Goal: Transaction & Acquisition: Obtain resource

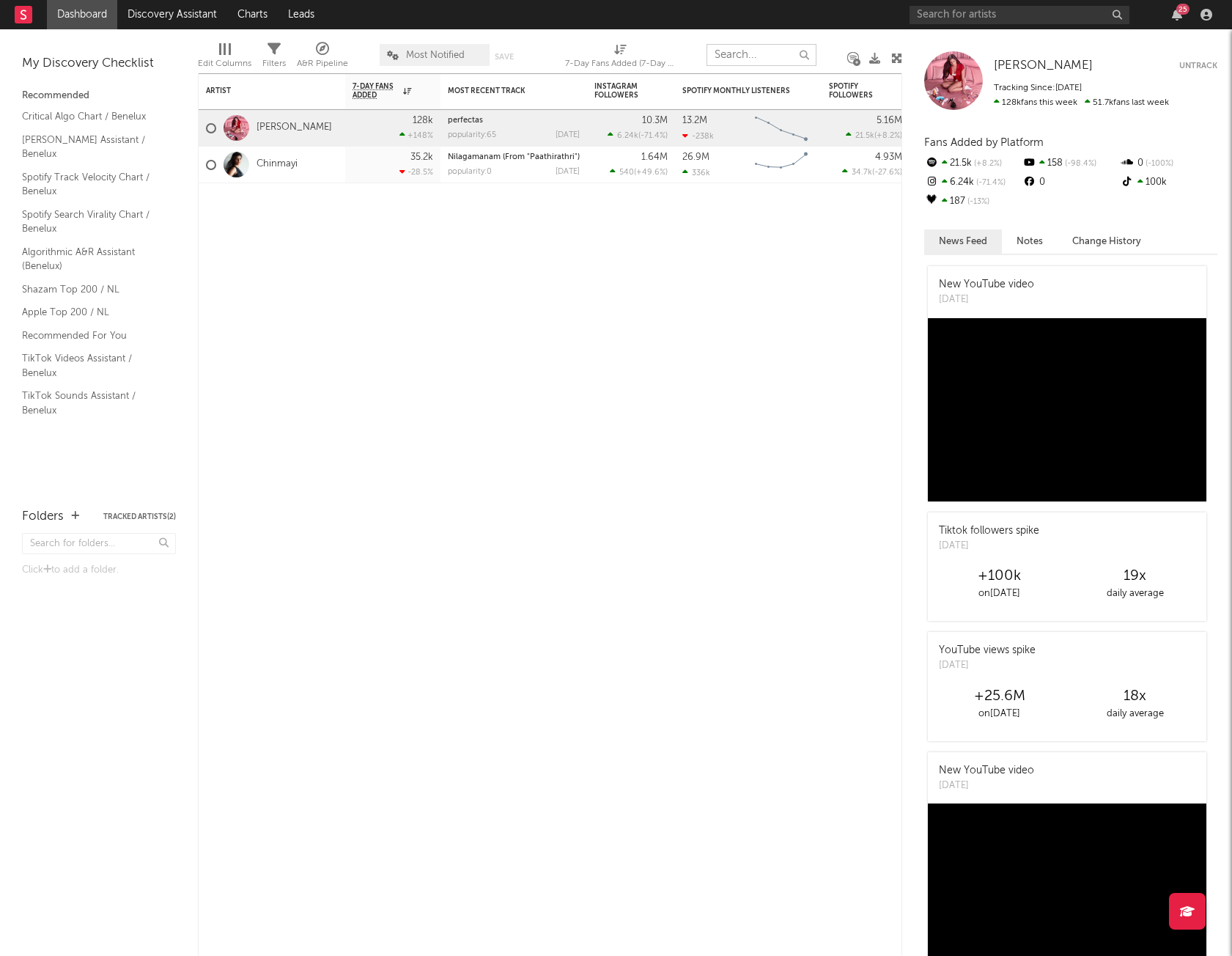
click at [764, 55] on input "text" at bounding box center [761, 55] width 110 height 22
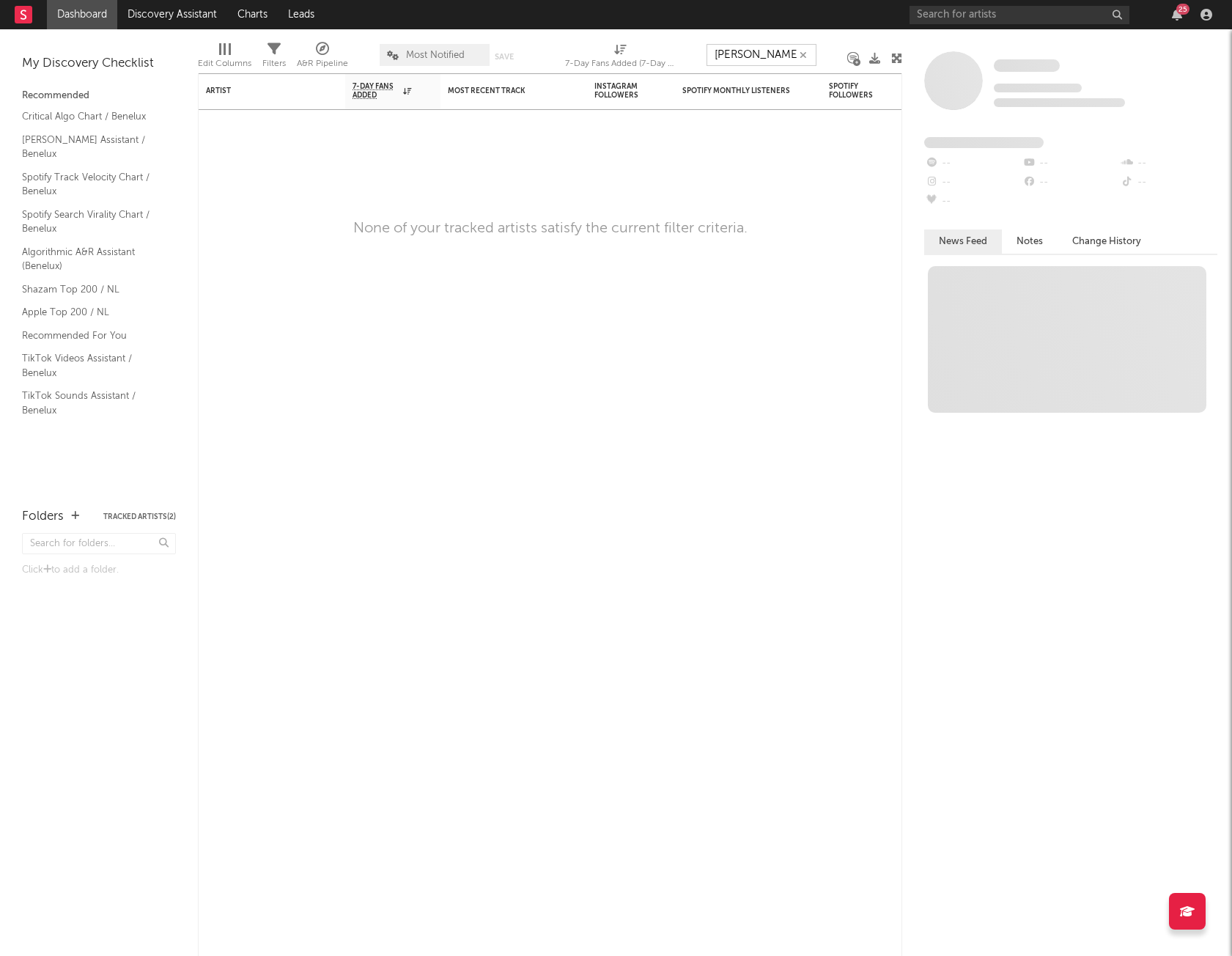
type input "[PERSON_NAME]"
click at [806, 51] on icon "button" at bounding box center [803, 55] width 8 height 9
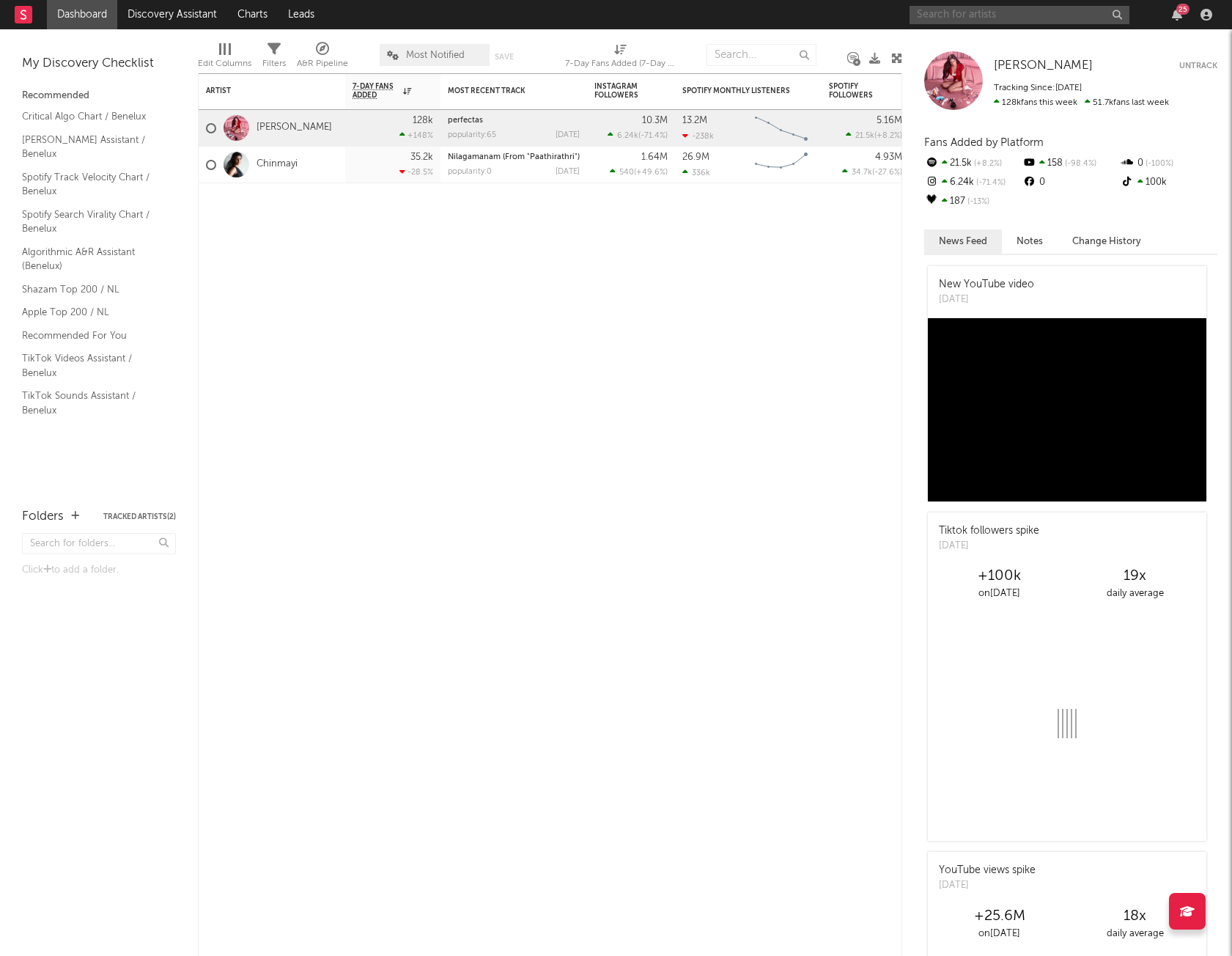
click at [937, 14] on input "text" at bounding box center [1020, 15] width 220 height 18
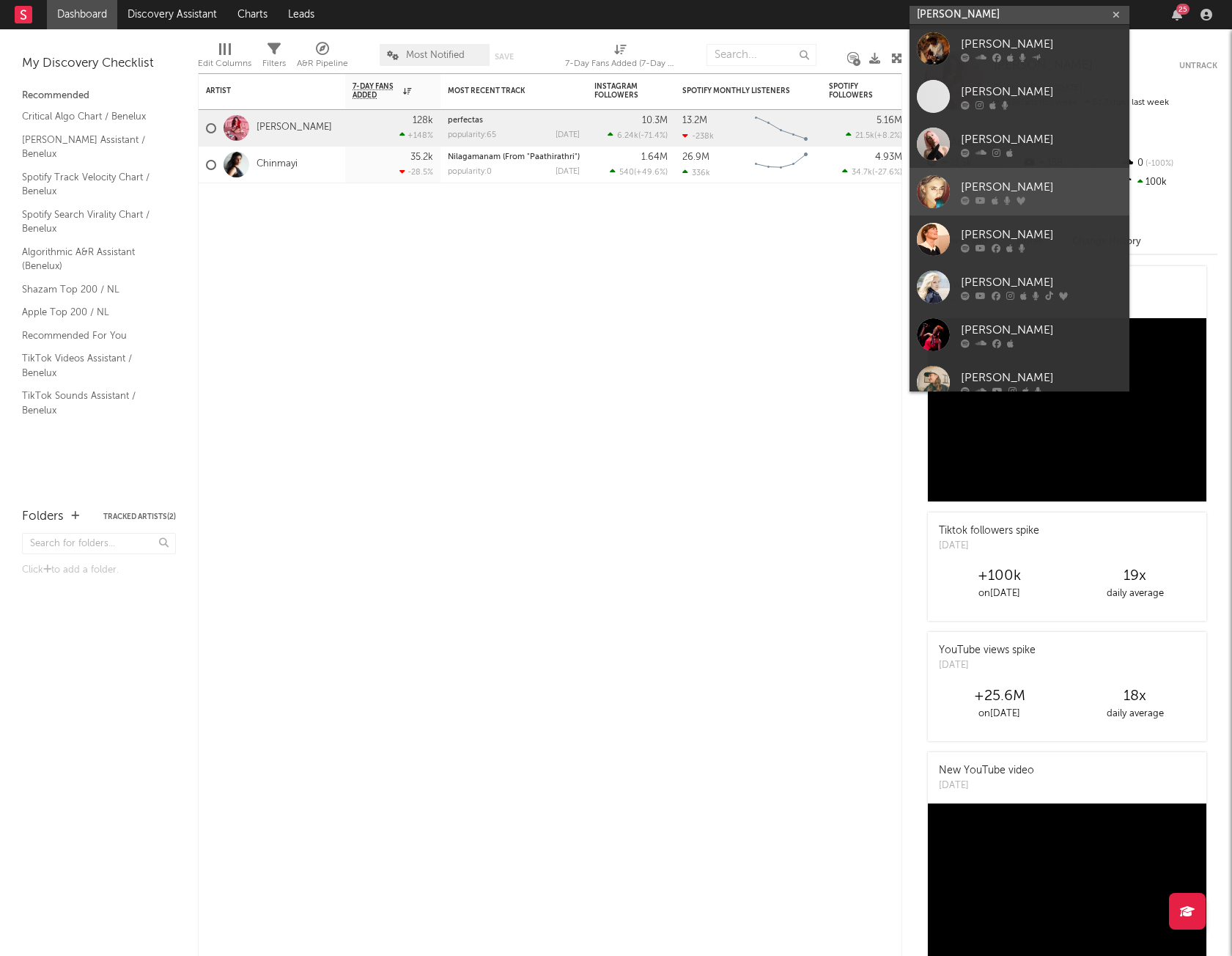
type input "[PERSON_NAME]"
click at [937, 186] on div "[PERSON_NAME]" at bounding box center [1041, 186] width 161 height 18
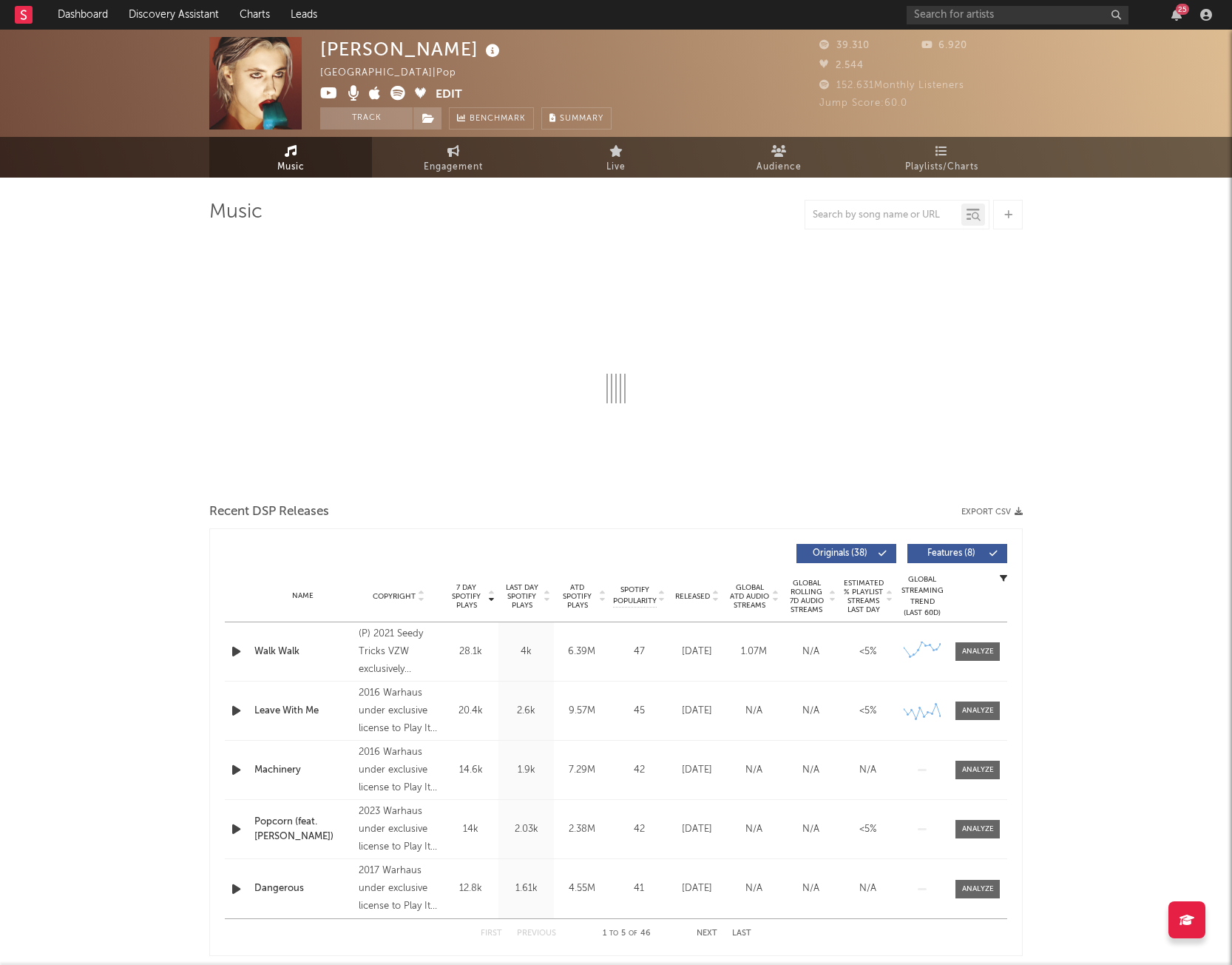
select select "6m"
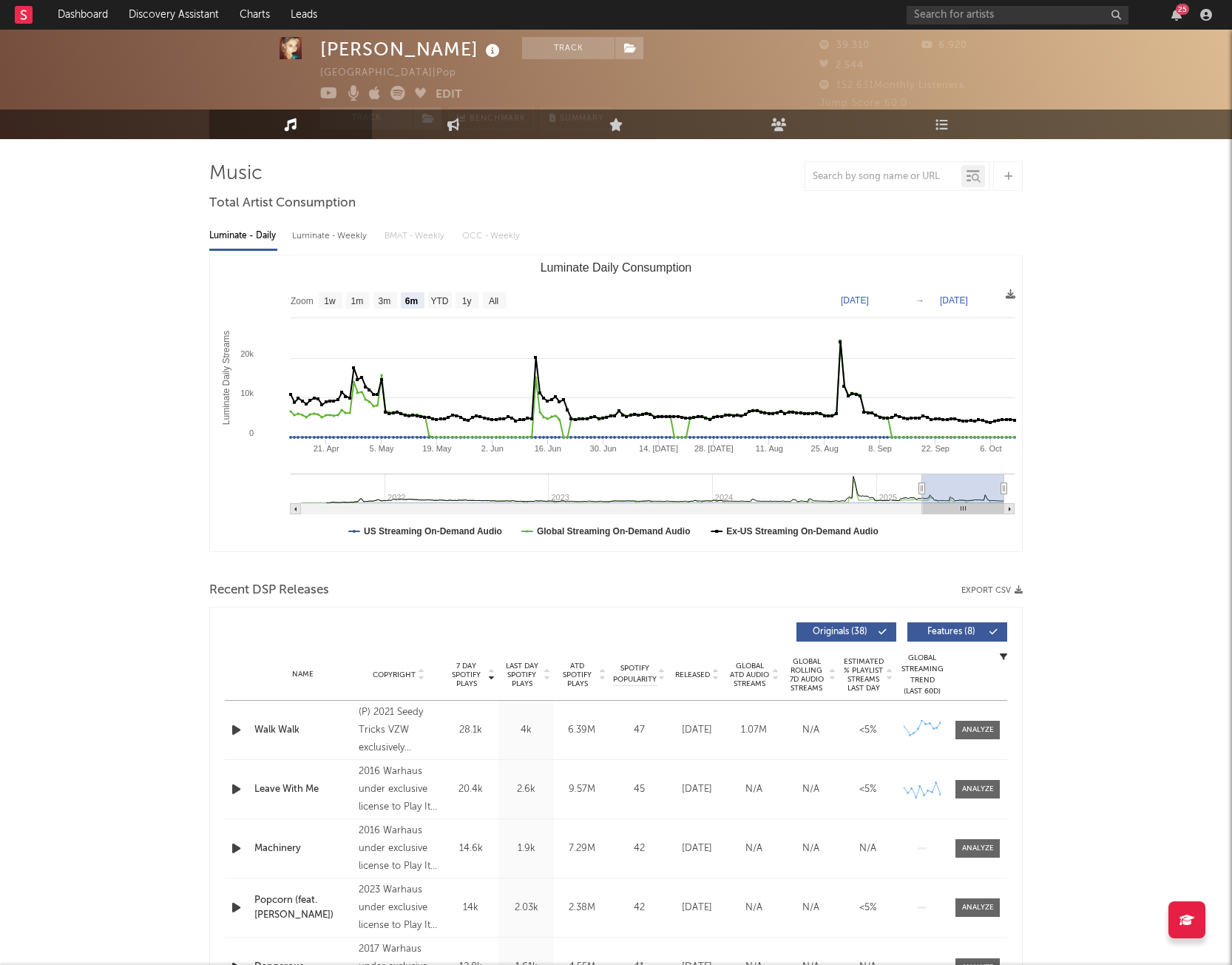
scroll to position [25, 0]
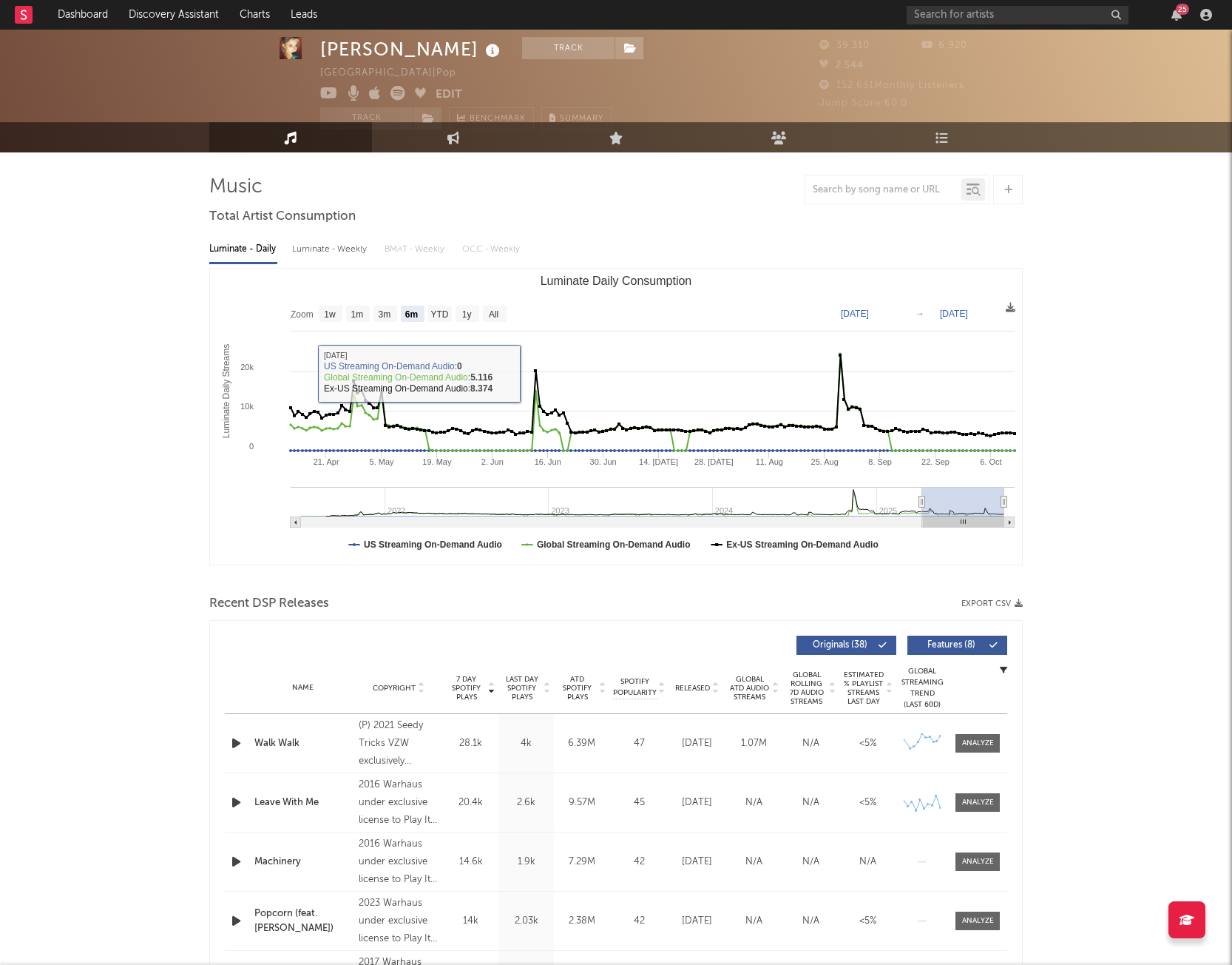
click at [139, 361] on div "[PERSON_NAME] Track [GEOGRAPHIC_DATA] | Pop Edit Track Benchmark Summary 39.310…" at bounding box center [616, 943] width 1232 height 1878
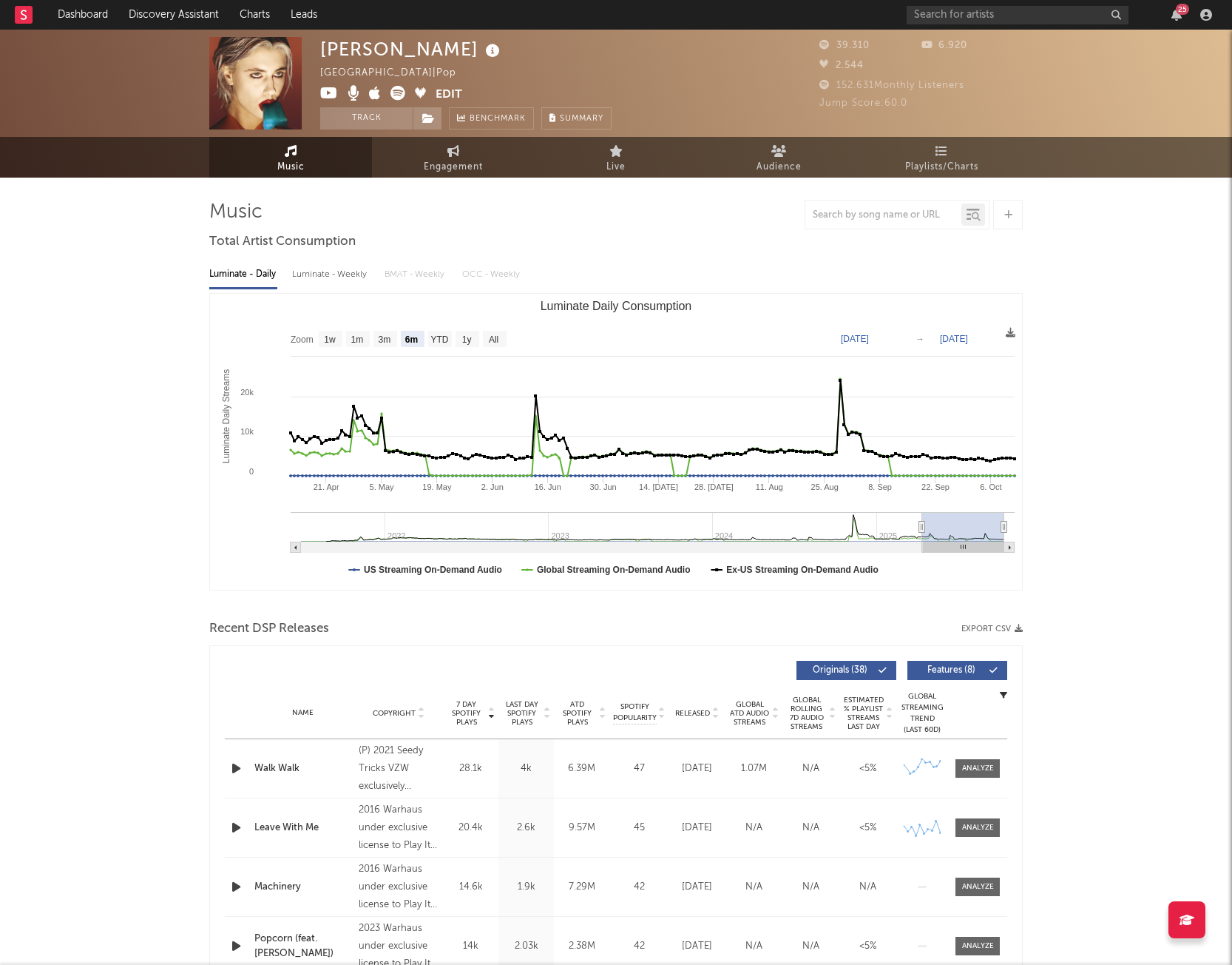
scroll to position [2, 0]
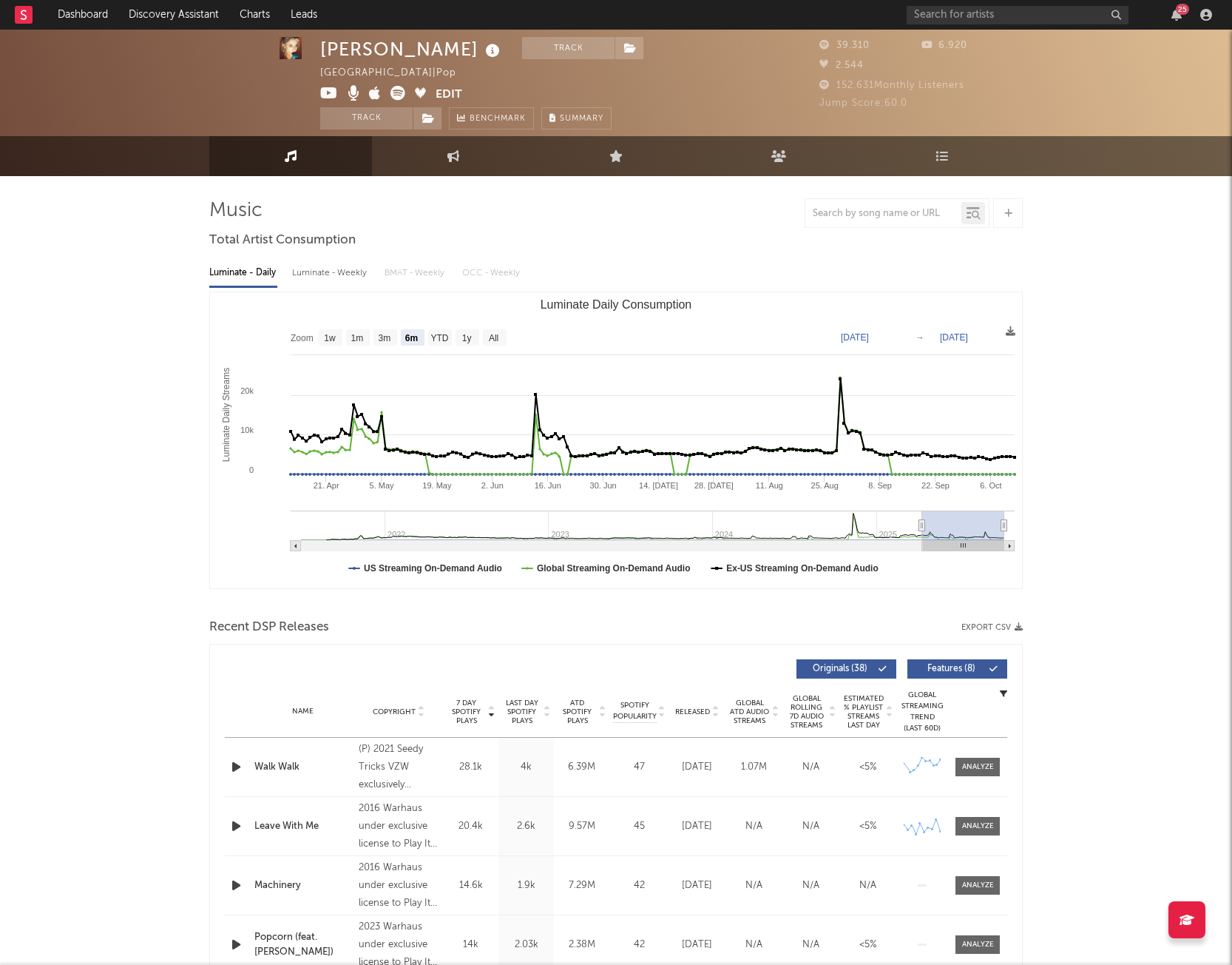
click at [848, 42] on span "39.310" at bounding box center [845, 45] width 50 height 9
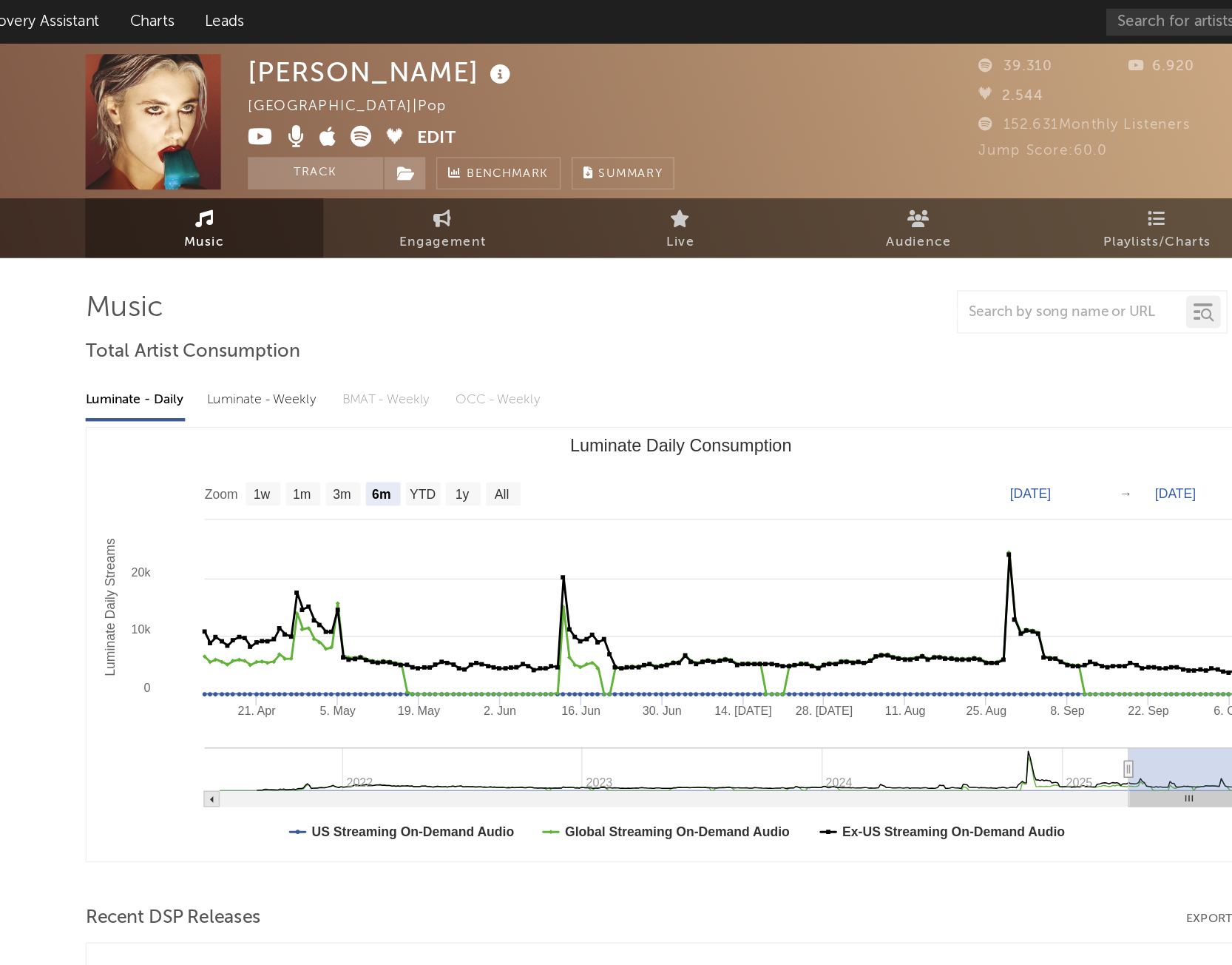
scroll to position [0, 0]
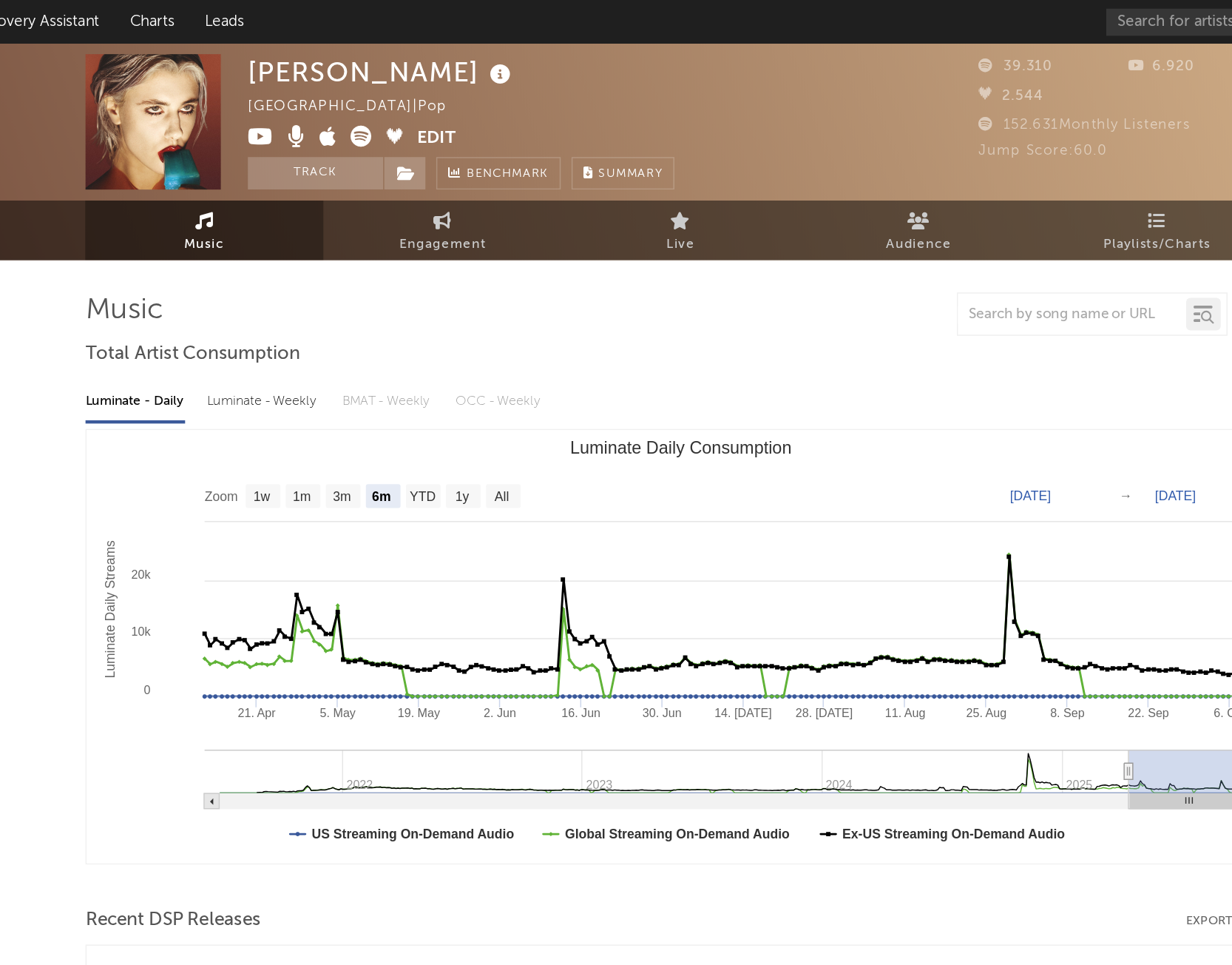
drag, startPoint x: 477, startPoint y: 46, endPoint x: 681, endPoint y: 234, distance: 277.4
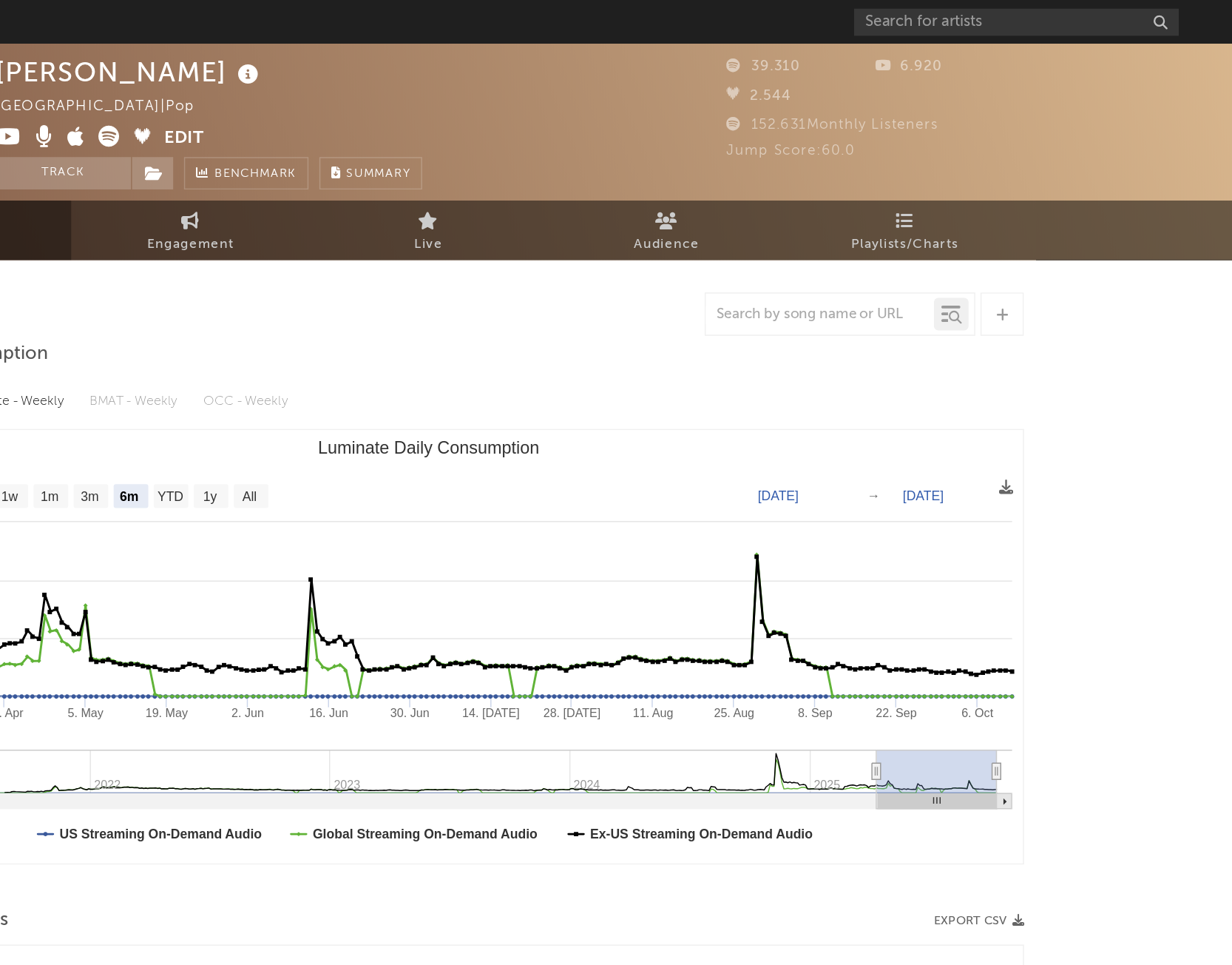
click at [848, 46] on span "39.310" at bounding box center [845, 45] width 50 height 9
click at [853, 62] on span "2.544" at bounding box center [842, 65] width 44 height 9
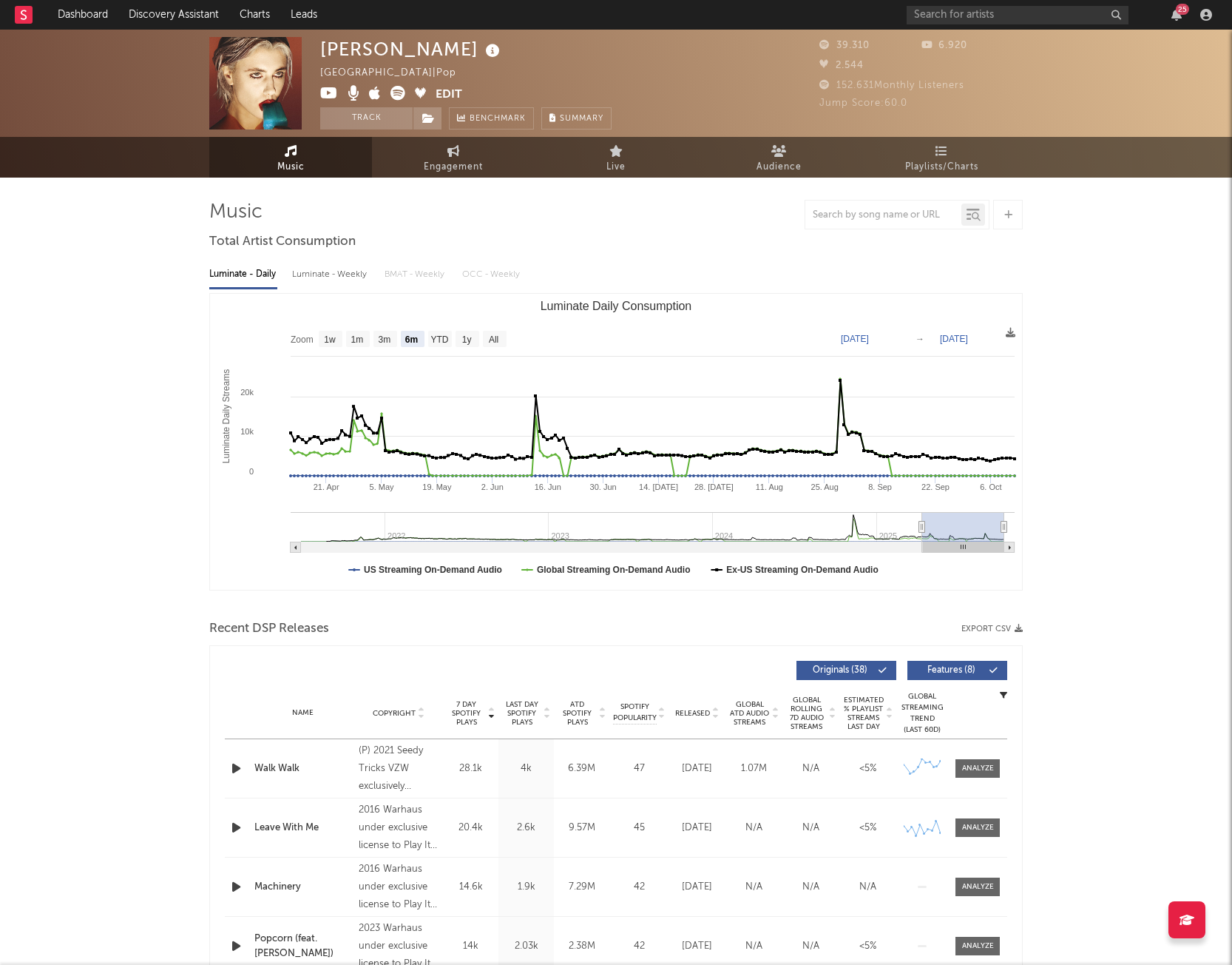
click at [347, 276] on div "Luminate - Weekly" at bounding box center [332, 275] width 78 height 25
select select "6m"
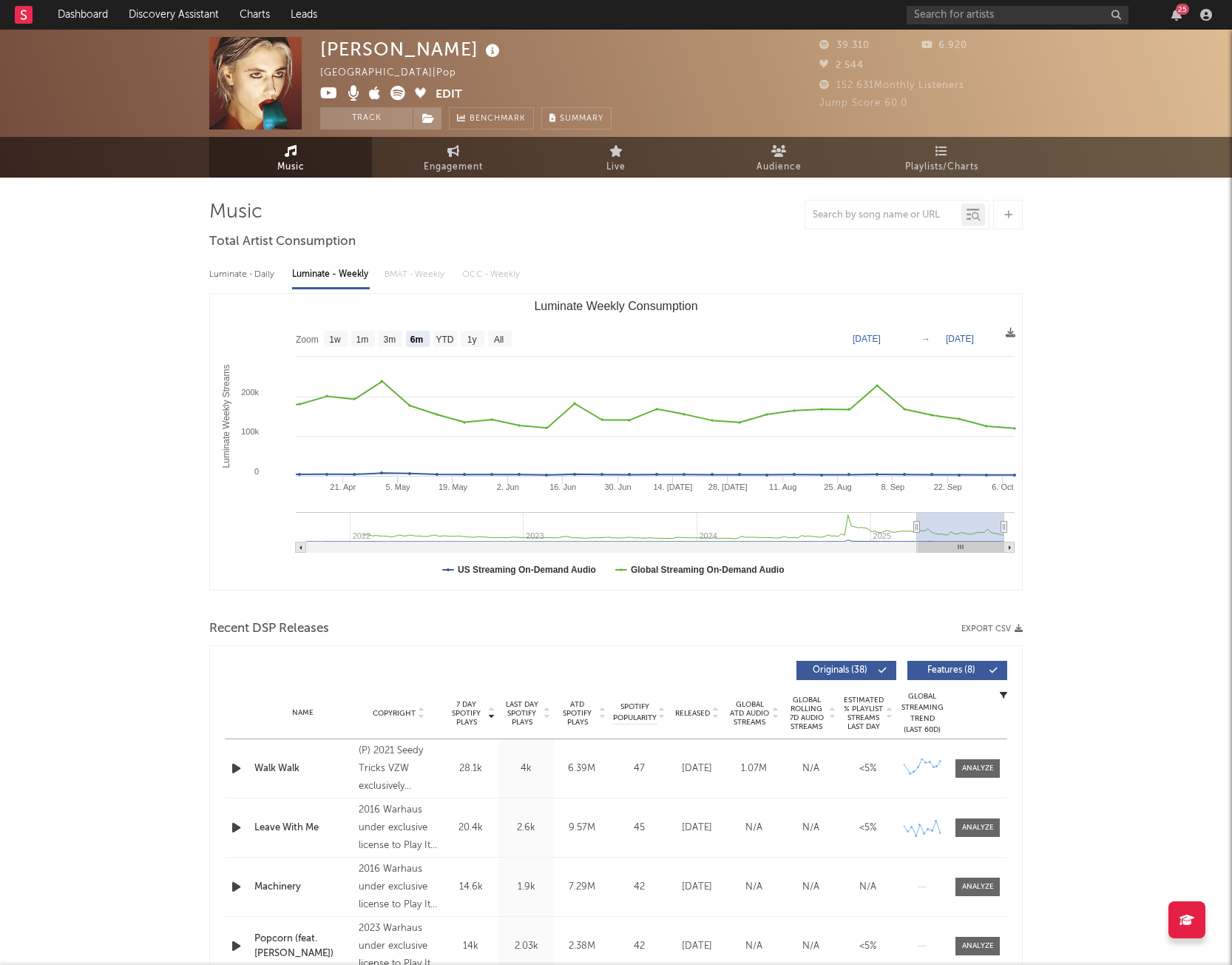
click at [269, 271] on div "Luminate - Daily" at bounding box center [243, 275] width 68 height 25
select select "6m"
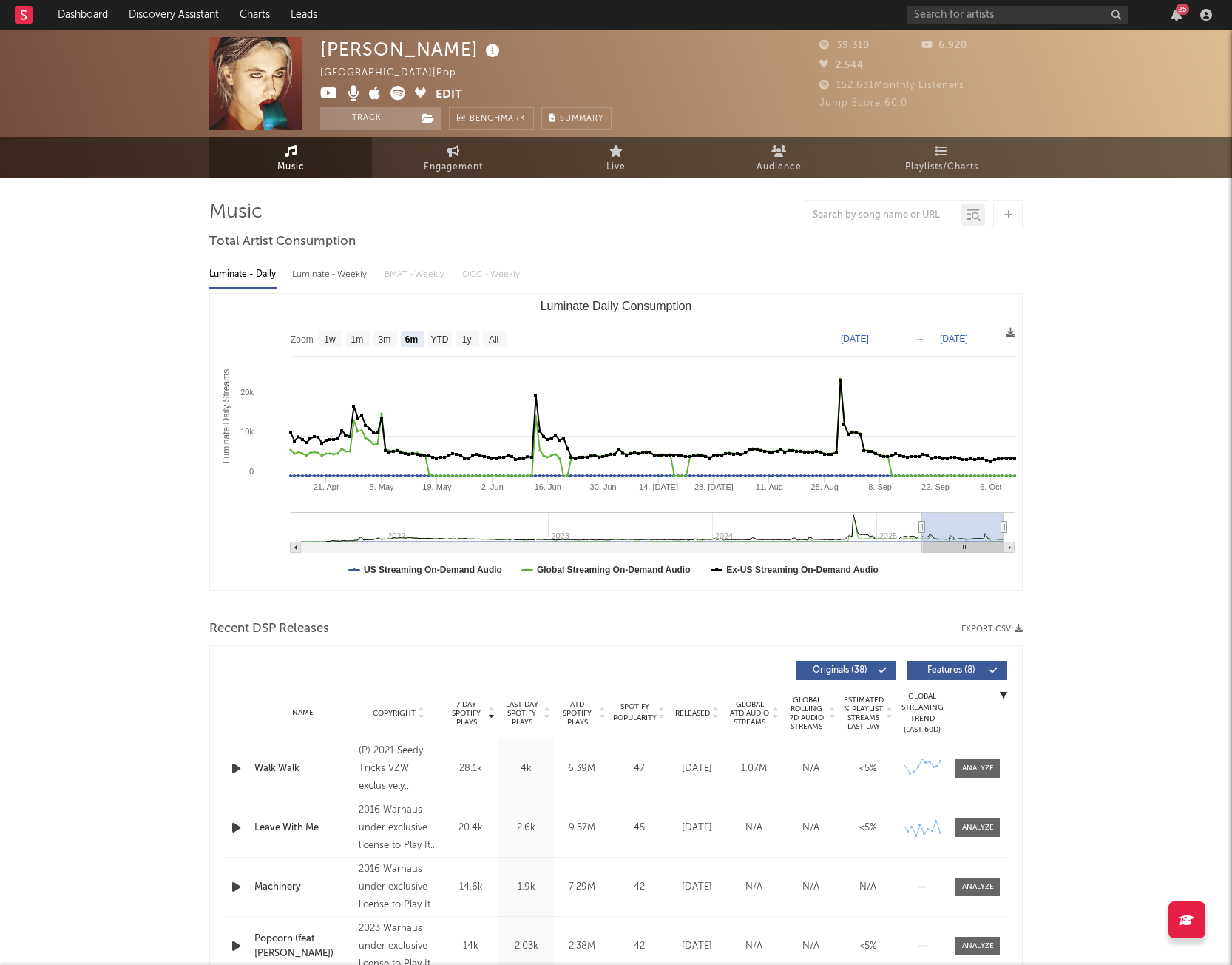
click at [942, 49] on span "6.920" at bounding box center [945, 45] width 46 height 9
click at [882, 33] on div "[PERSON_NAME] [GEOGRAPHIC_DATA] | Pop Edit Track Benchmark Summary 39.310 6.920…" at bounding box center [616, 83] width 1232 height 107
click at [478, 119] on span "Benchmark" at bounding box center [498, 119] width 56 height 18
click at [576, 117] on span "Summary" at bounding box center [581, 119] width 43 height 8
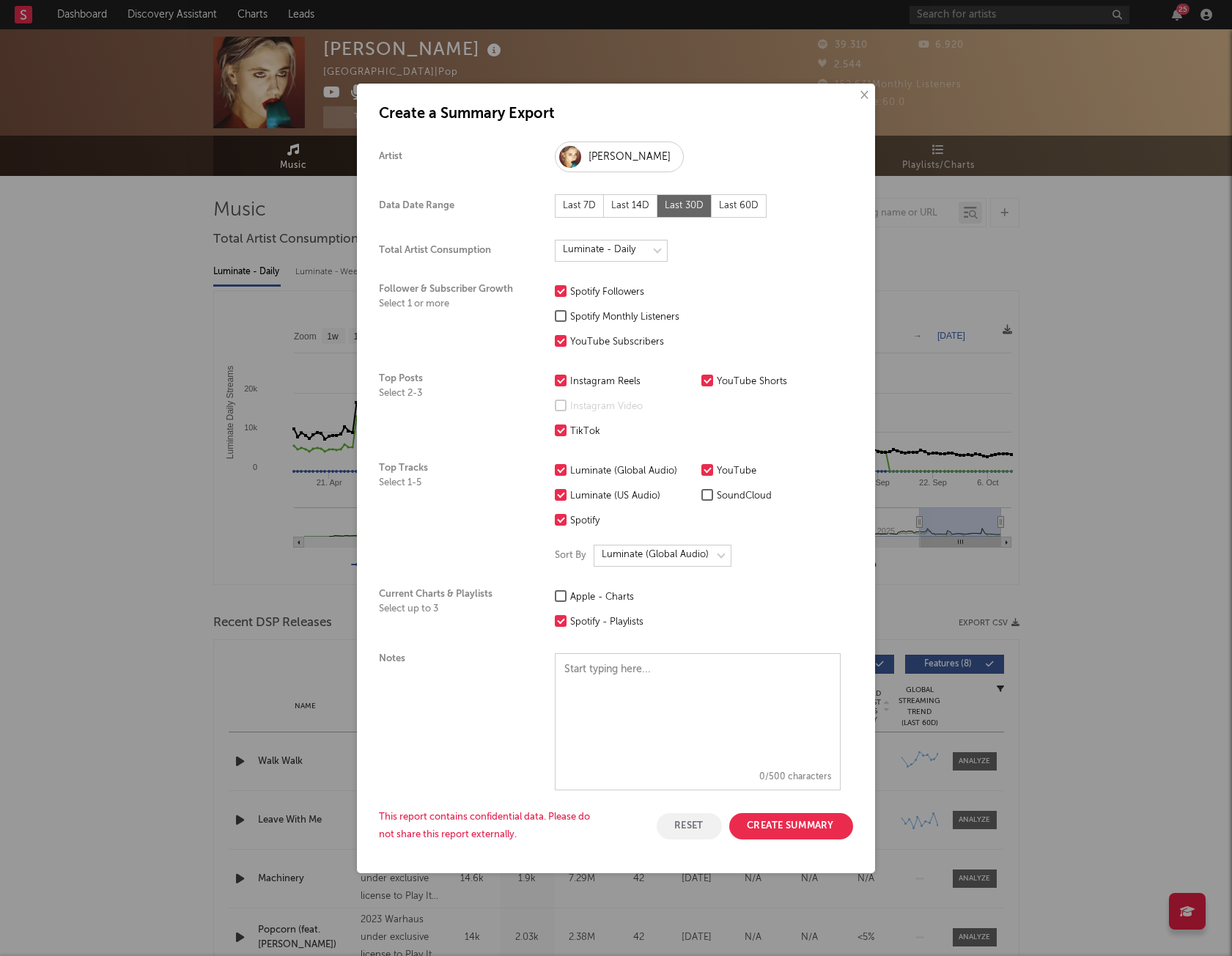
click at [743, 204] on div "Last 60D" at bounding box center [738, 206] width 55 height 24
click at [648, 249] on select at bounding box center [611, 250] width 113 height 22
click at [717, 256] on div at bounding box center [697, 250] width 286 height 22
click at [693, 207] on div "Last 30D" at bounding box center [684, 206] width 55 height 24
click at [716, 250] on div at bounding box center [697, 250] width 286 height 22
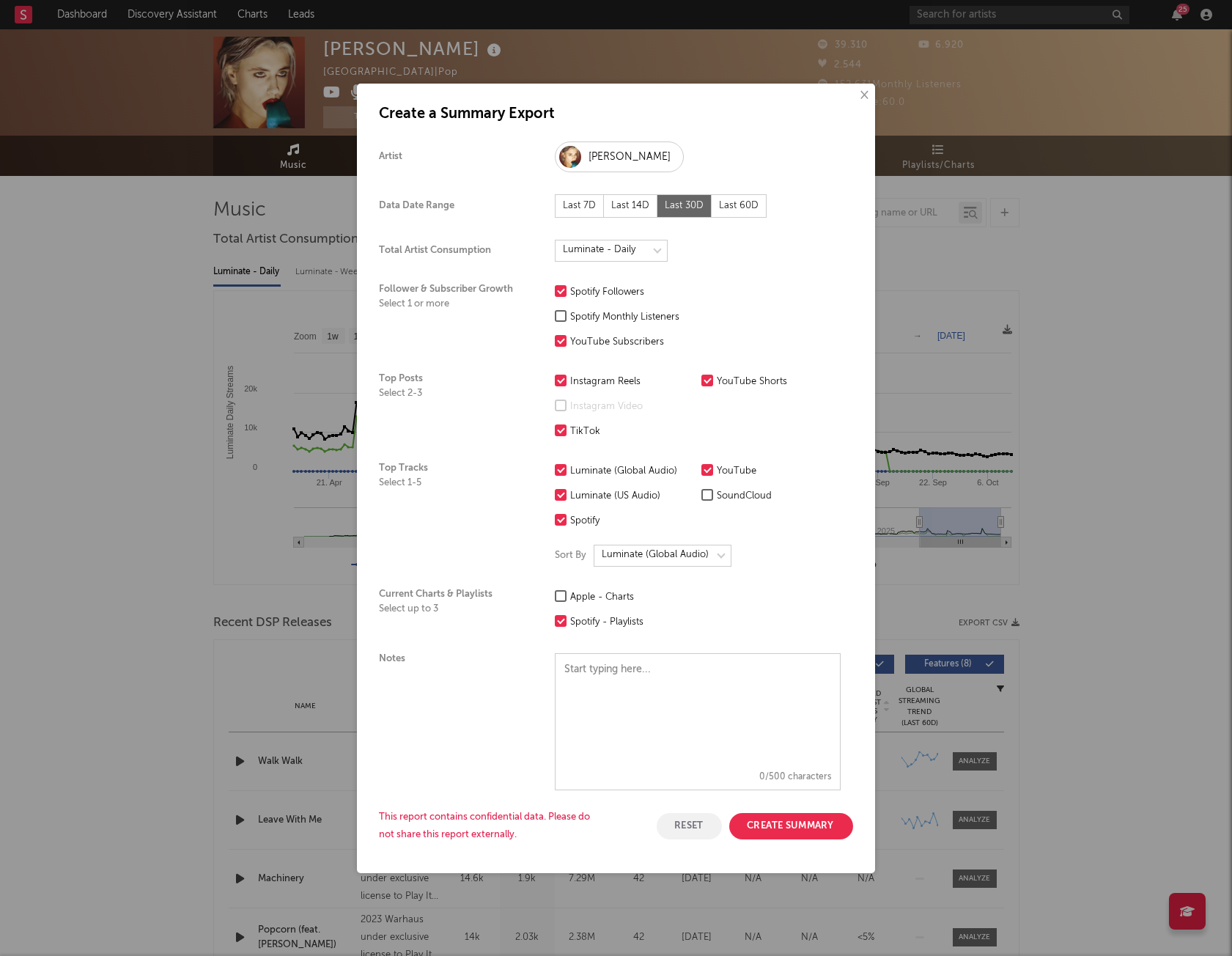
click at [561, 320] on div at bounding box center [560, 316] width 12 height 12
click at [554, 320] on input "Spotify Monthly Listeners" at bounding box center [554, 317] width 0 height 18
click at [720, 428] on select at bounding box center [663, 555] width 138 height 22
click at [743, 428] on div "Luminate (Global Audio) Luminate (US Audio) Spotify YouTube SoundCloud Sort By" at bounding box center [697, 514] width 286 height 104
click at [708, 428] on label "SoundCloud" at bounding box center [771, 496] width 139 height 18
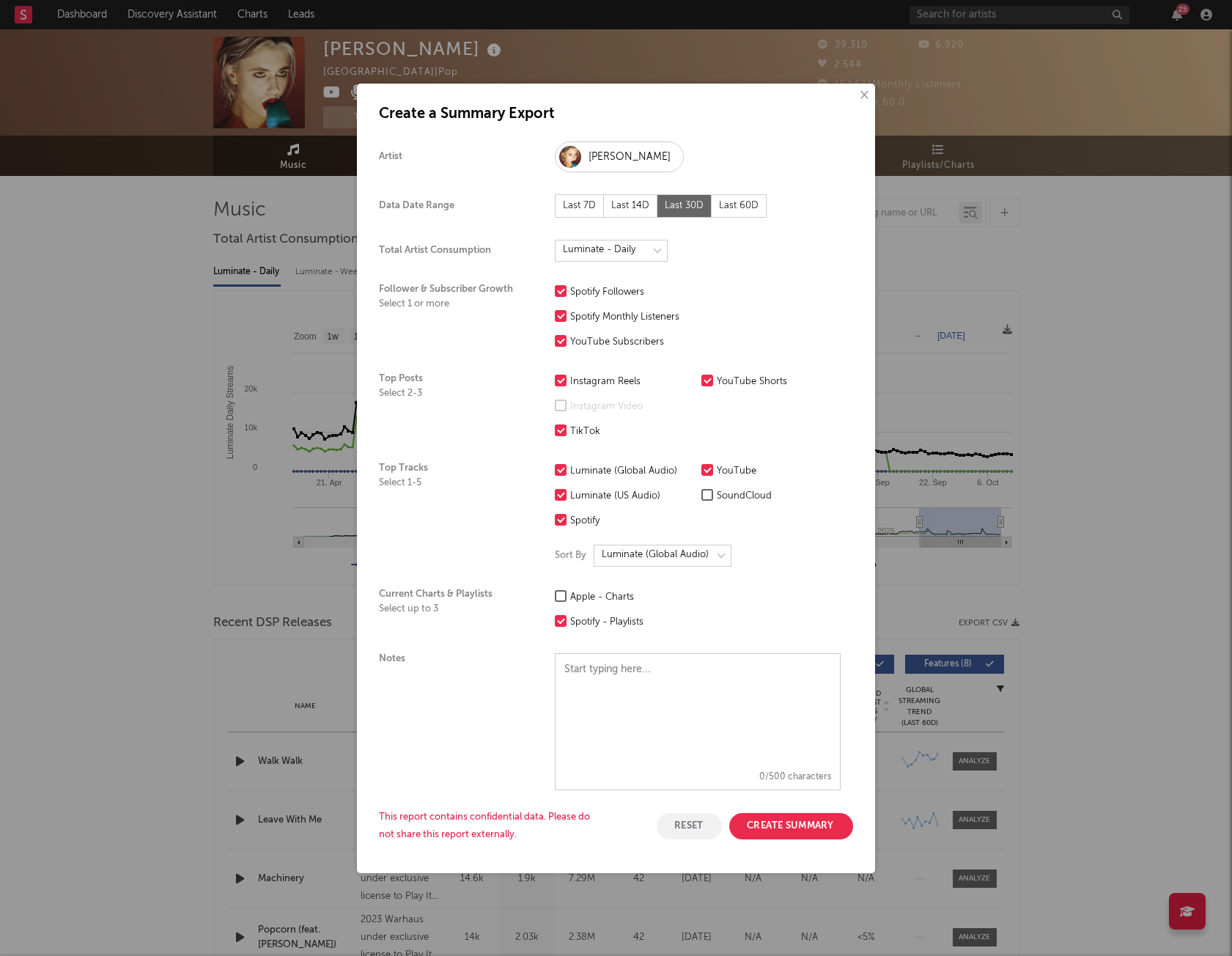
click at [701, 428] on input "SoundCloud" at bounding box center [701, 496] width 0 height 18
click at [708, 428] on label "SoundCloud" at bounding box center [771, 496] width 139 height 18
click at [701, 428] on input "SoundCloud" at bounding box center [701, 496] width 0 height 18
click at [615, 428] on div "Apple - Charts" at bounding box center [632, 597] width 123 height 18
click at [554, 428] on input "Apple - Charts" at bounding box center [554, 597] width 0 height 18
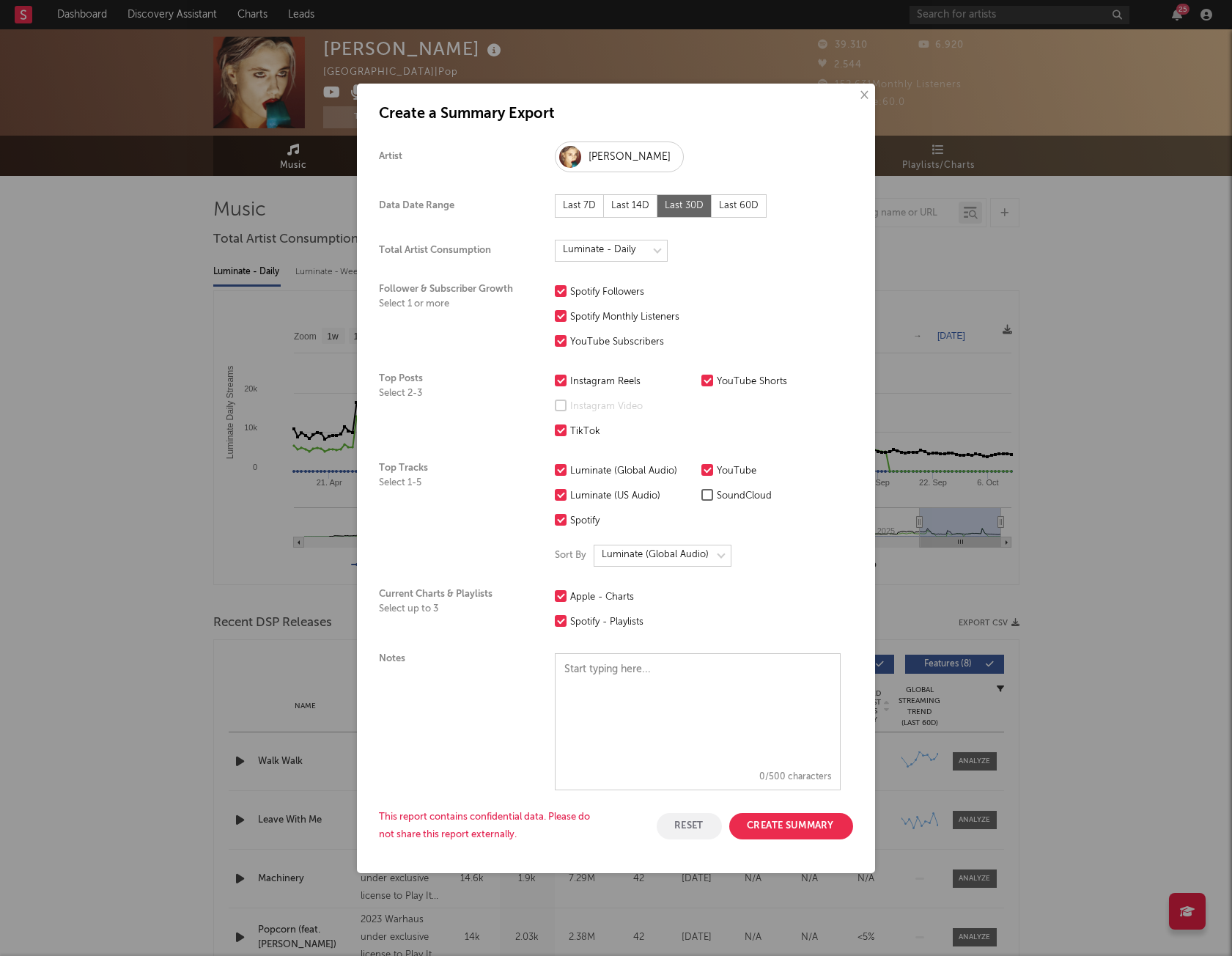
click at [619, 428] on div "Apple - Charts" at bounding box center [632, 597] width 123 height 18
click at [554, 428] on input "Apple - Charts" at bounding box center [554, 597] width 0 height 18
click at [621, 428] on div "Apple - Charts" at bounding box center [632, 597] width 123 height 18
click at [554, 428] on input "Apple - Charts" at bounding box center [554, 597] width 0 height 18
click at [674, 428] on div "Top Tracks Select 1-5 Luminate (Global Audio) Luminate (US Audio) Spotify YouTu…" at bounding box center [610, 514] width 462 height 126
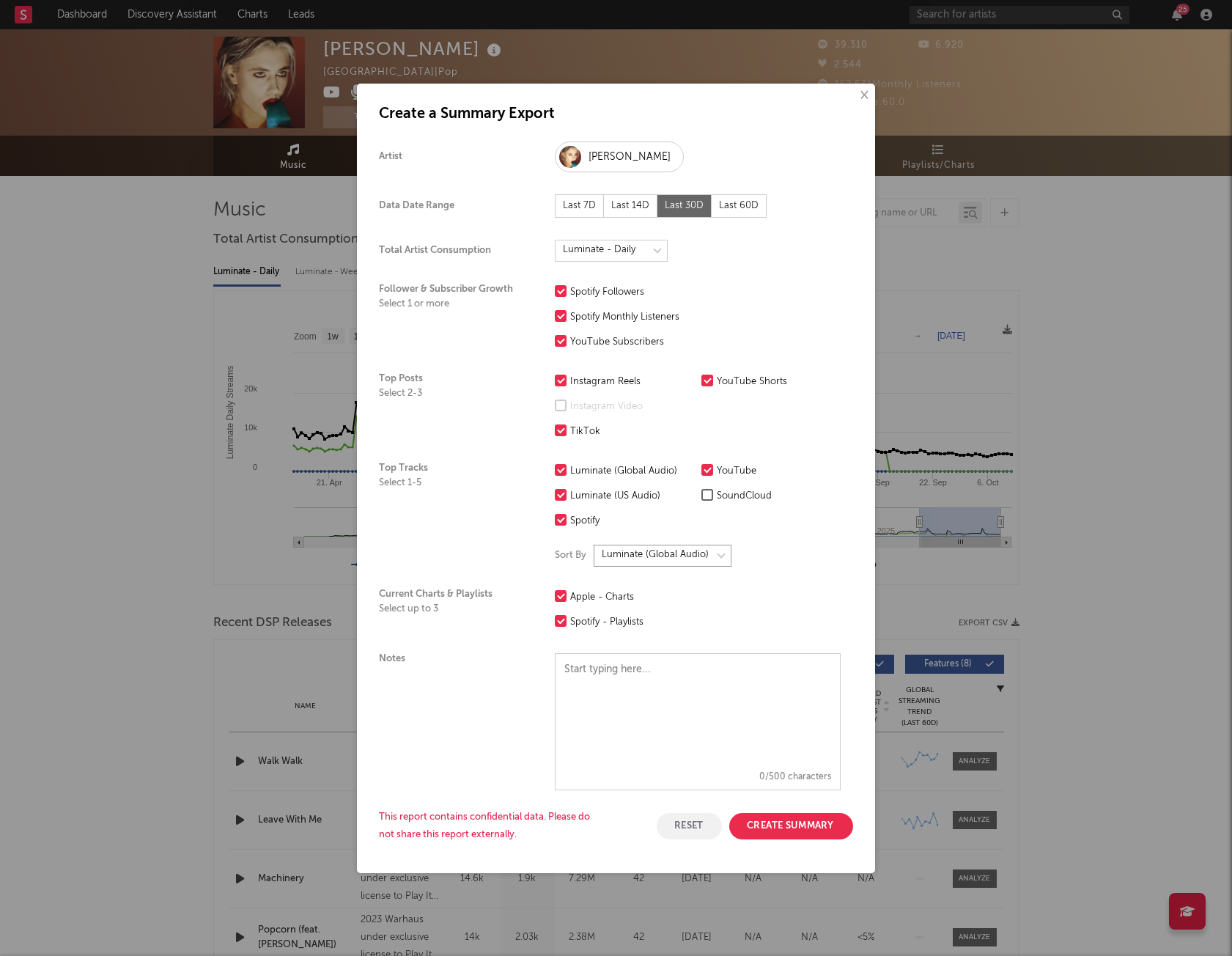
click at [666, 428] on select at bounding box center [663, 555] width 138 height 22
click at [594, 428] on select at bounding box center [663, 555] width 138 height 22
click at [768, 428] on button "Create Summary" at bounding box center [790, 825] width 123 height 26
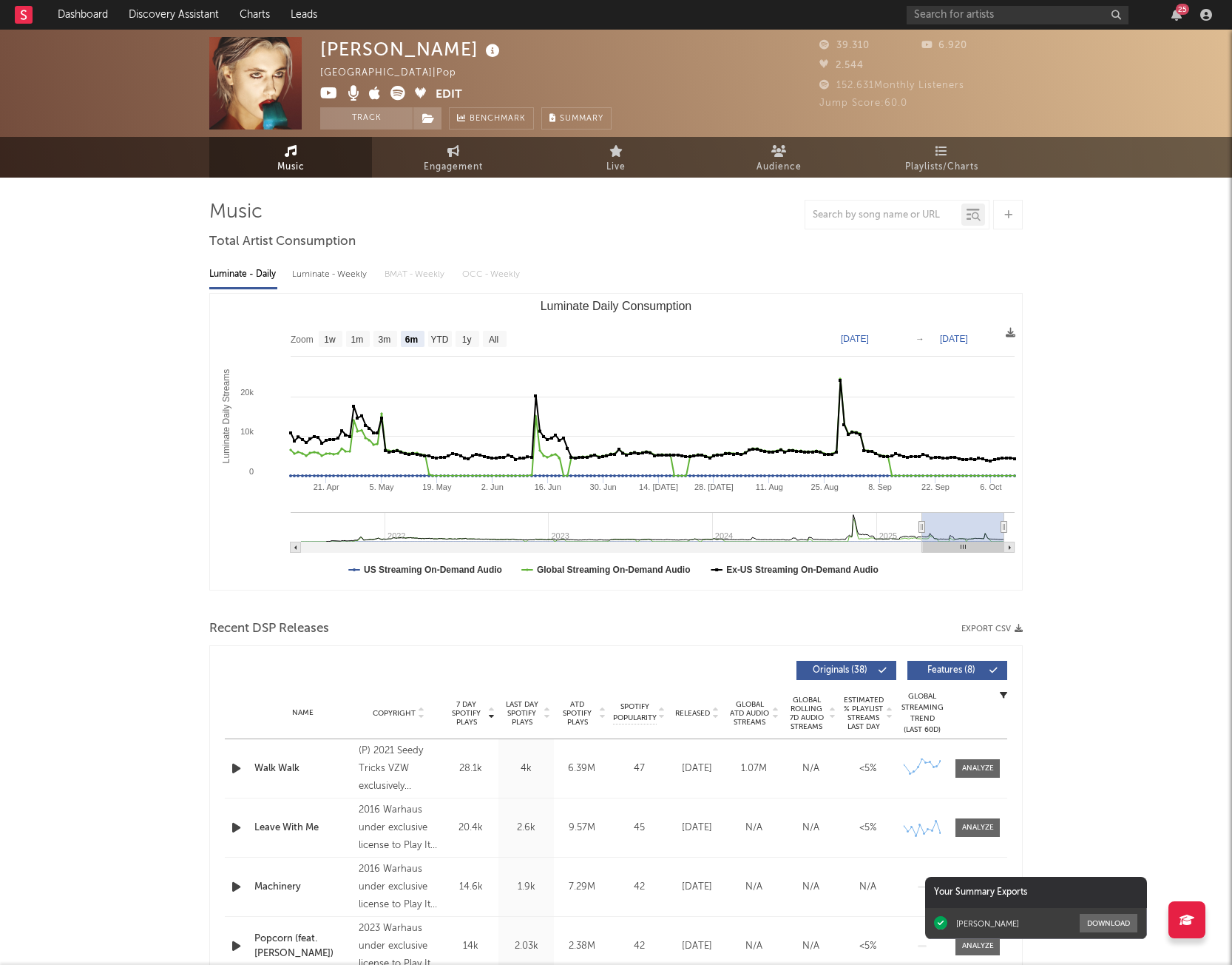
click at [946, 432] on div "[PERSON_NAME] Download" at bounding box center [1036, 923] width 222 height 31
click at [946, 432] on button "Download" at bounding box center [1109, 923] width 58 height 19
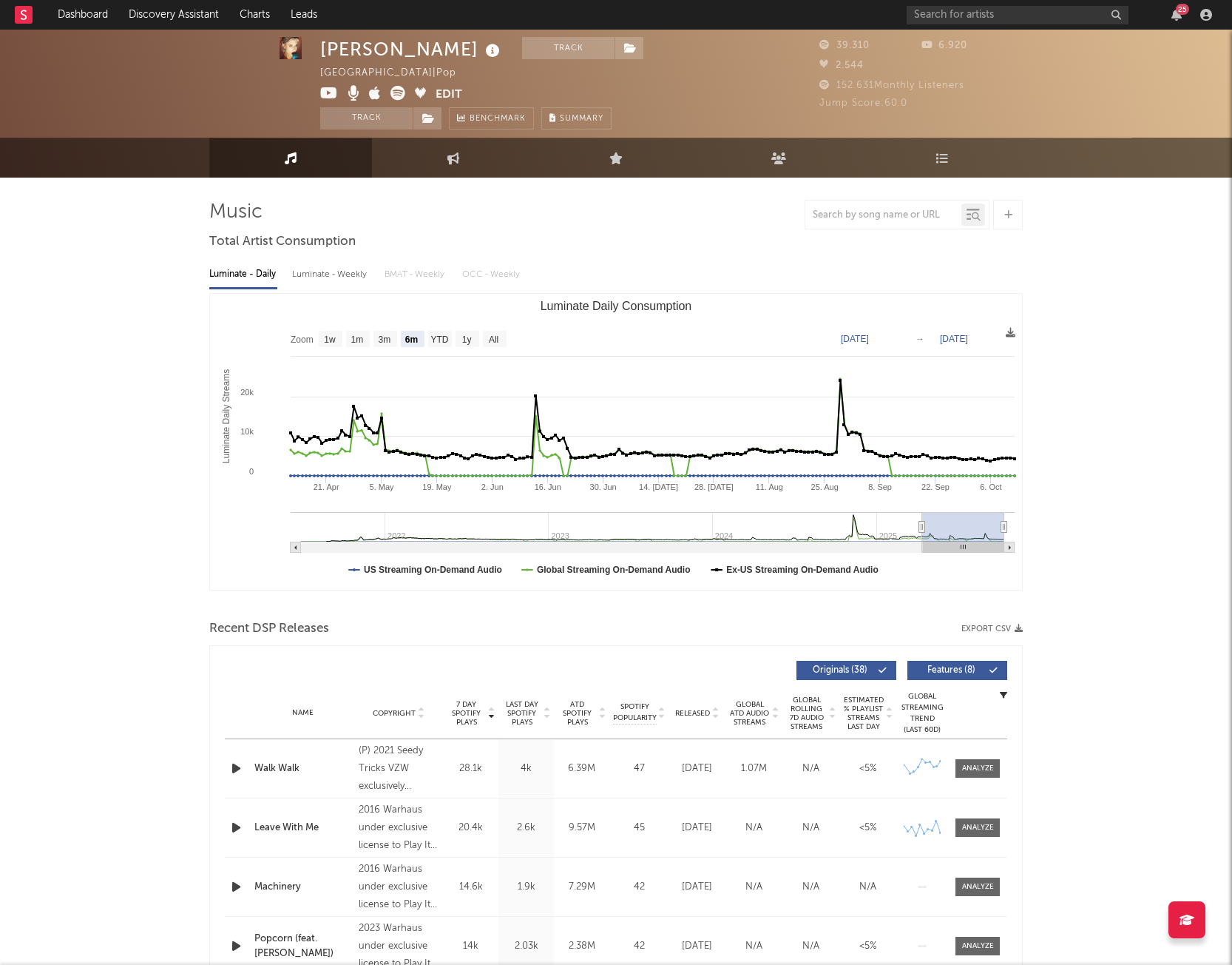
scroll to position [3, 0]
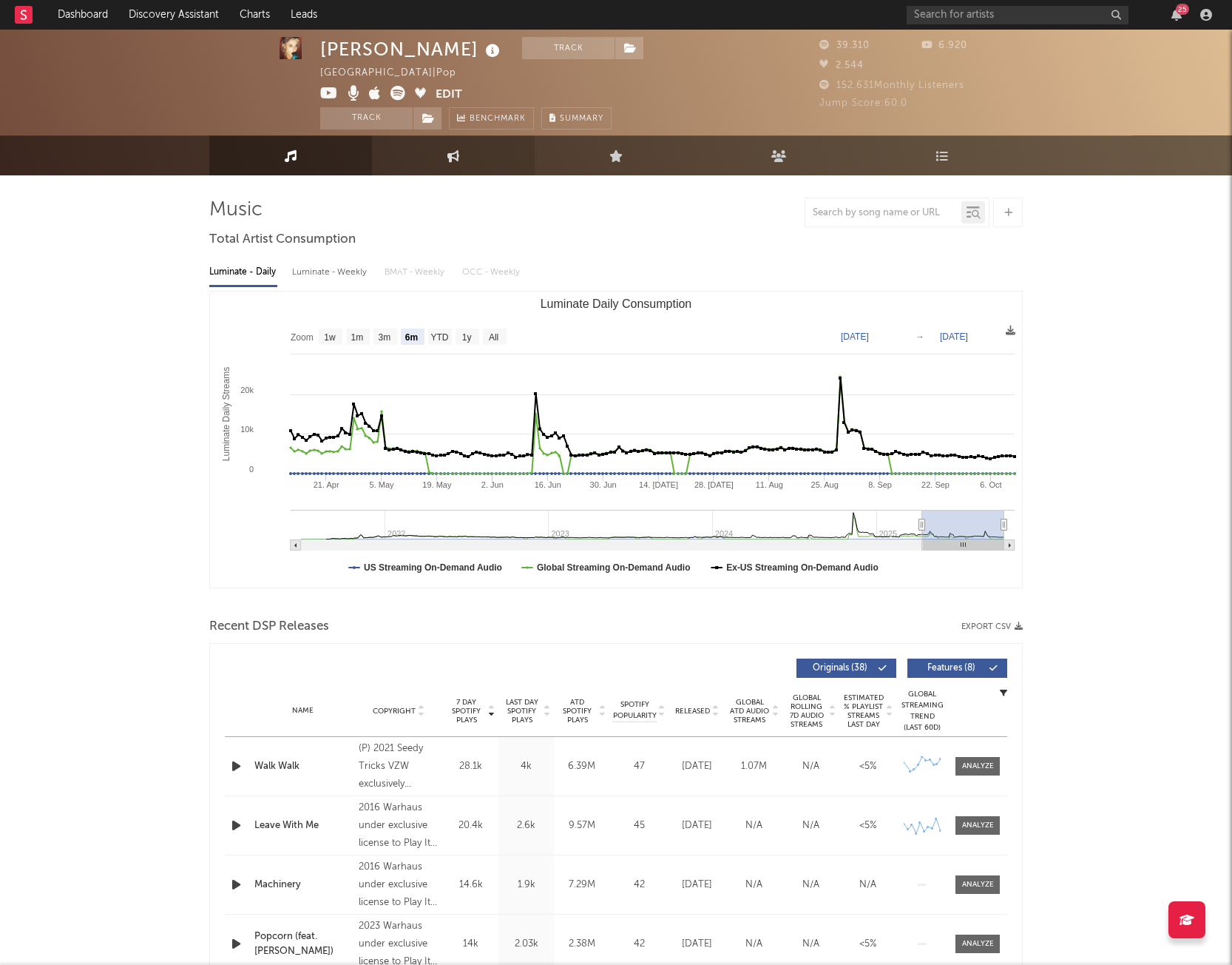
click at [449, 153] on icon at bounding box center [454, 155] width 13 height 12
select select "1w"
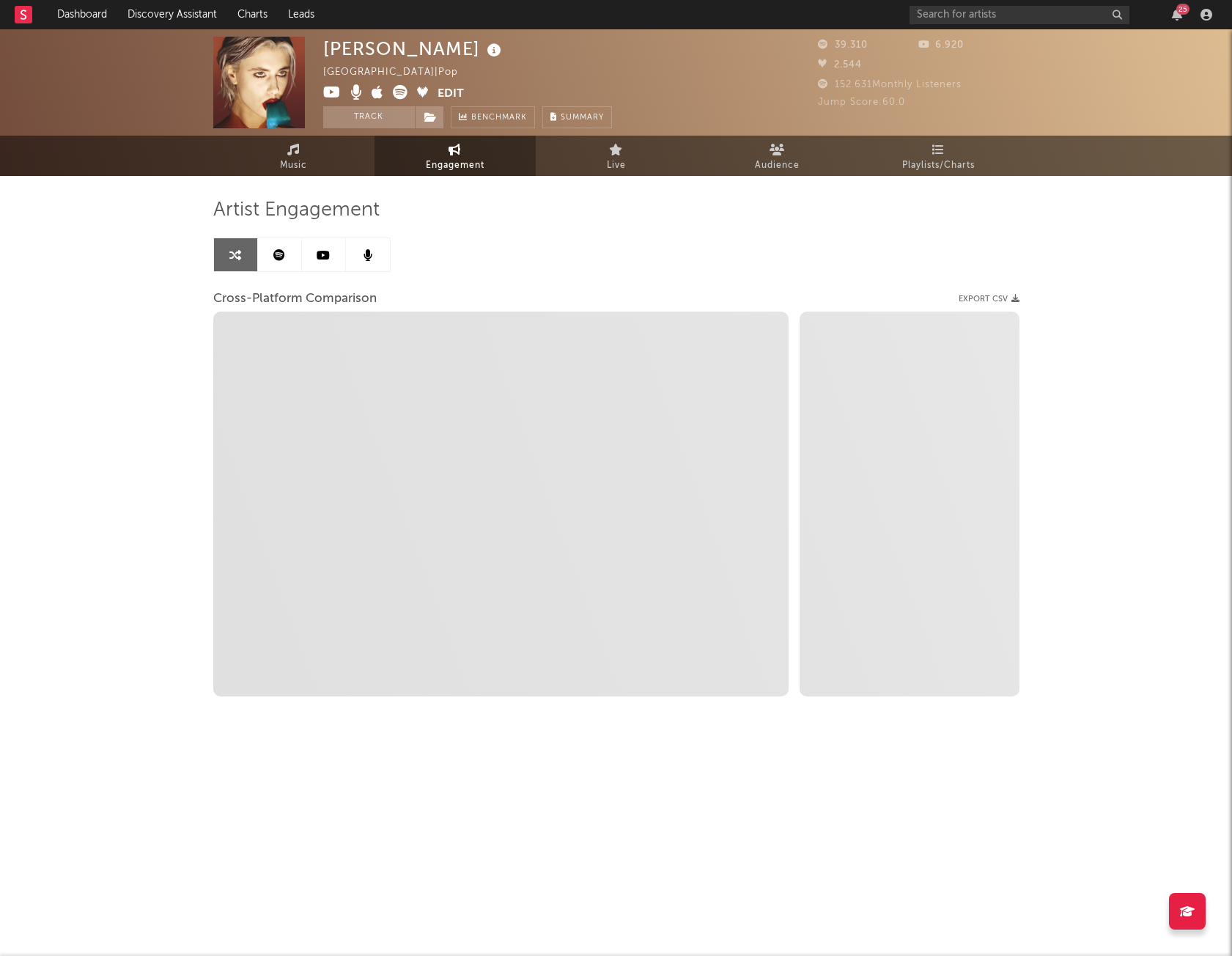
select select "1m"
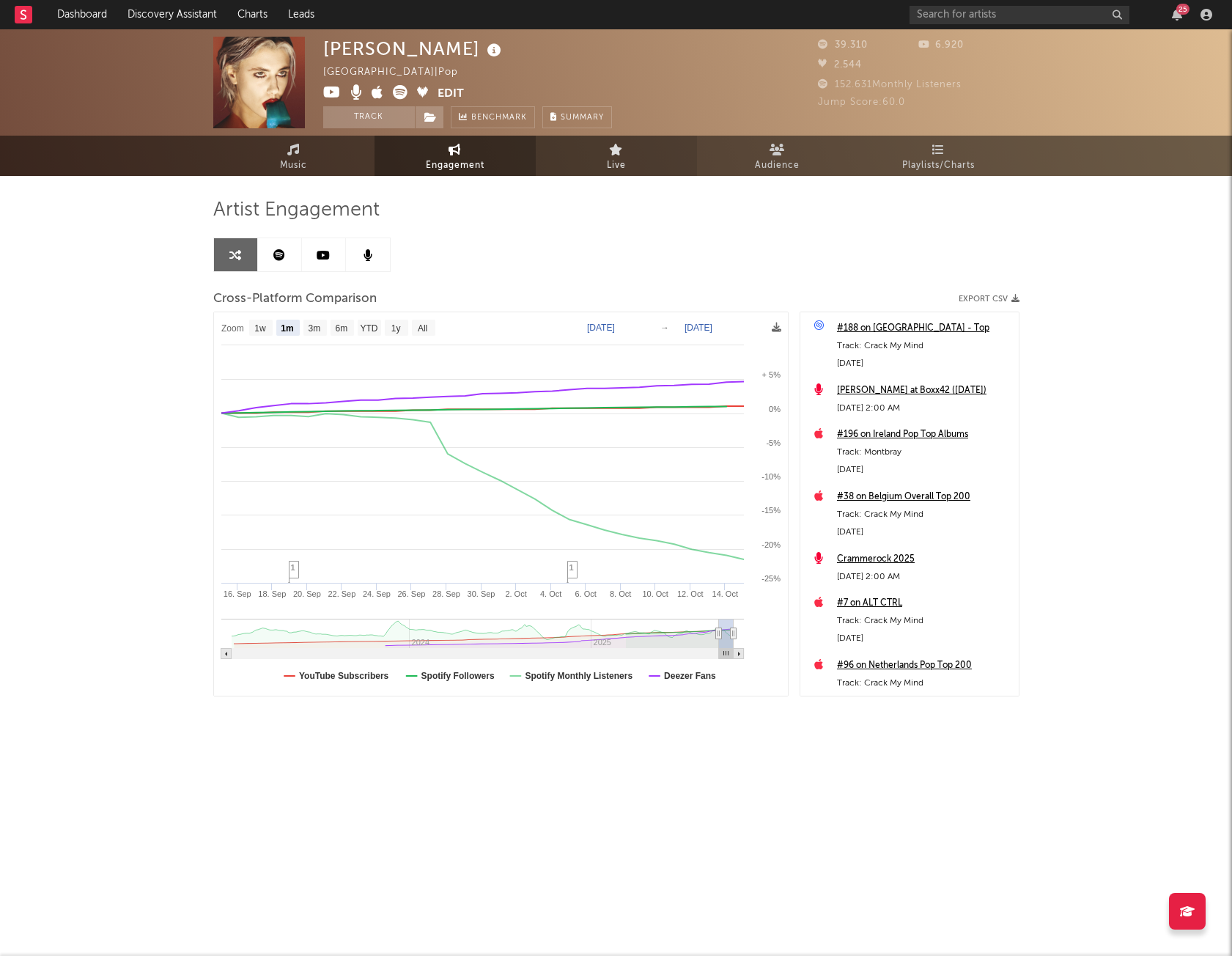
click at [609, 159] on span "Live" at bounding box center [616, 165] width 19 height 18
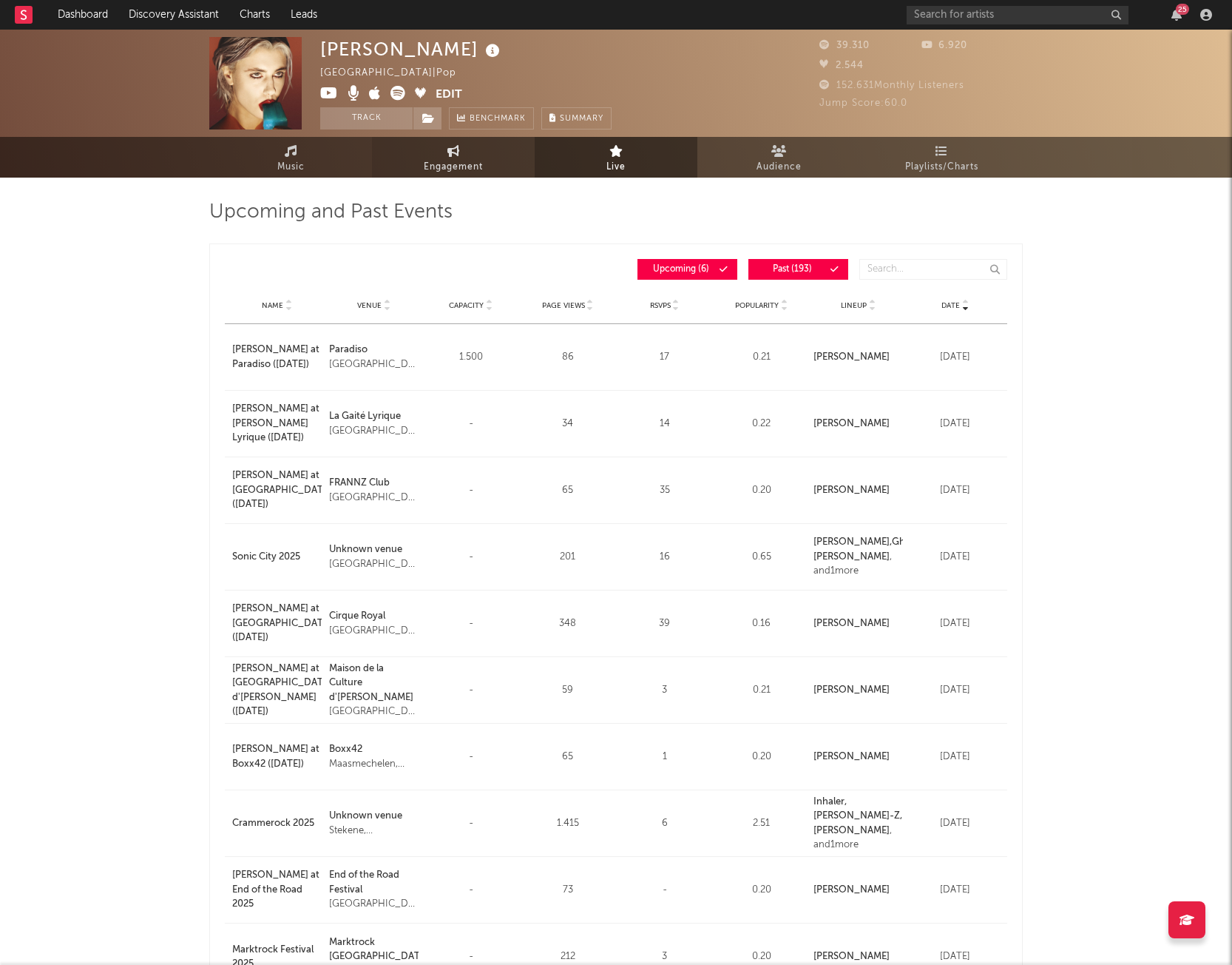
click at [484, 166] on link "Engagement" at bounding box center [454, 157] width 163 height 41
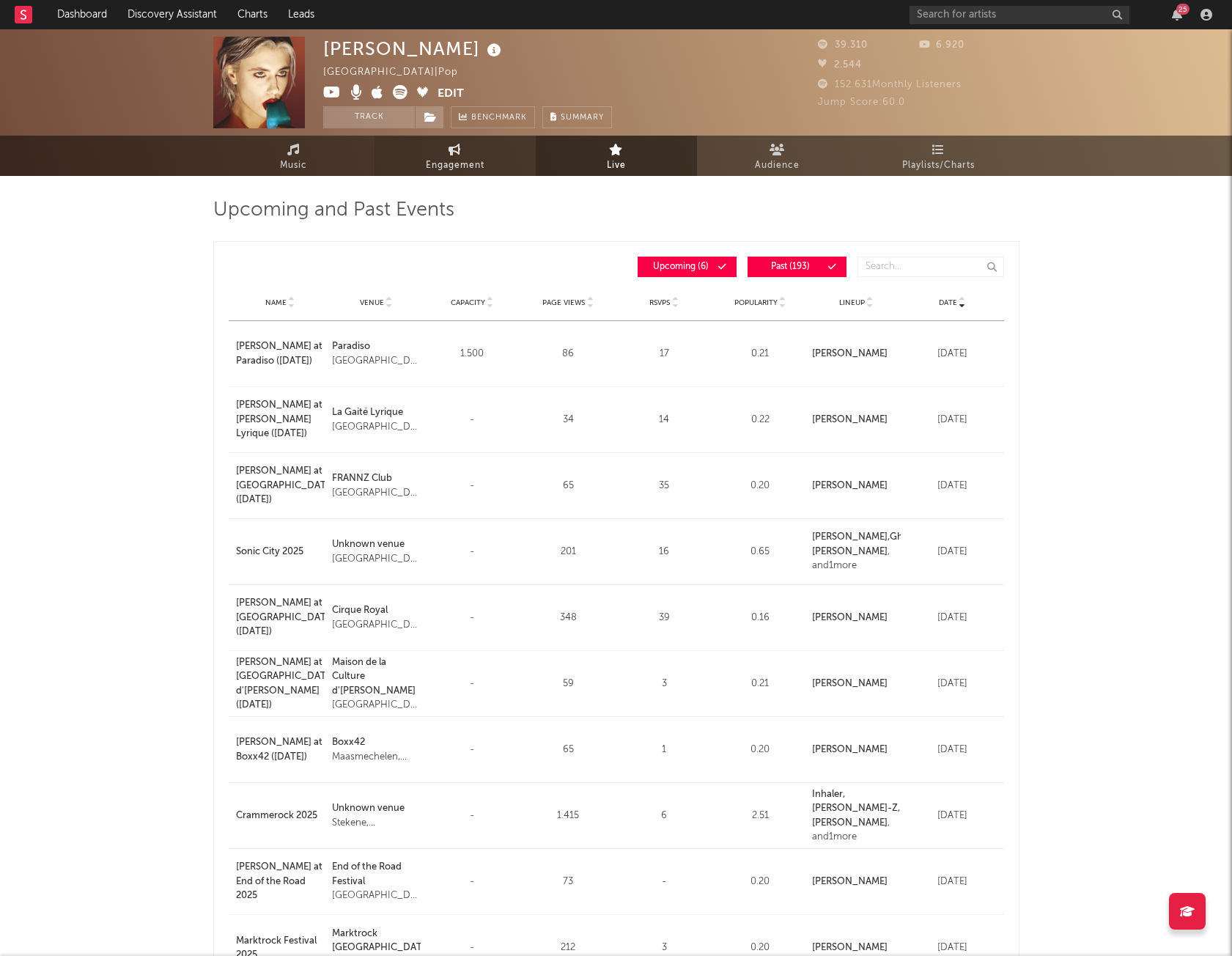
select select "1w"
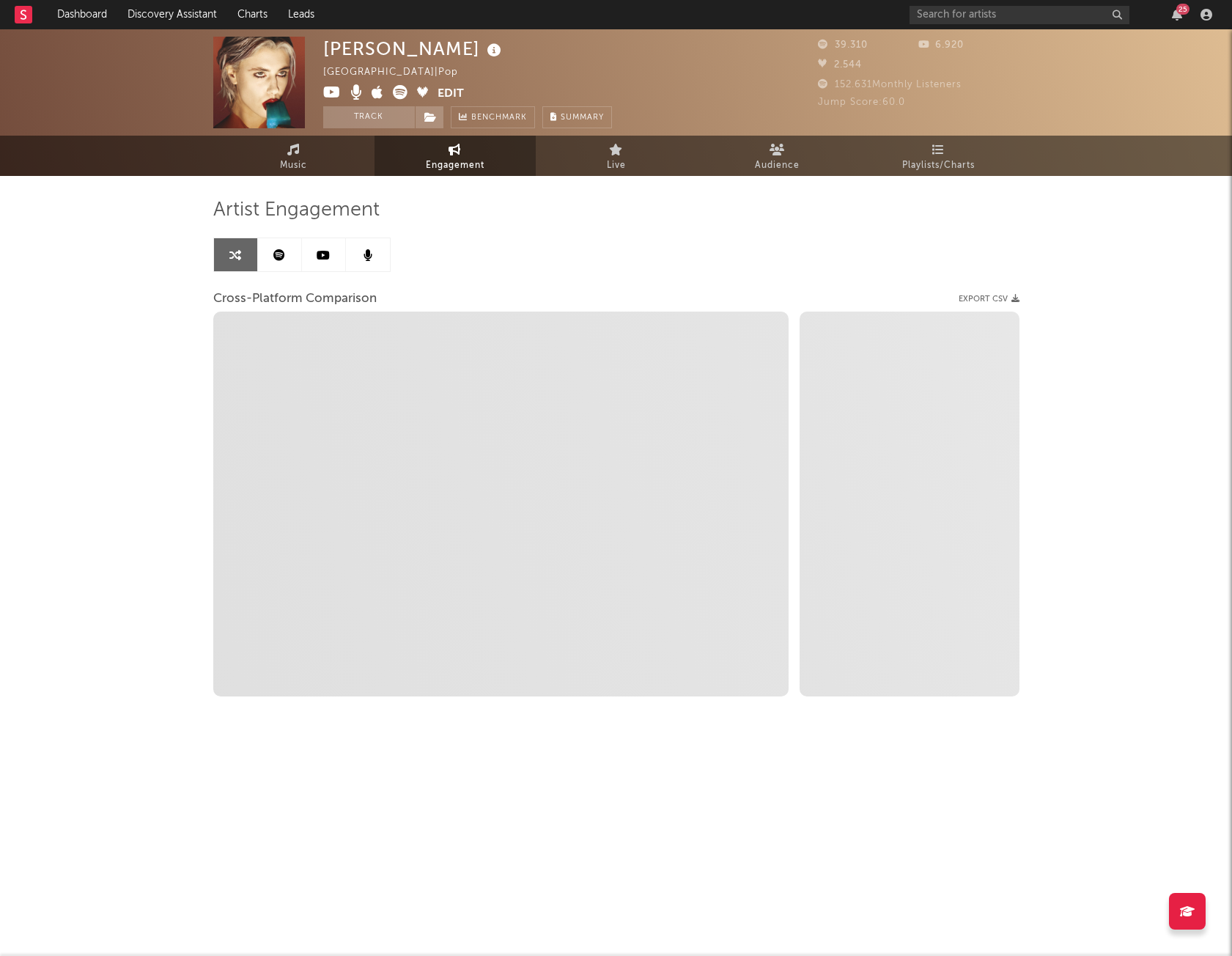
select select "1m"
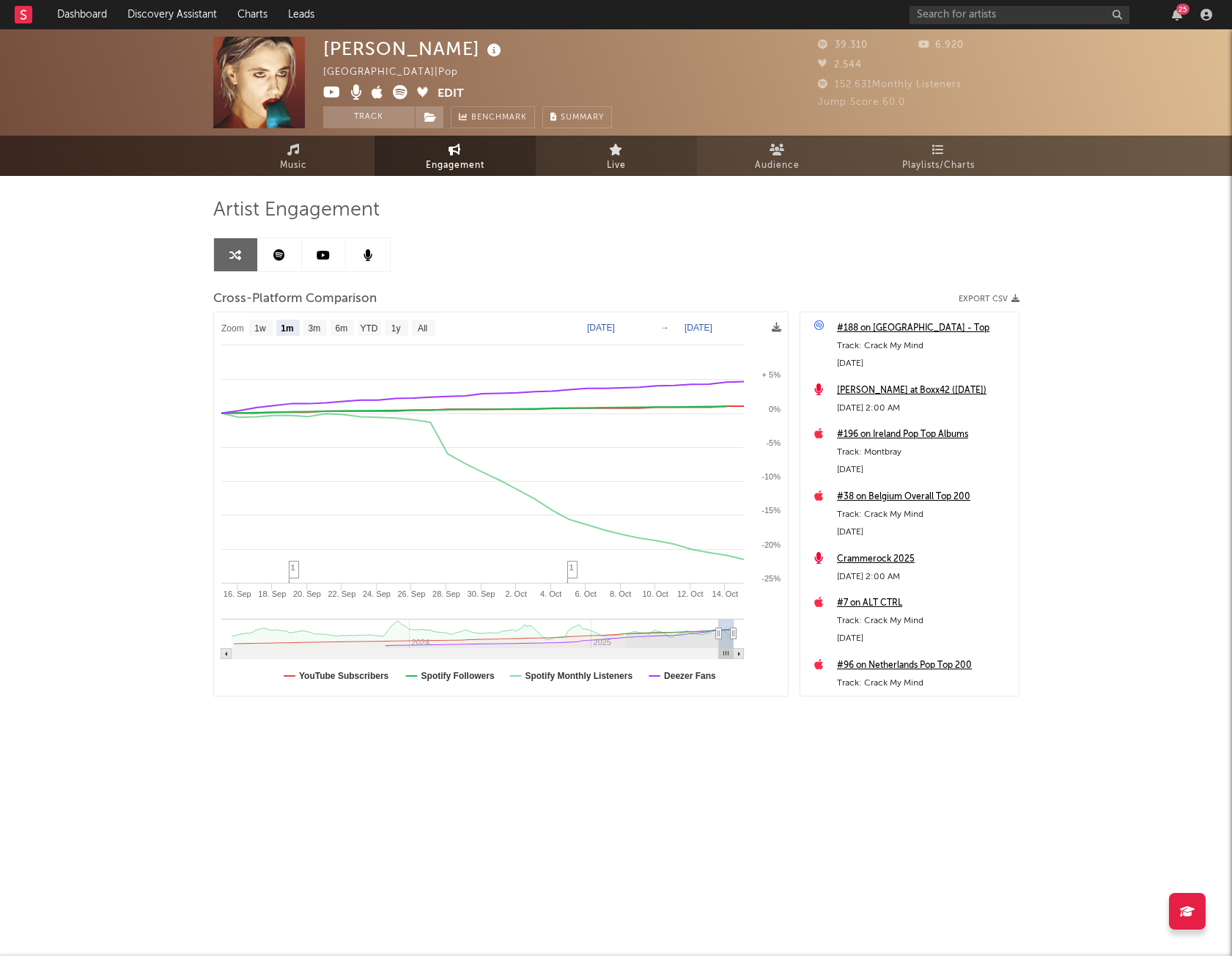
click at [635, 170] on link "Live" at bounding box center [616, 155] width 161 height 40
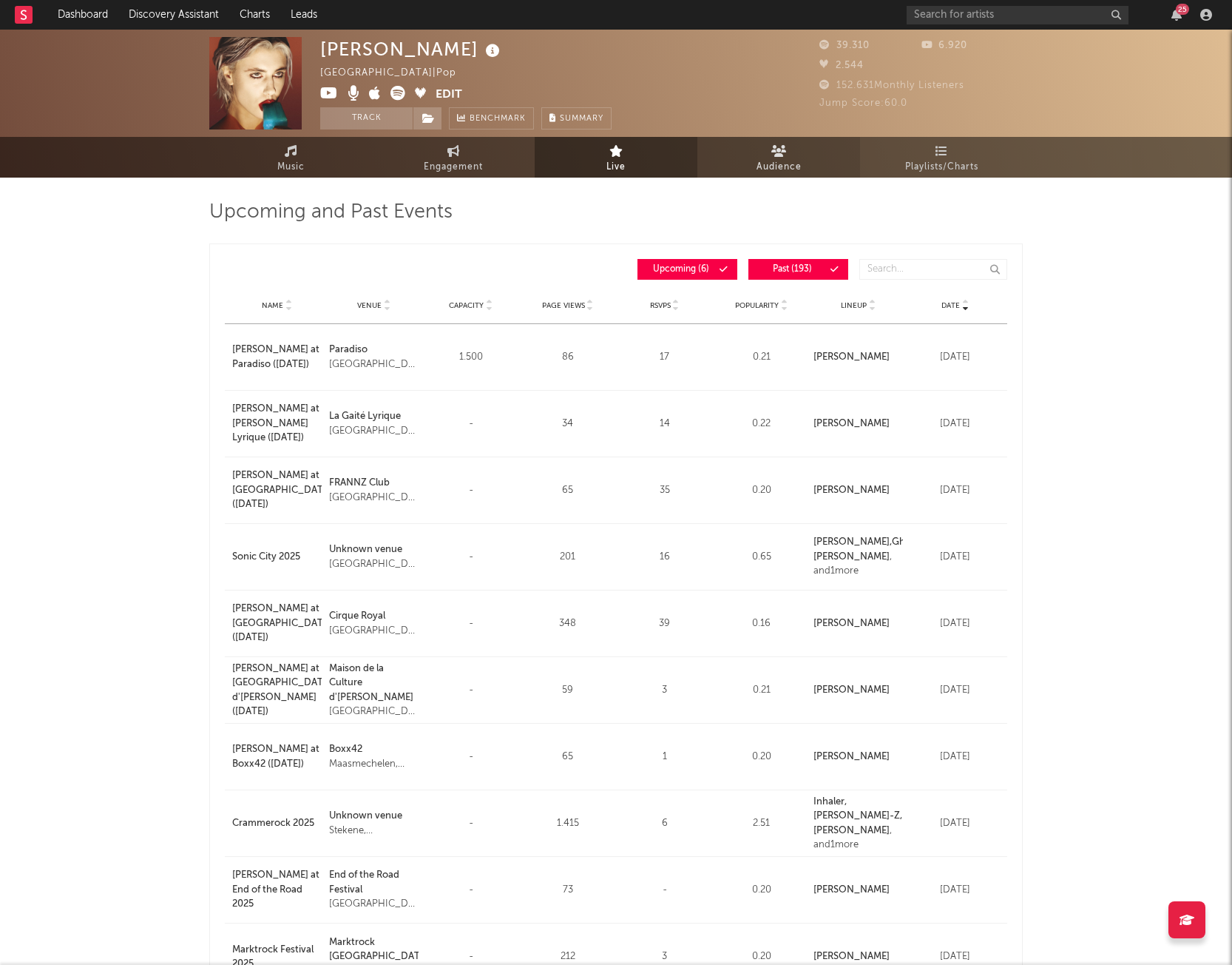
click at [785, 155] on icon at bounding box center [779, 151] width 15 height 12
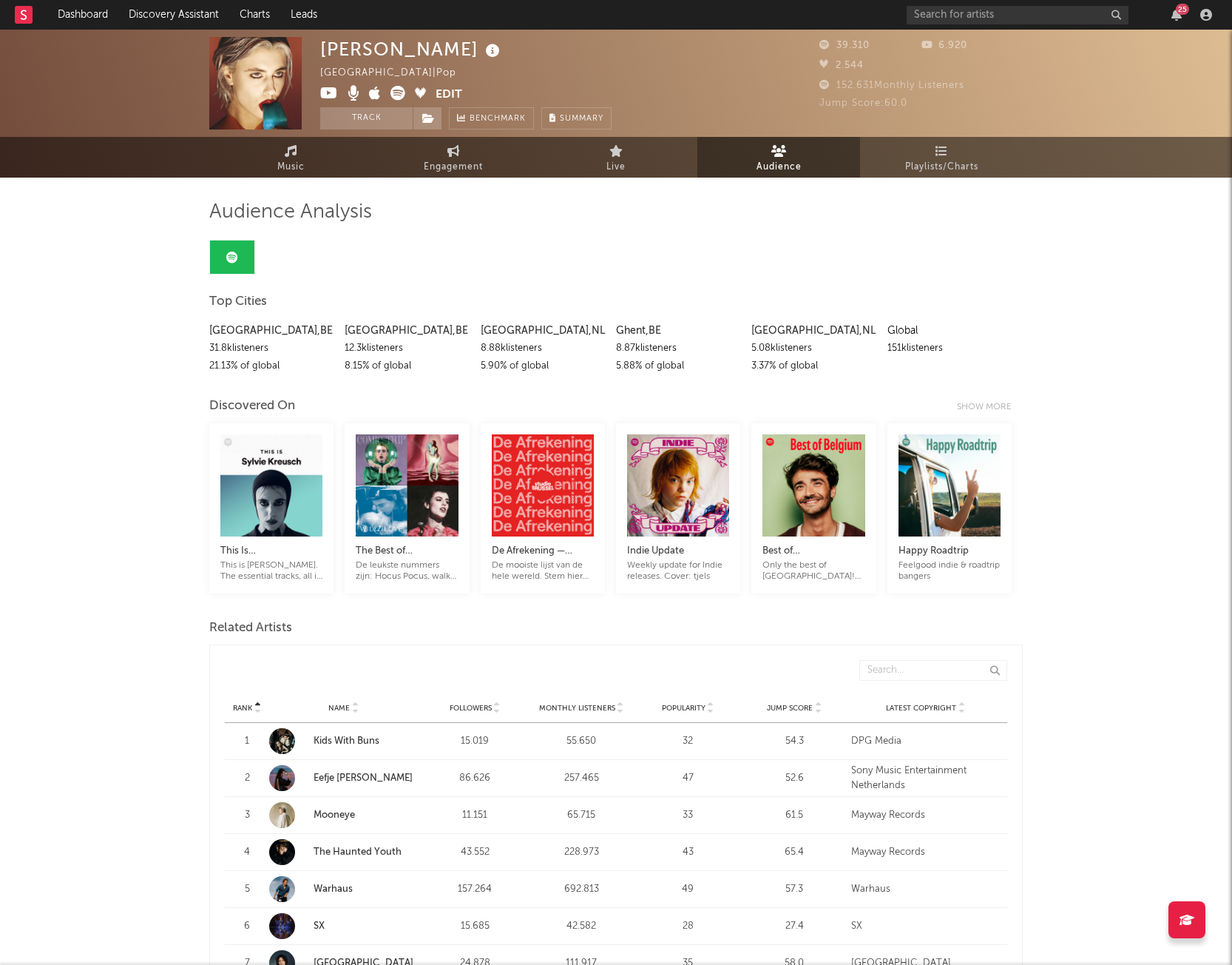
scroll to position [2, 0]
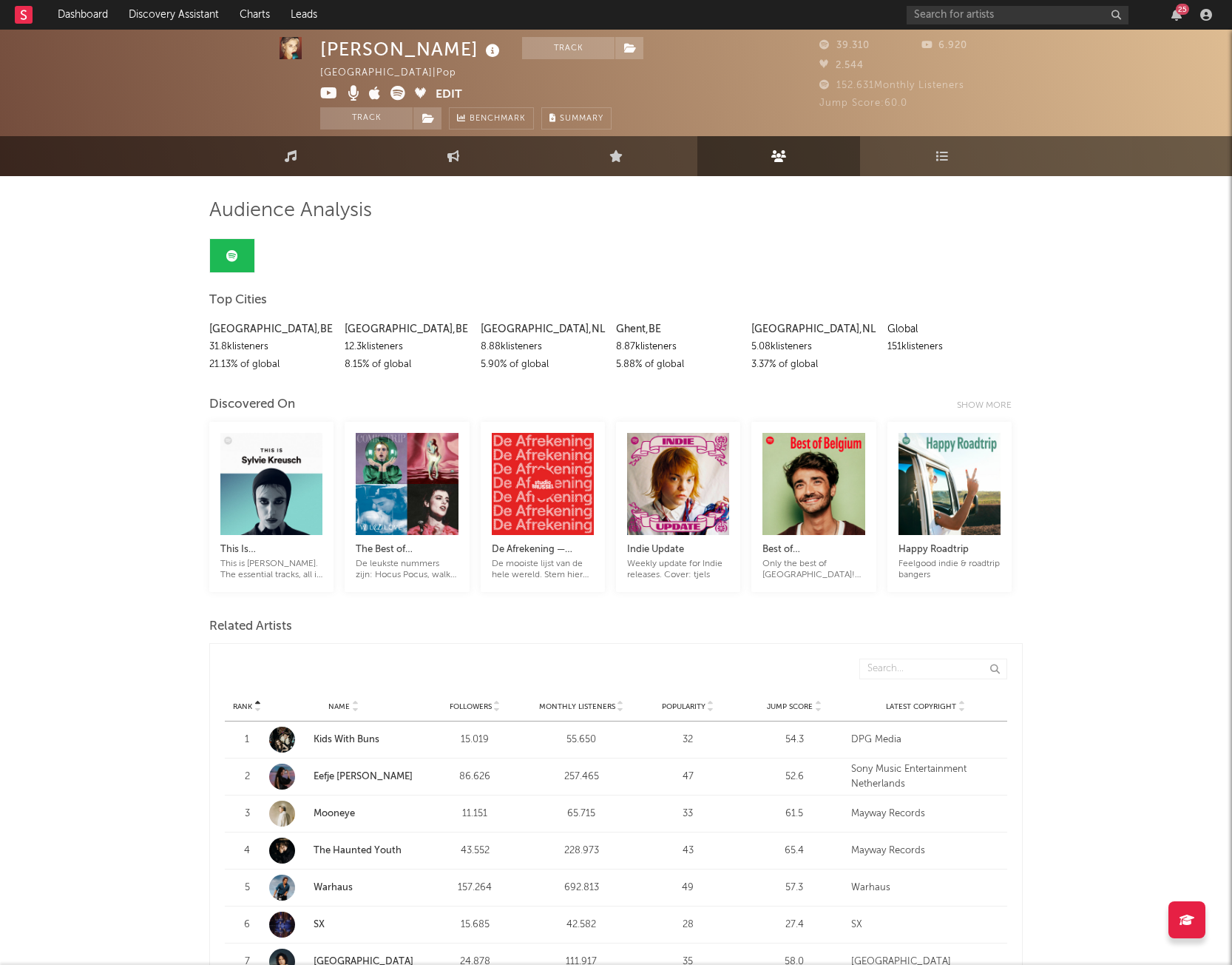
click at [902, 358] on div "[GEOGRAPHIC_DATA] , BE 31.8k listeners 21.13 % of global [GEOGRAPHIC_DATA] , BE…" at bounding box center [616, 343] width 814 height 61
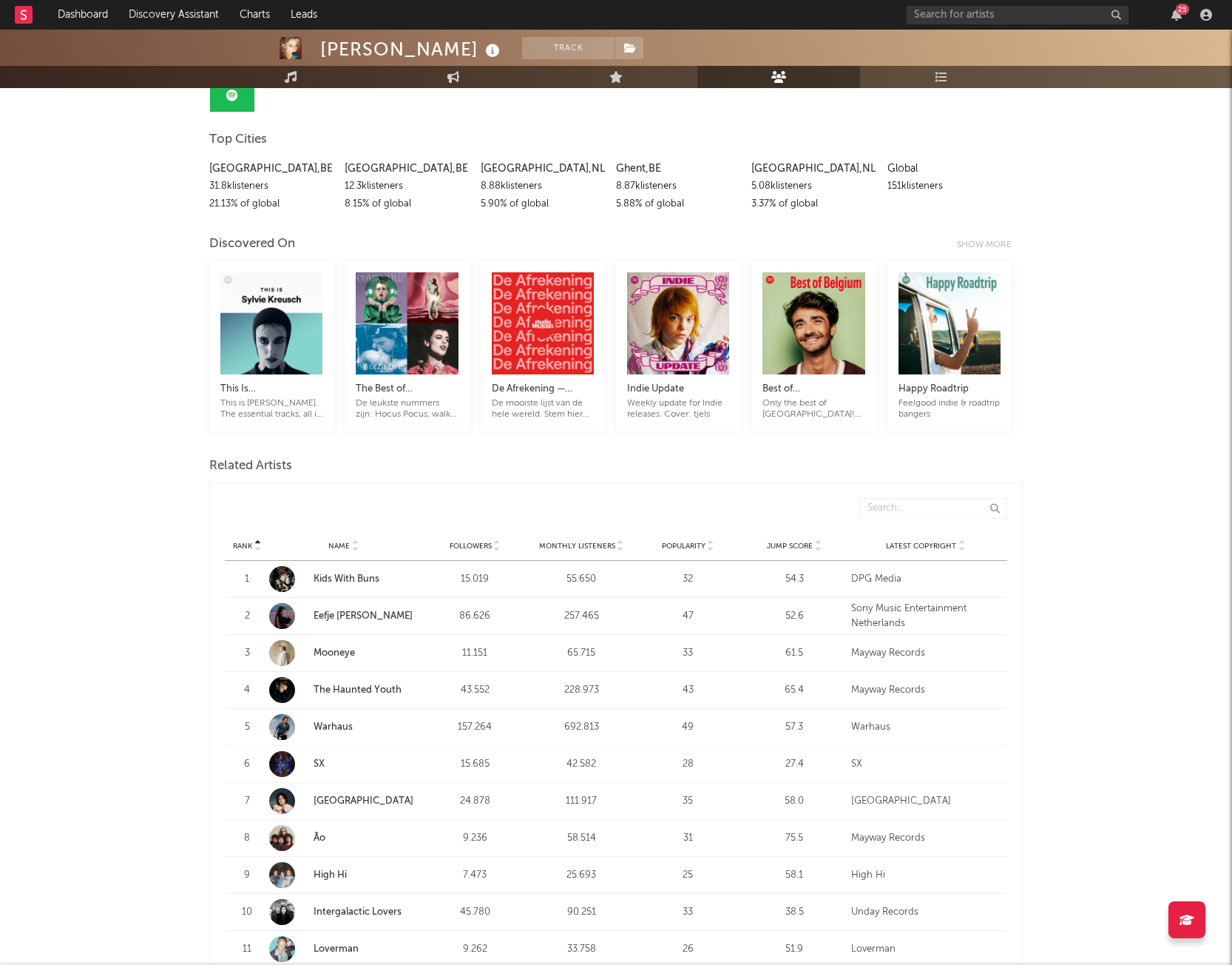
scroll to position [0, 0]
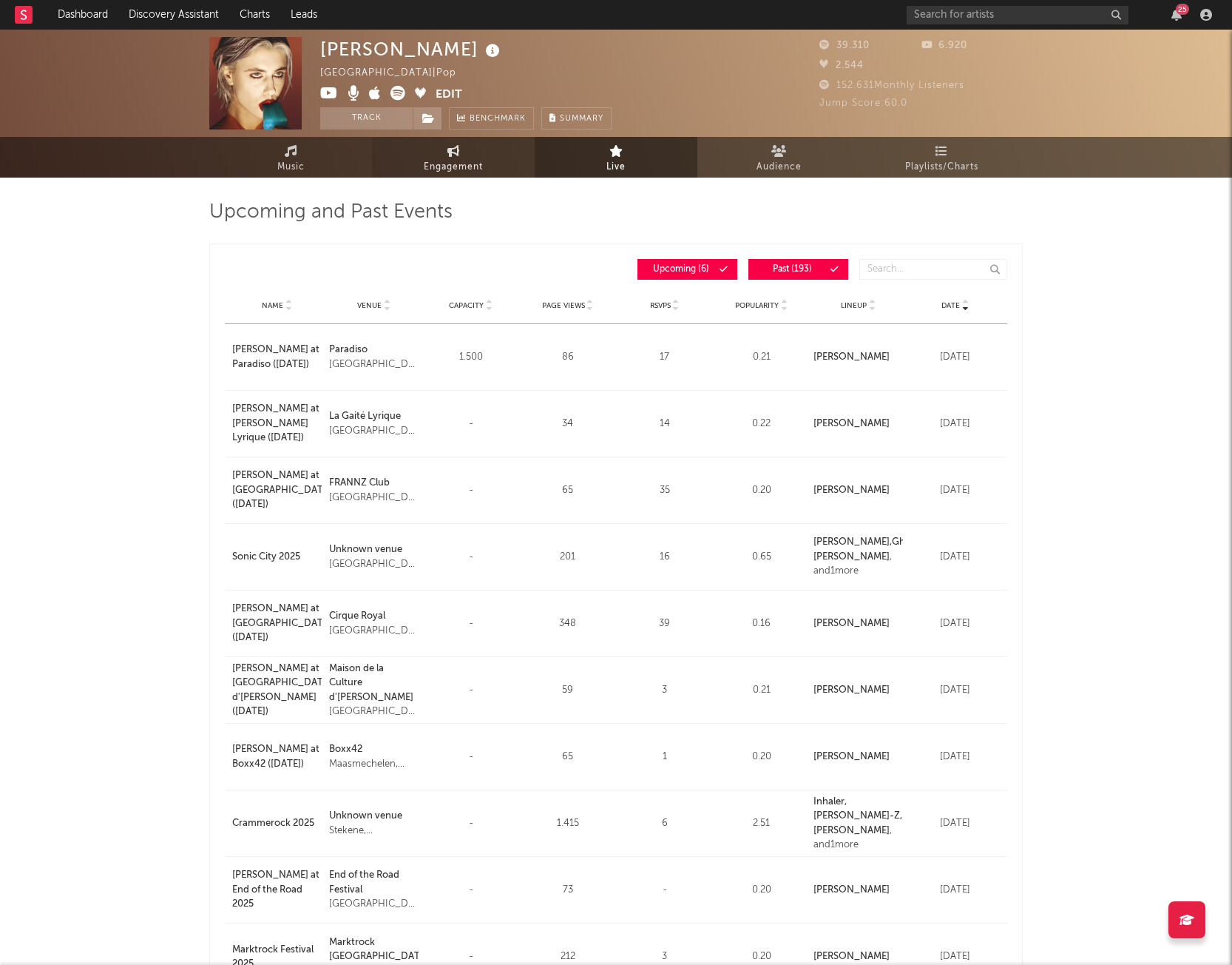
click at [480, 161] on span "Engagement" at bounding box center [454, 167] width 59 height 18
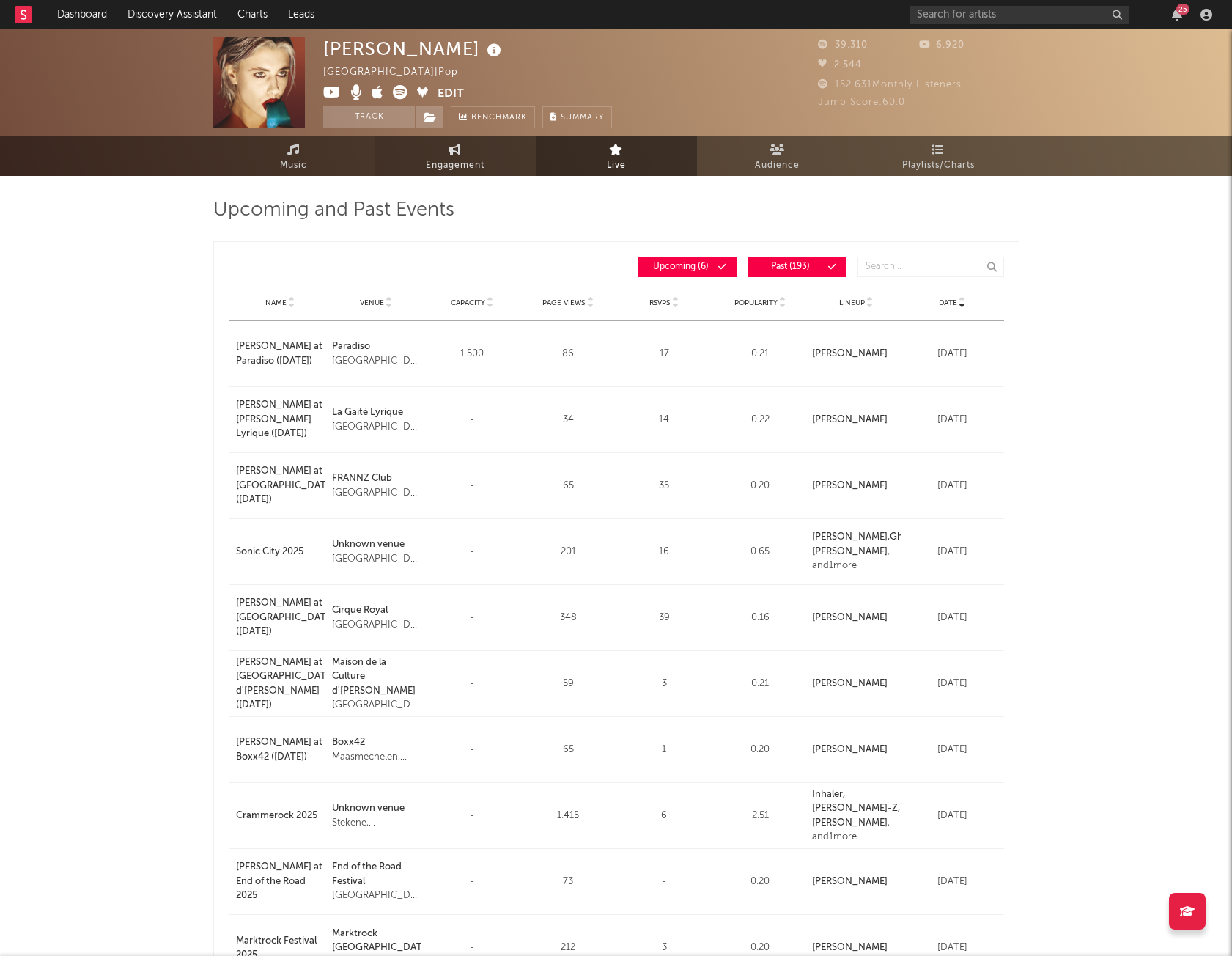
select select "1w"
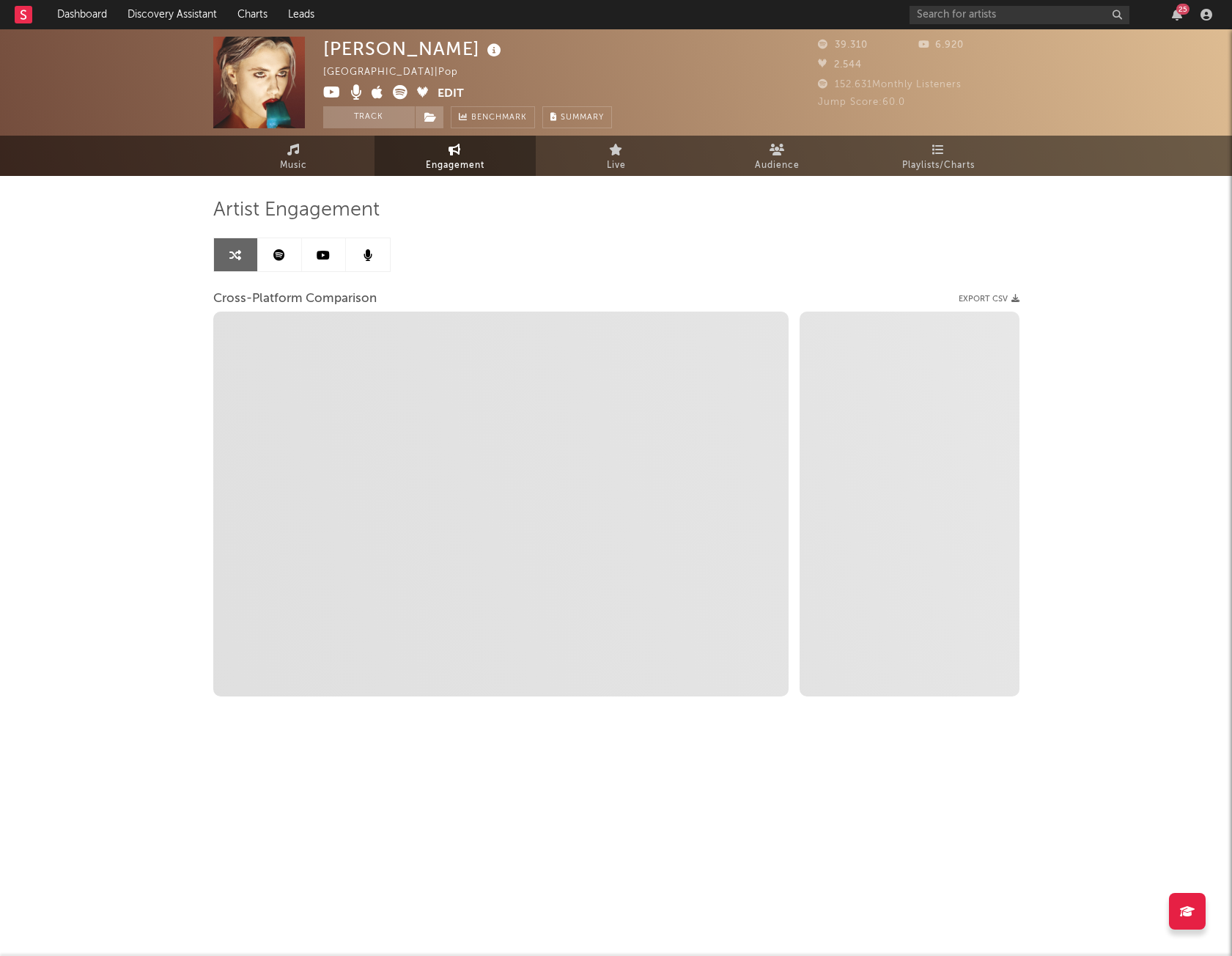
select select "1m"
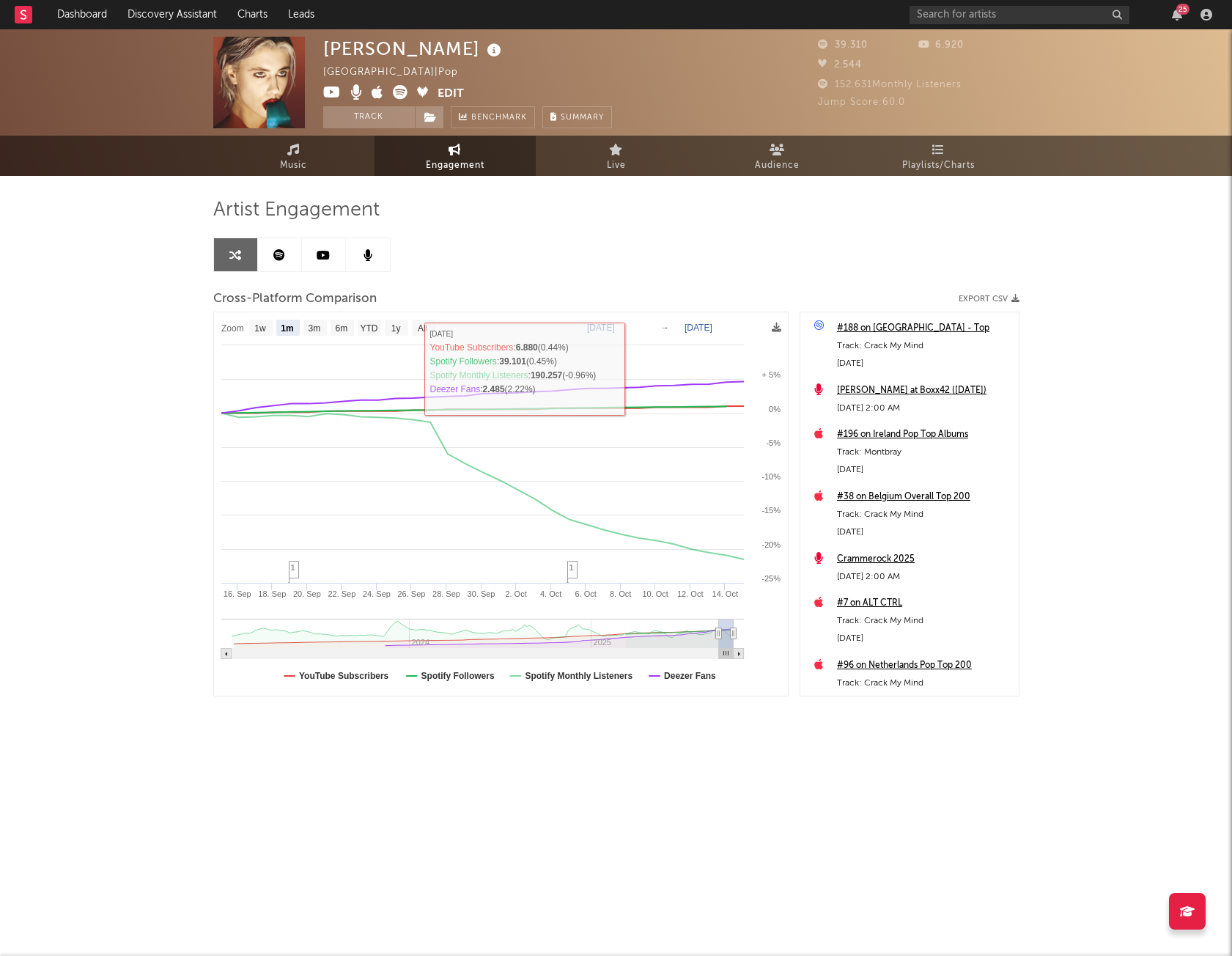
click at [290, 262] on link at bounding box center [280, 255] width 44 height 33
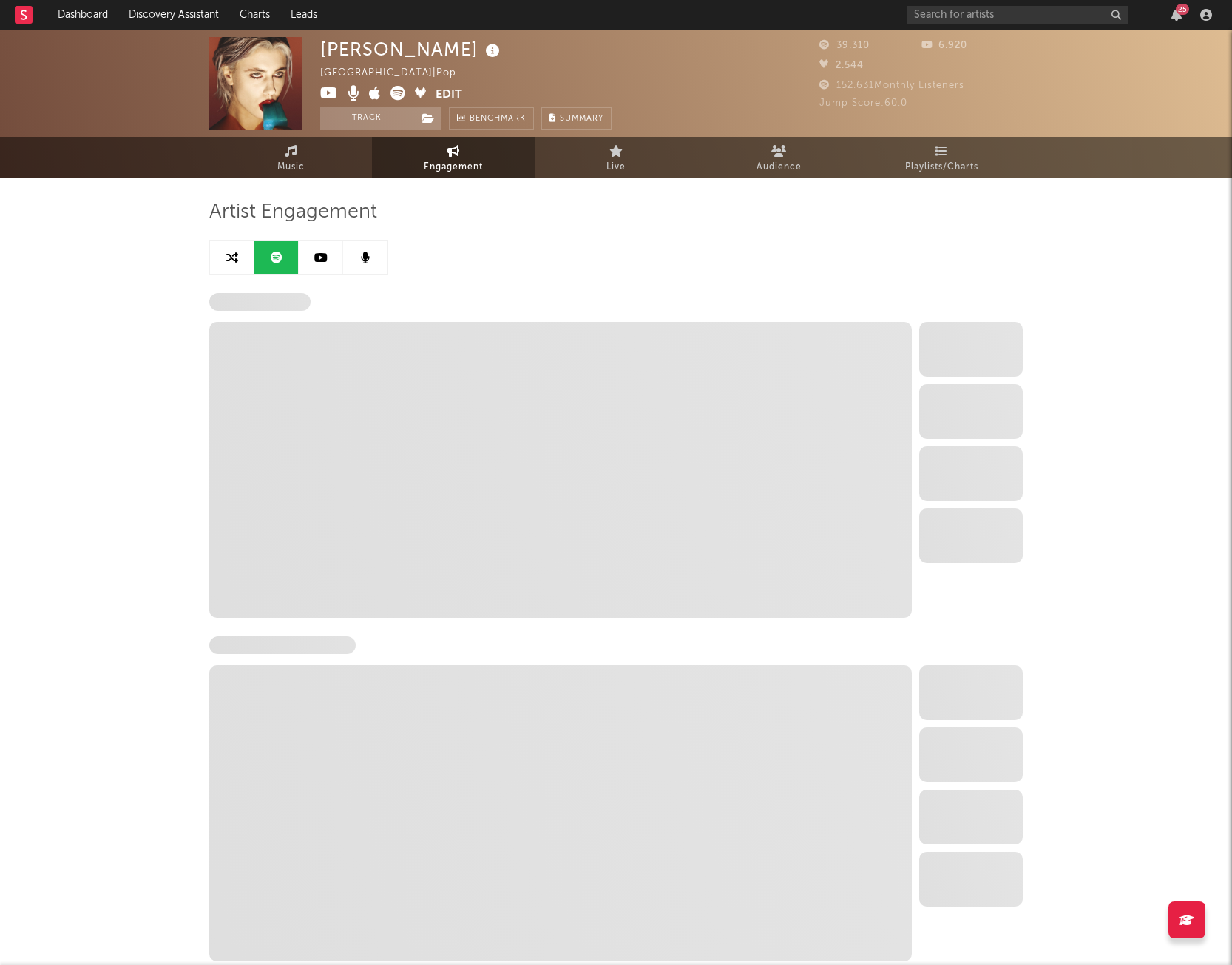
select select "6m"
select select "1w"
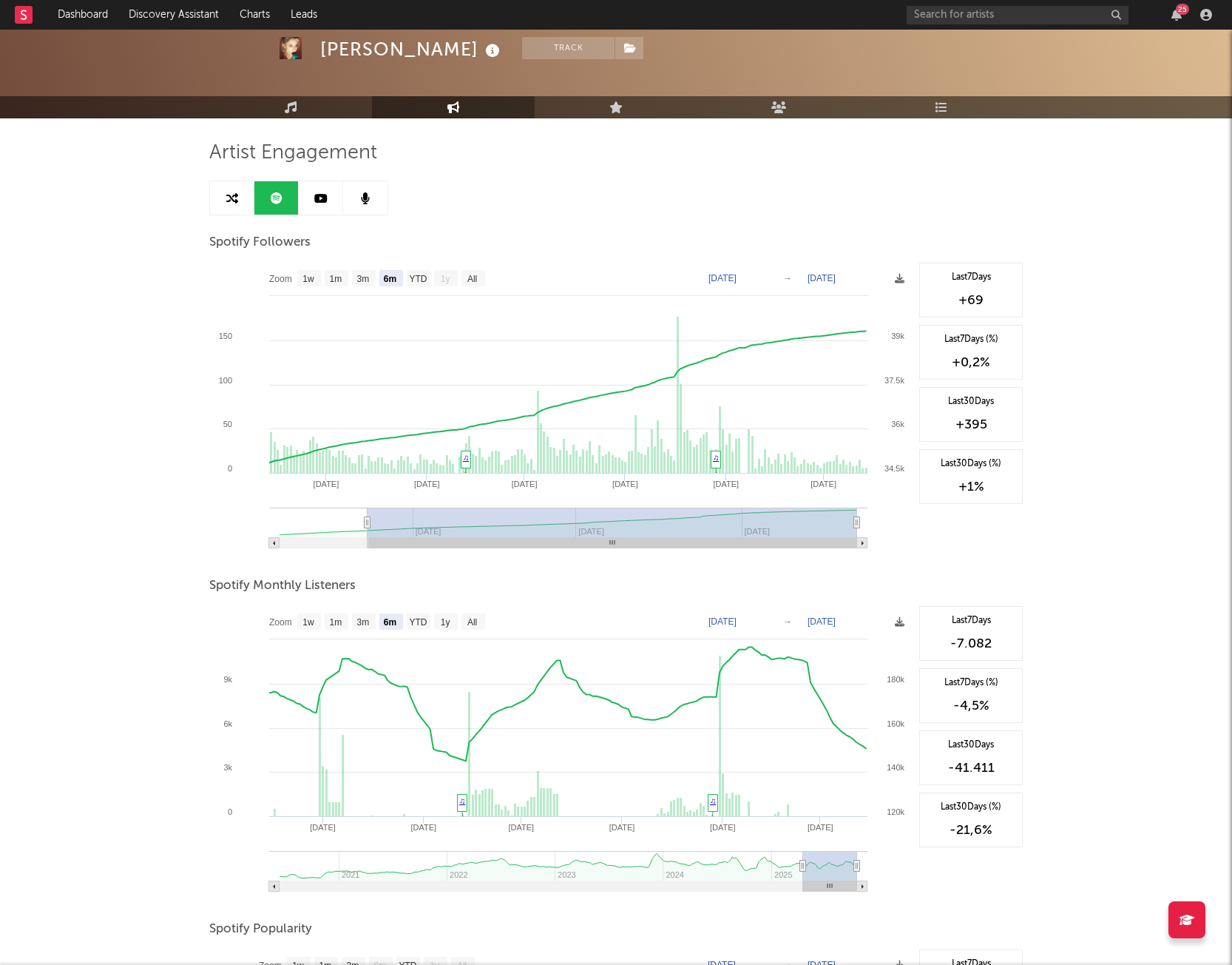
scroll to position [62, 0]
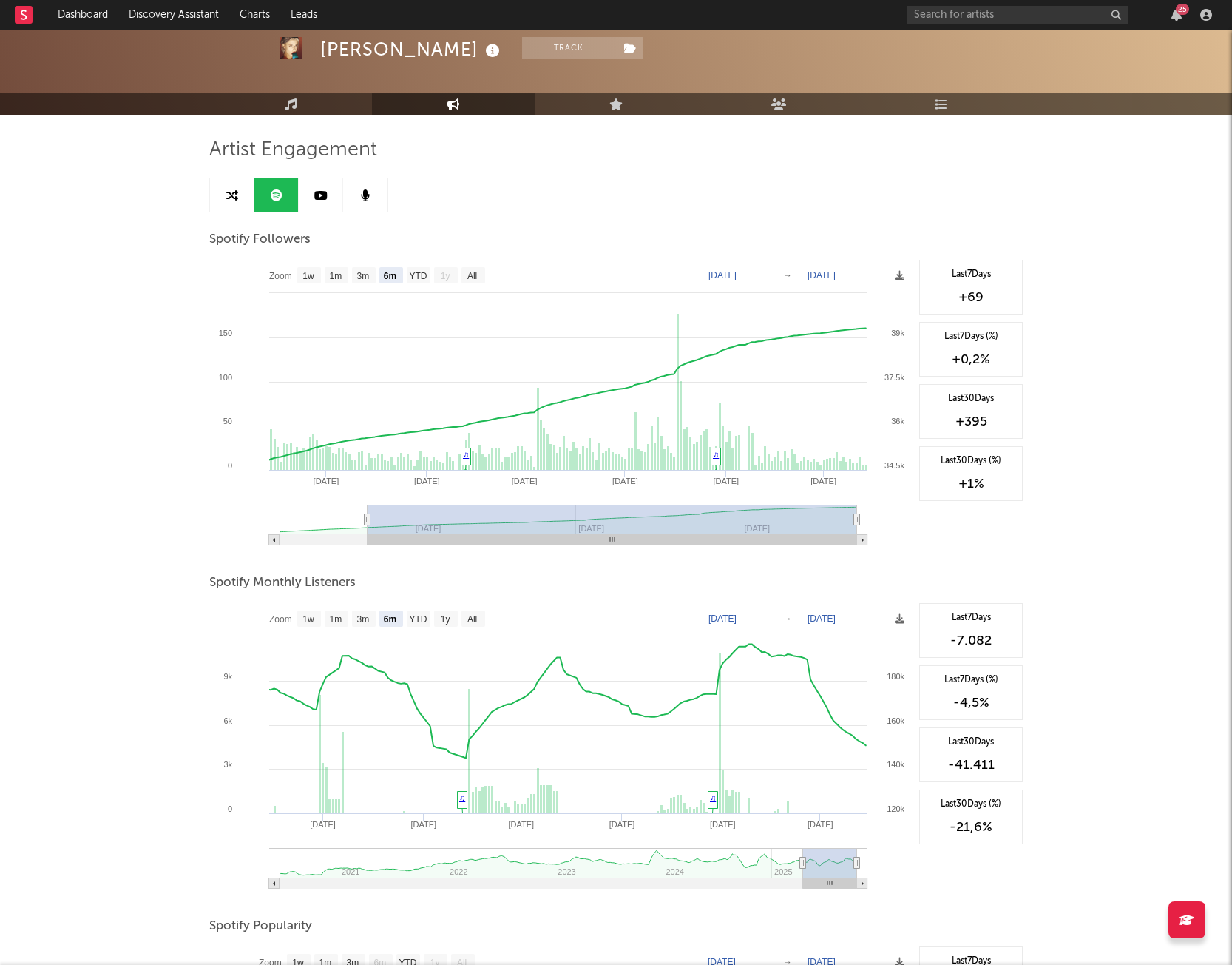
click at [331, 206] on link at bounding box center [321, 194] width 44 height 33
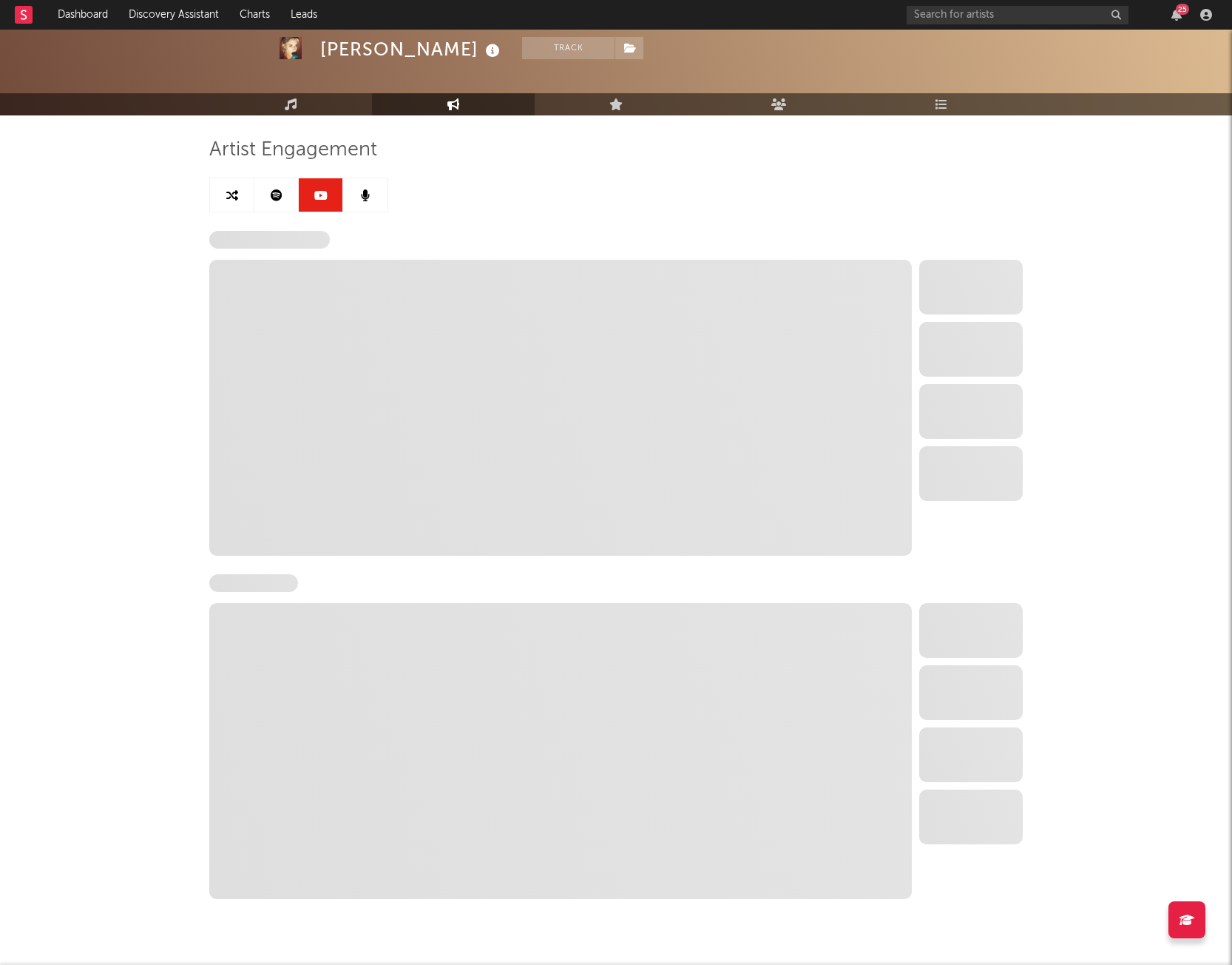
select select "6m"
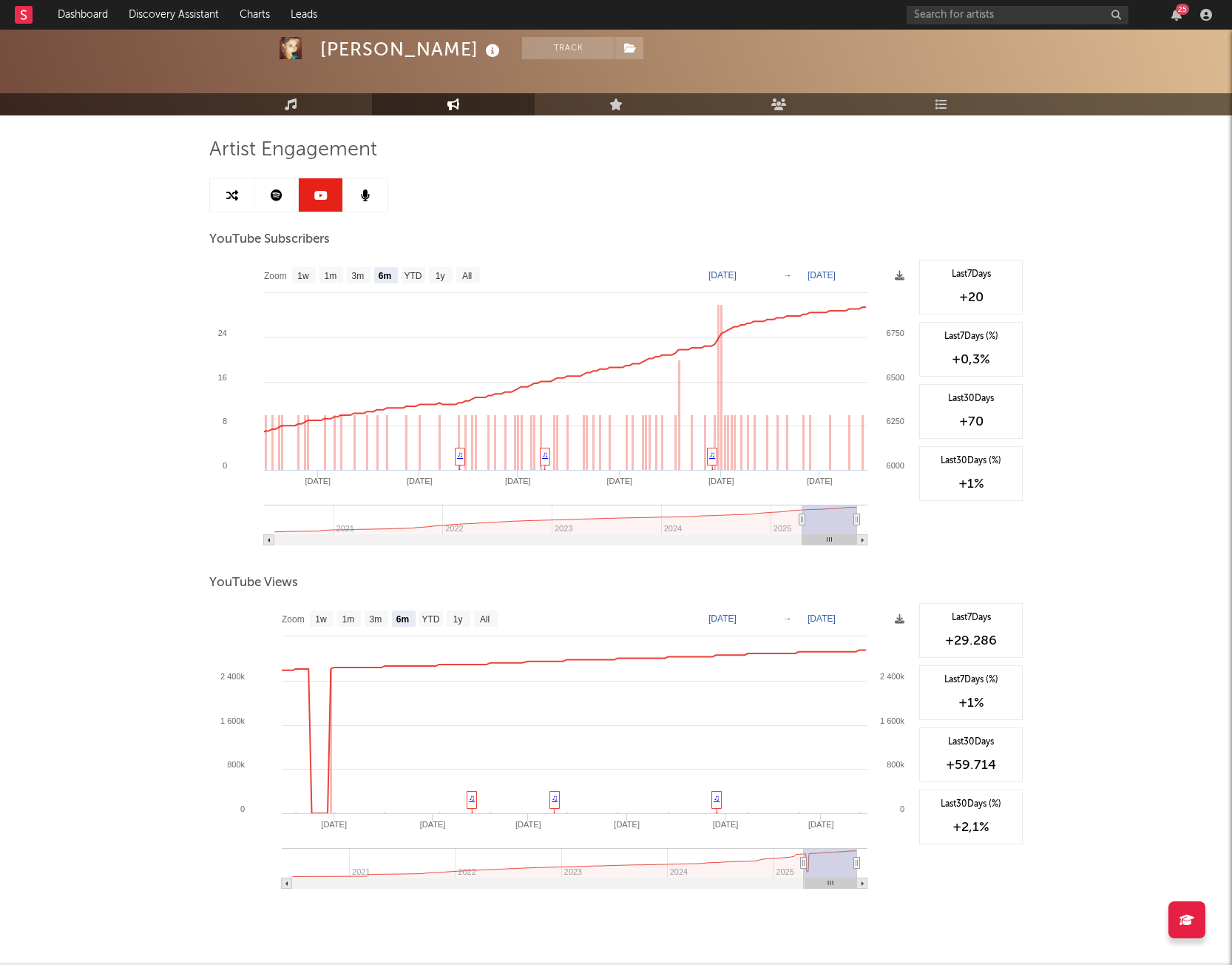
click at [363, 206] on link at bounding box center [365, 194] width 44 height 33
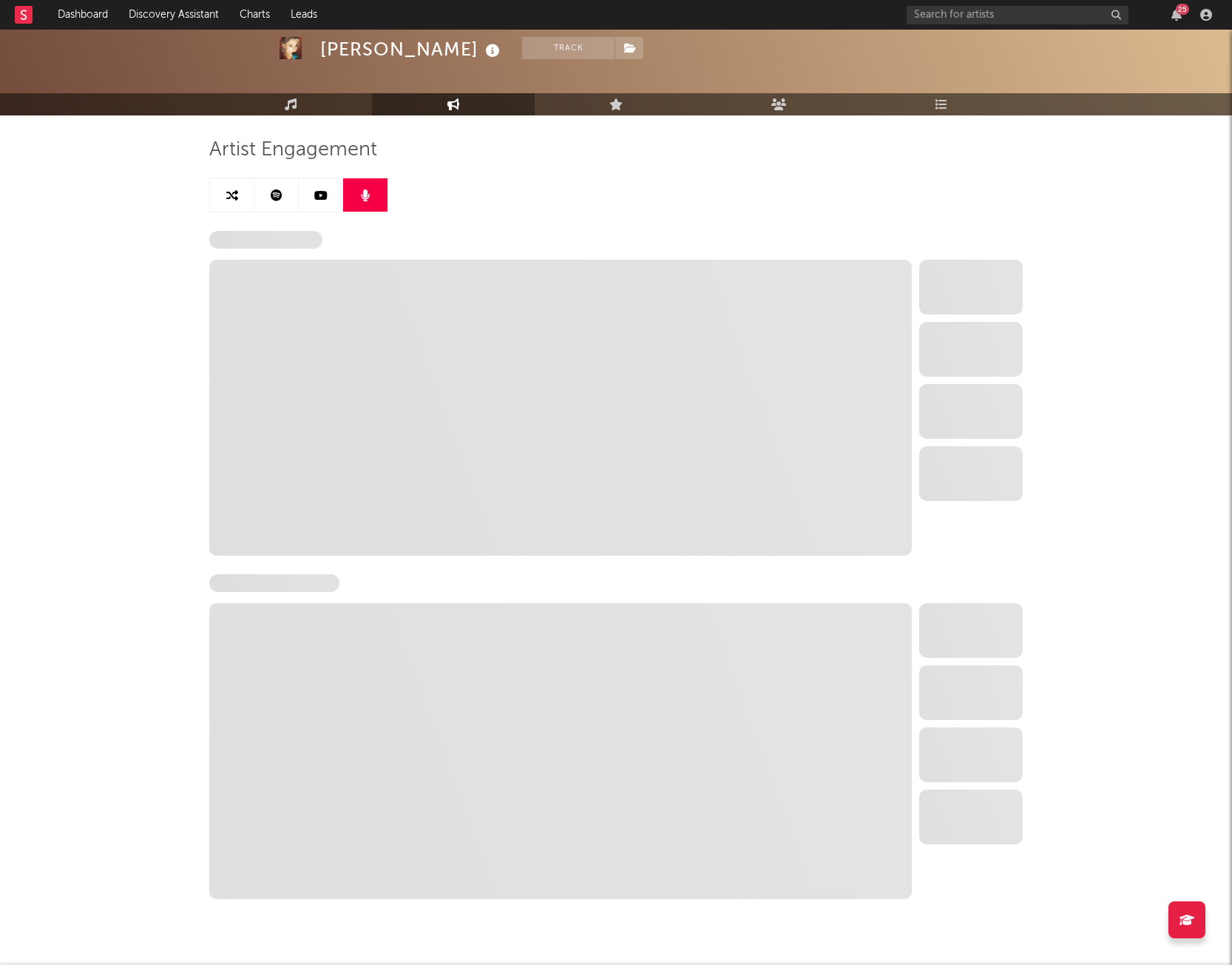
select select "6m"
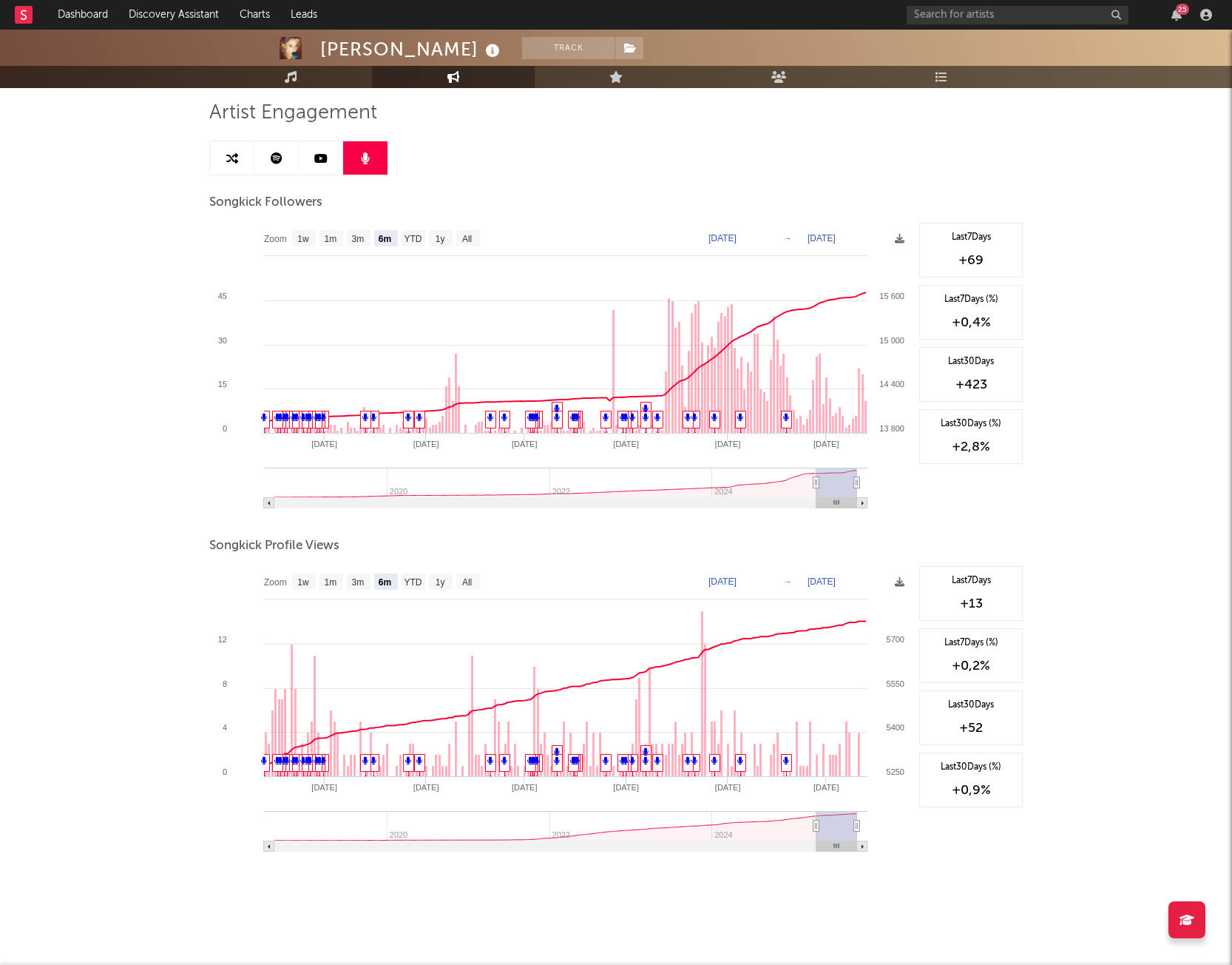
scroll to position [56, 0]
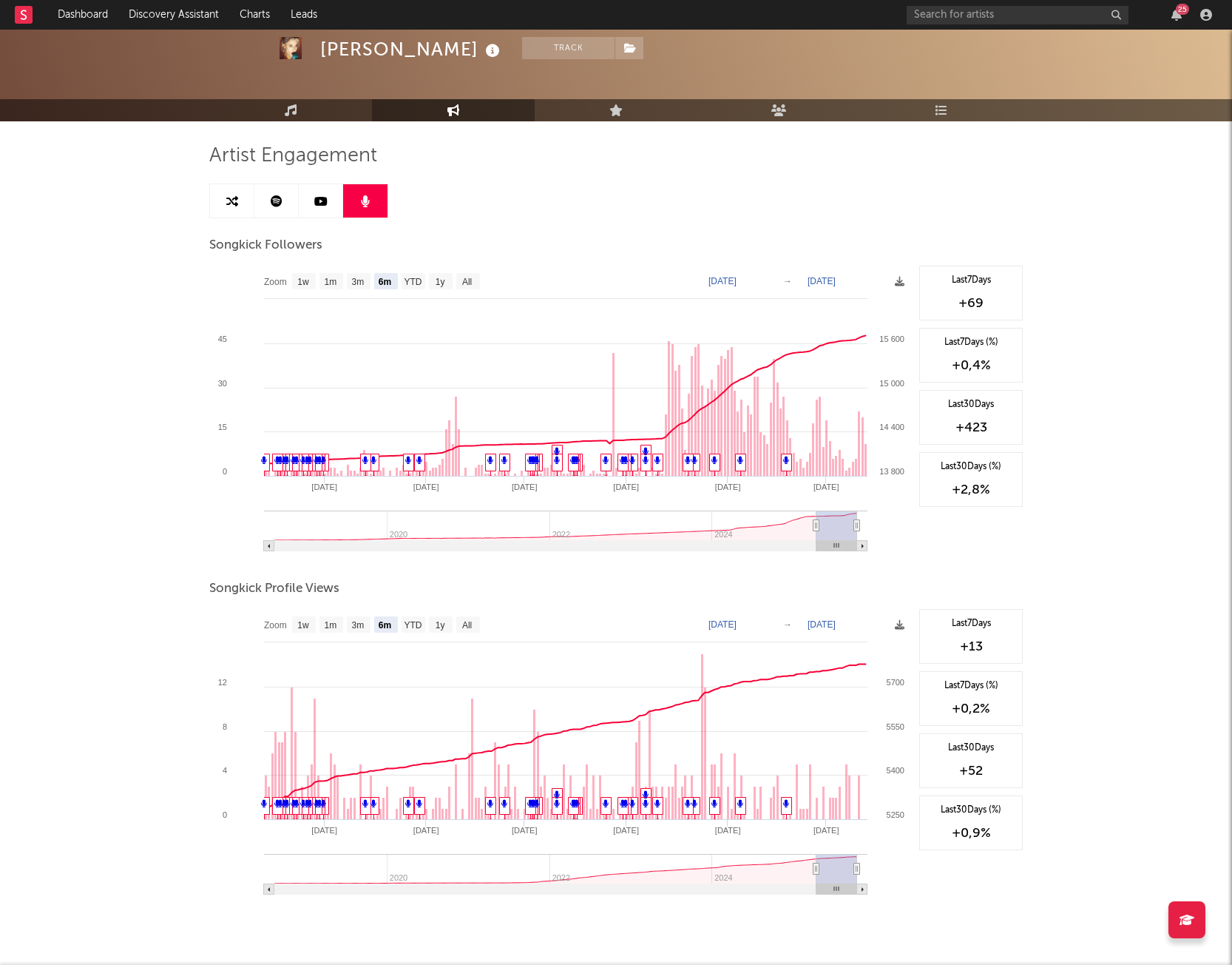
click at [127, 253] on div "[PERSON_NAME] Track [GEOGRAPHIC_DATA] | Pop Edit Track Benchmark Summary 39.310…" at bounding box center [616, 491] width 1232 height 1035
select select "6m"
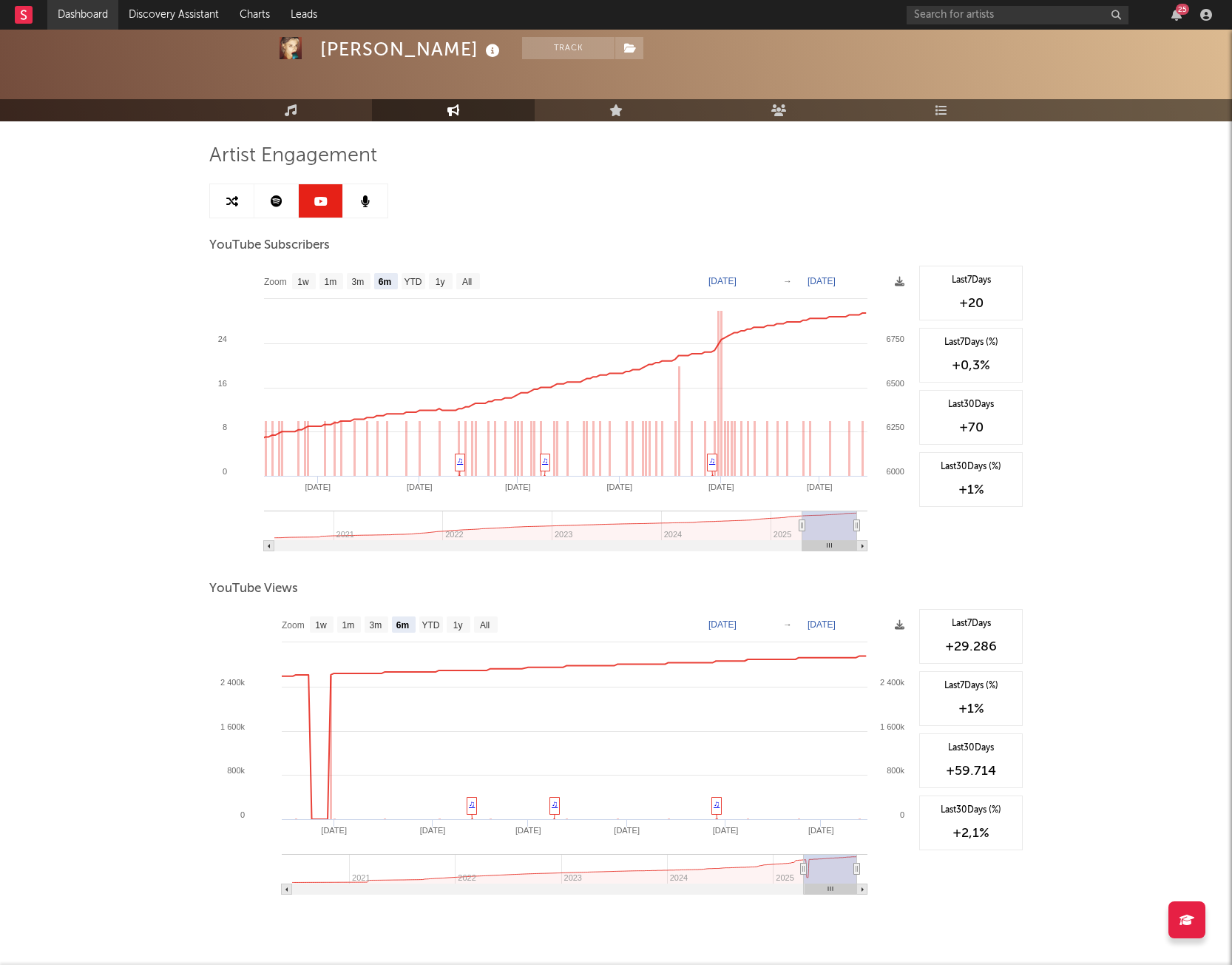
select select "6m"
select select "1w"
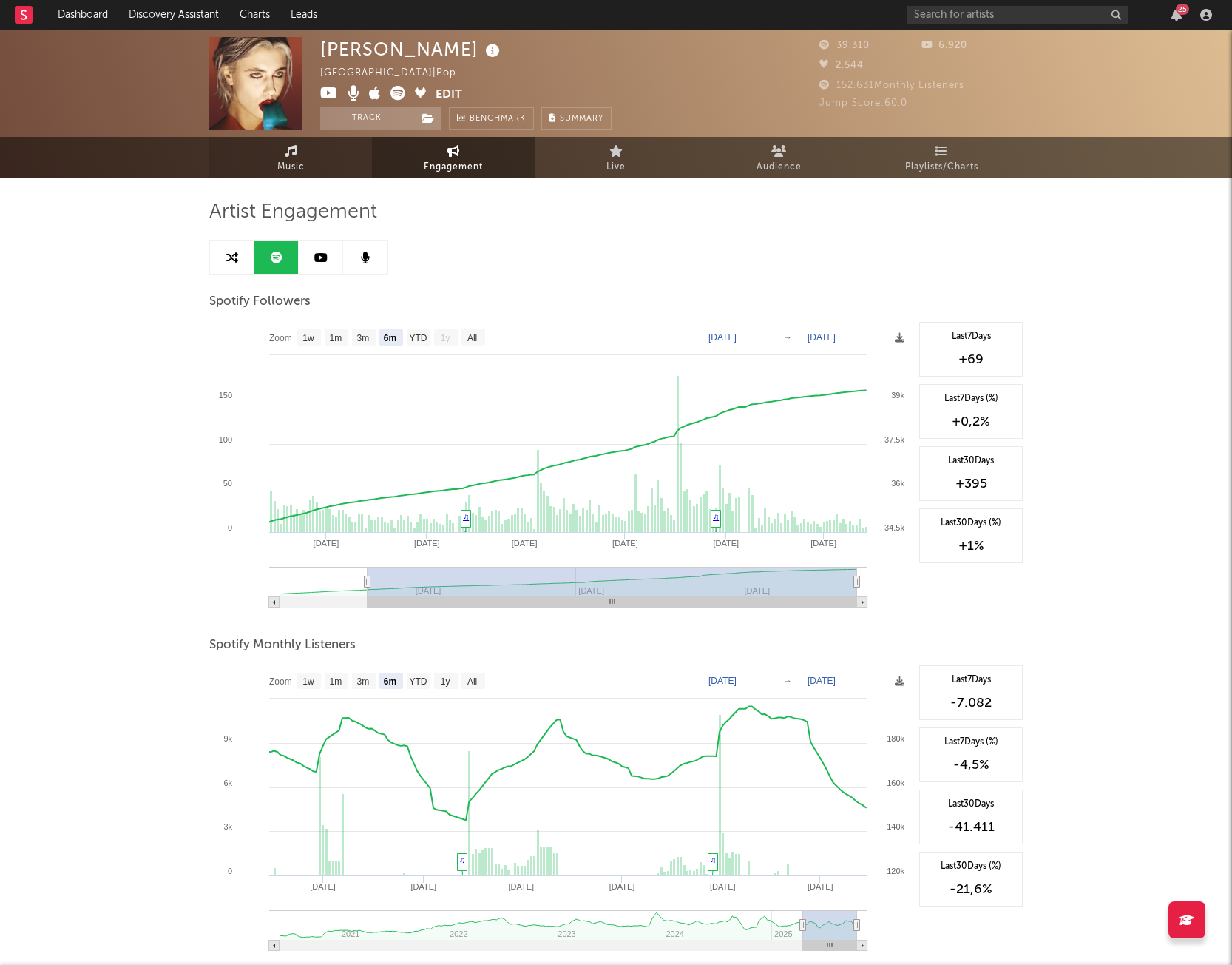
click at [315, 165] on link "Music" at bounding box center [291, 157] width 163 height 41
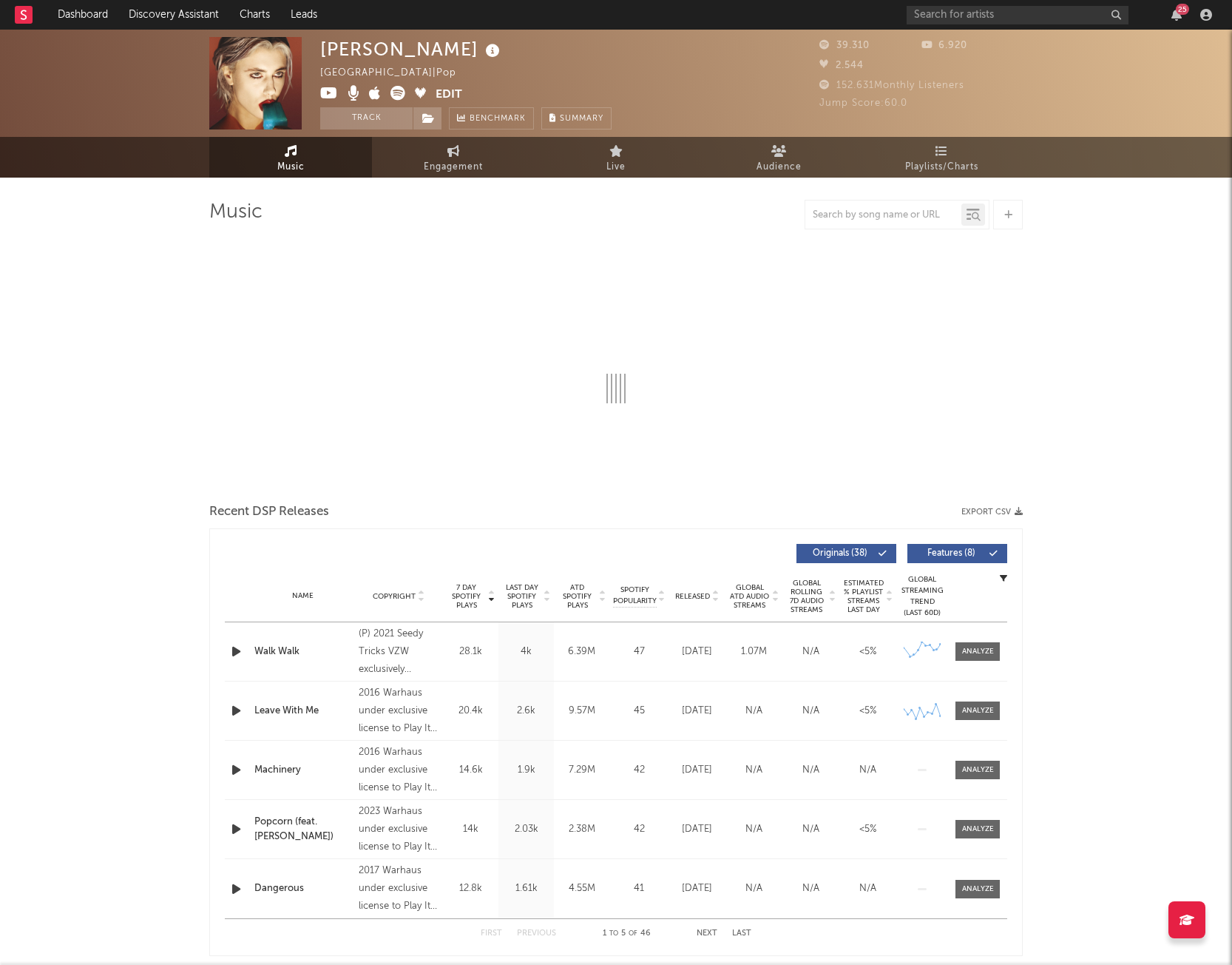
select select "6m"
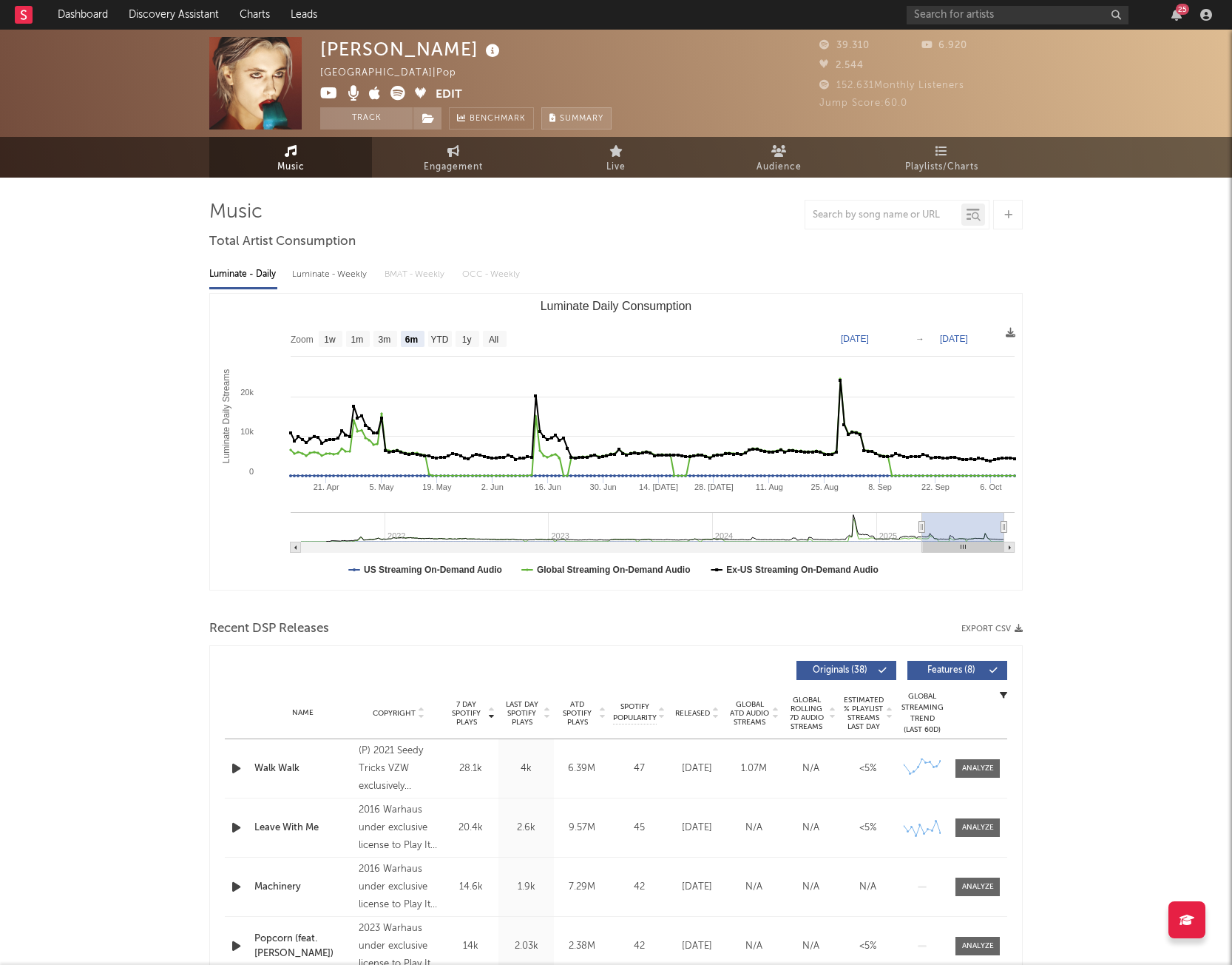
click at [577, 119] on span "Summary" at bounding box center [581, 119] width 43 height 8
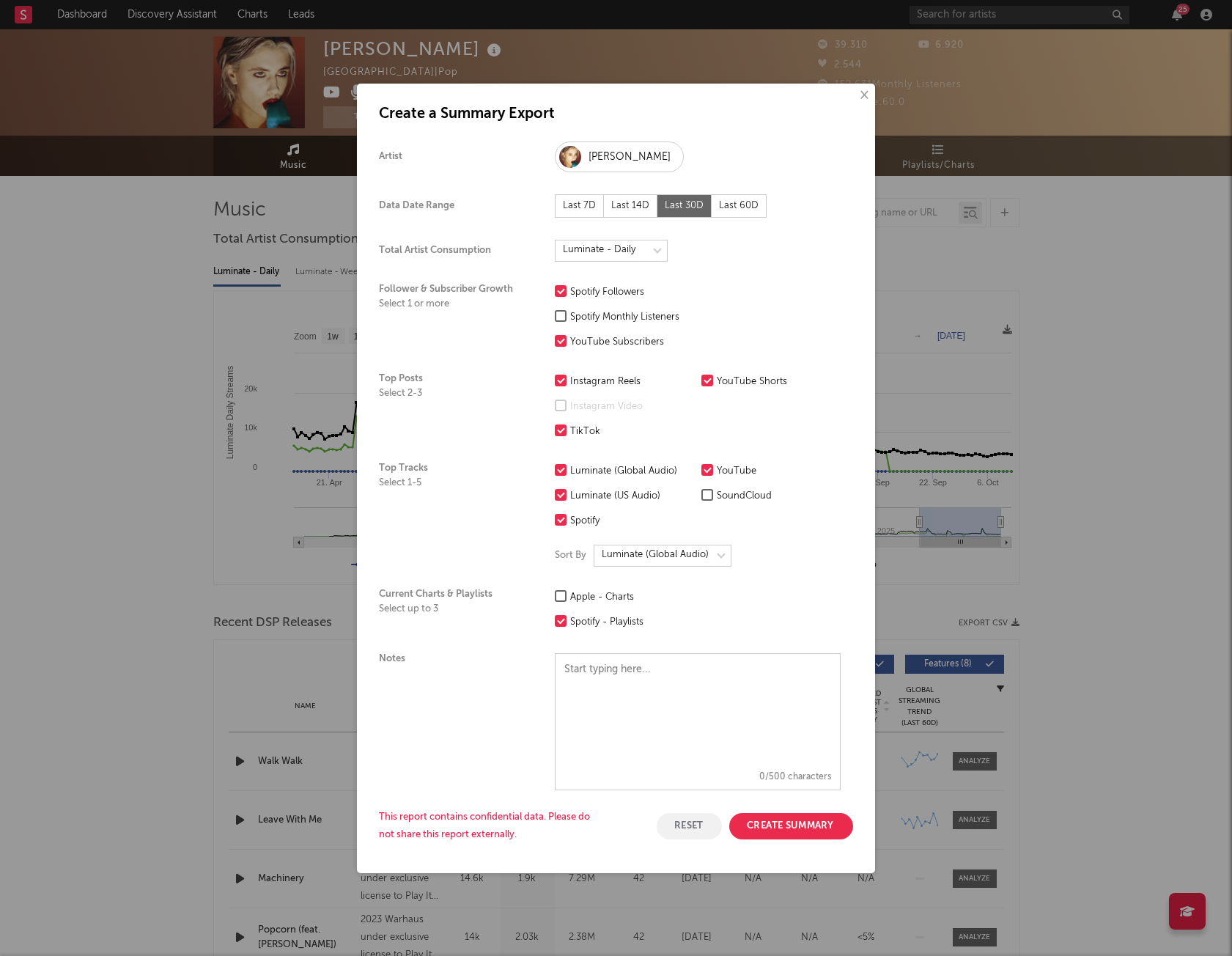
click at [618, 321] on div "Spotify Monthly Listeners" at bounding box center [632, 317] width 123 height 18
click at [554, 321] on input "Spotify Monthly Listeners" at bounding box center [554, 317] width 0 height 18
drag, startPoint x: 716, startPoint y: 91, endPoint x: 684, endPoint y: 131, distance: 51.2
click at [684, 131] on div "× Create a Summary Export Artist [PERSON_NAME] Data Date Range Last 7D Last 14D…" at bounding box center [616, 478] width 518 height 790
click at [684, 131] on div "Artist [PERSON_NAME]" at bounding box center [610, 156] width 462 height 53
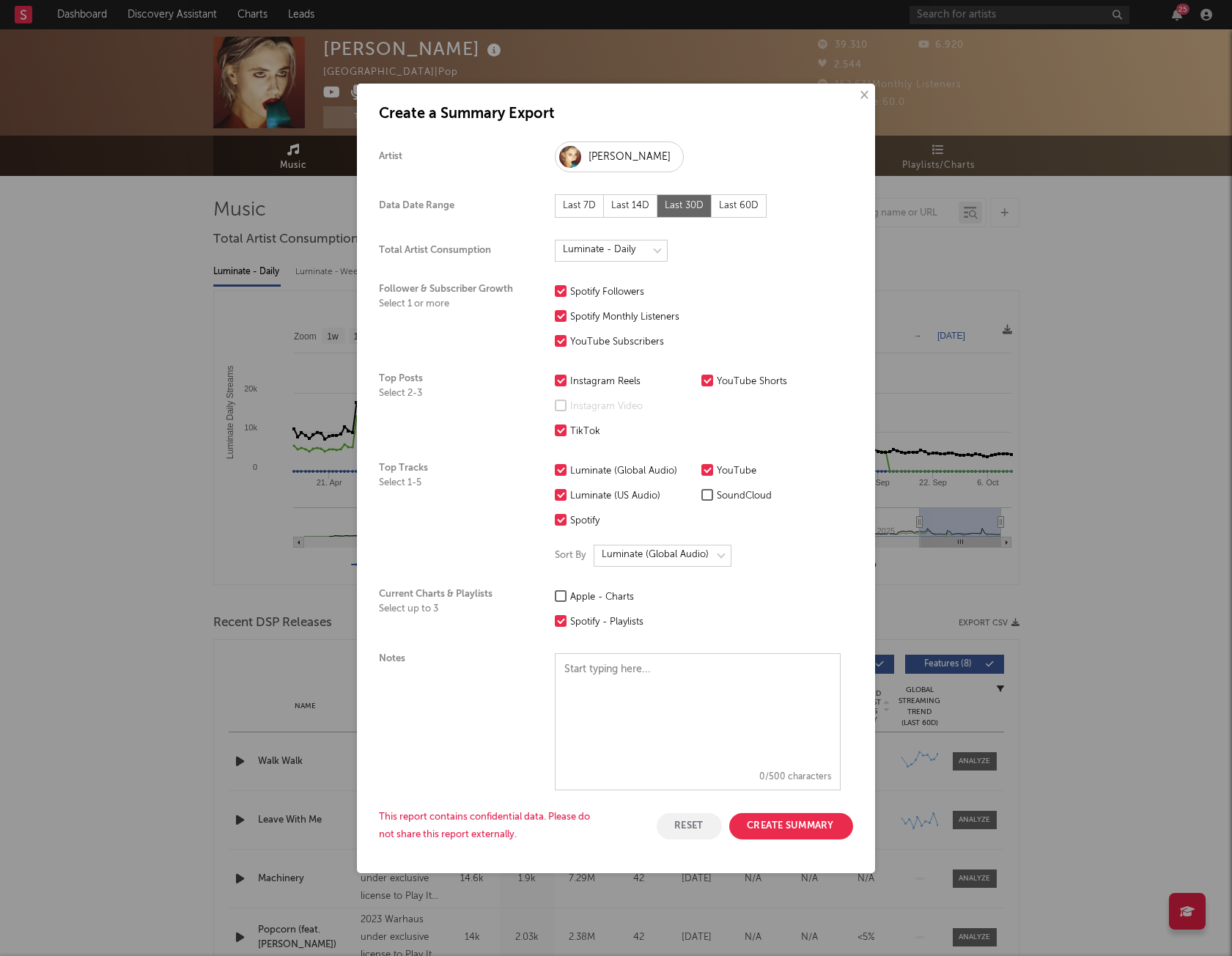
click at [600, 155] on div "[PERSON_NAME]" at bounding box center [630, 156] width 82 height 18
click at [577, 123] on h1 "Create a Summary Export" at bounding box center [616, 114] width 474 height 18
click at [809, 428] on button "Create Summary" at bounding box center [790, 825] width 123 height 26
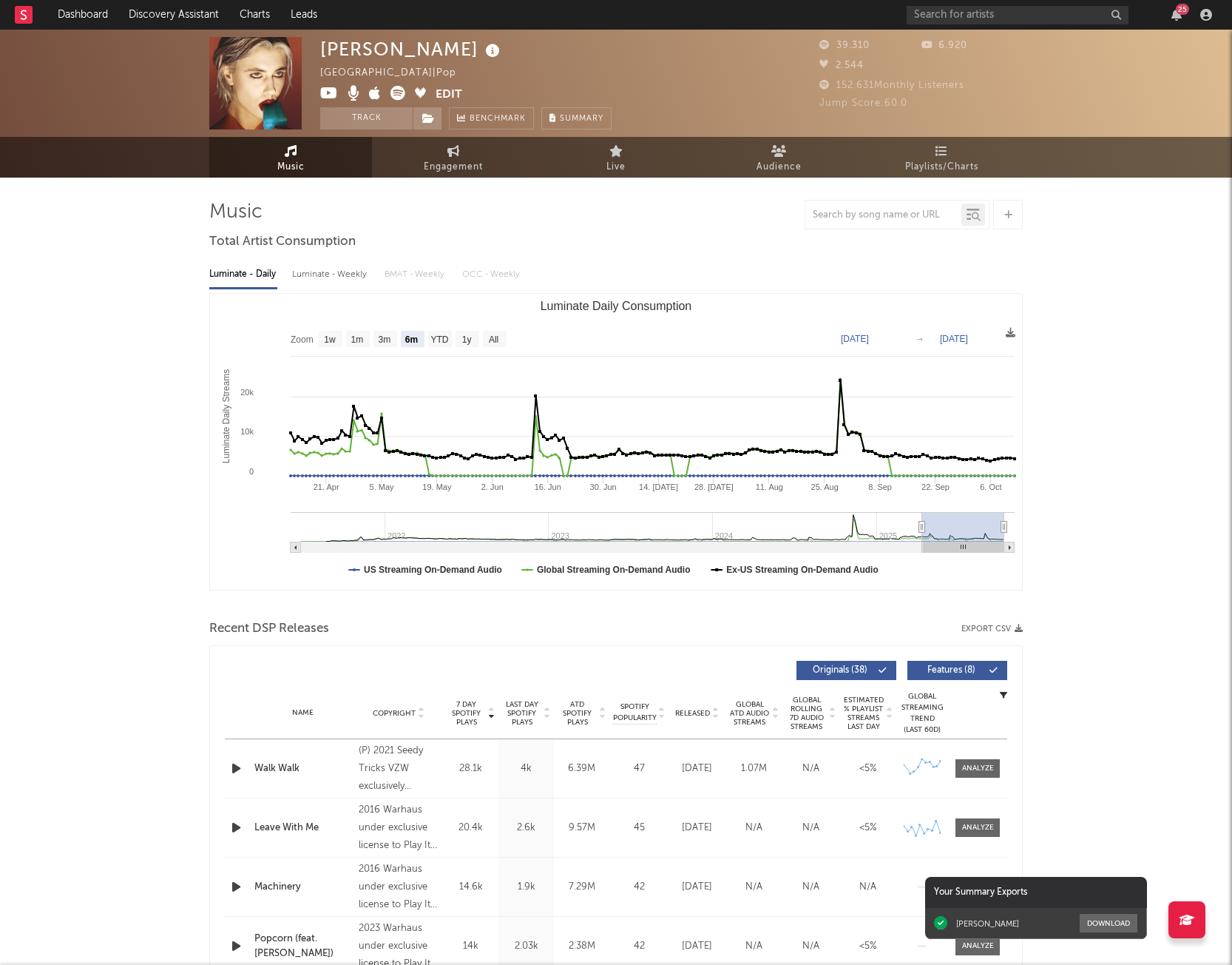
click at [946, 432] on div "[PERSON_NAME] Download" at bounding box center [1036, 923] width 222 height 31
click at [946, 432] on button "Download" at bounding box center [1109, 923] width 58 height 19
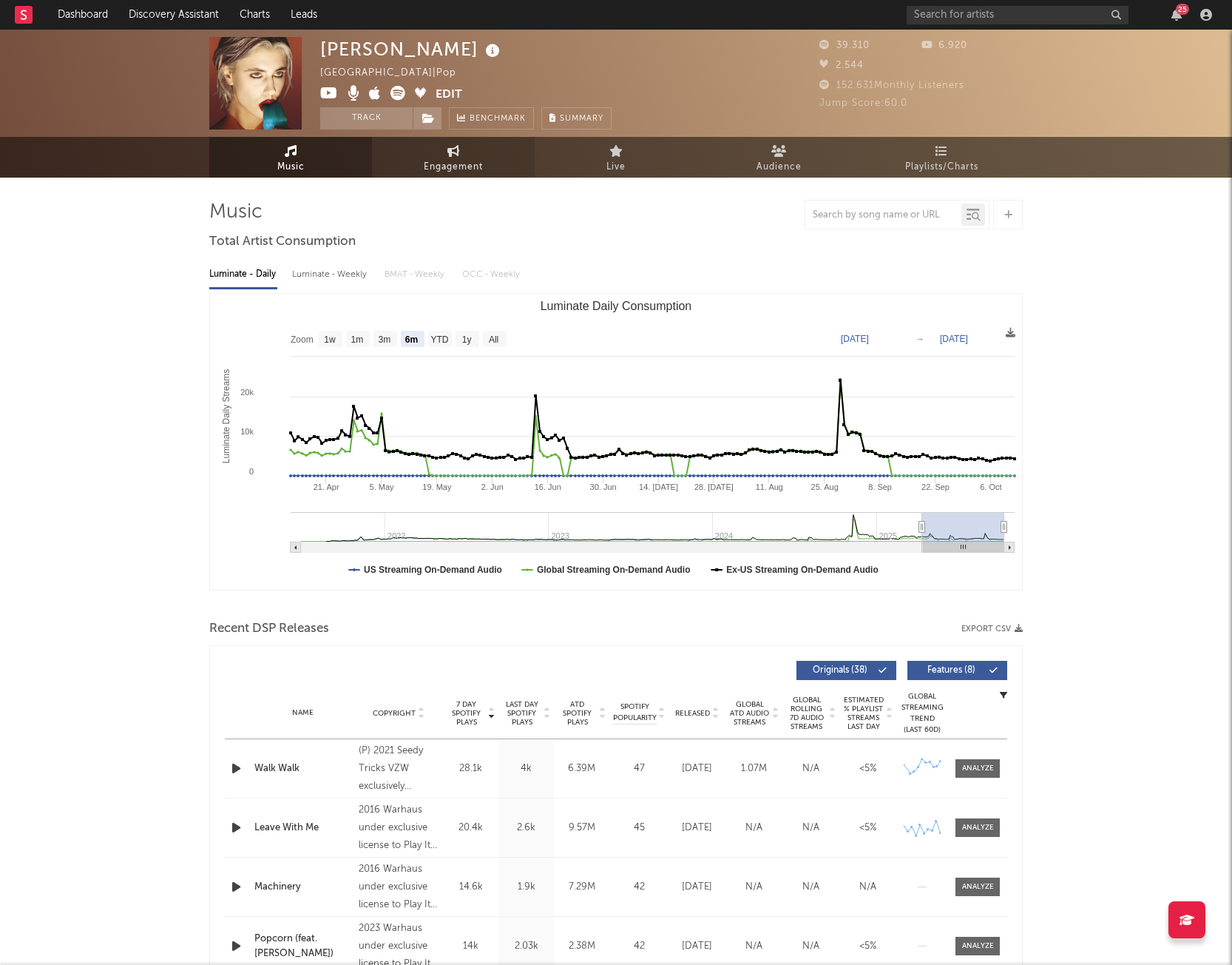
click at [461, 148] on link "Engagement" at bounding box center [454, 157] width 163 height 41
select select "1w"
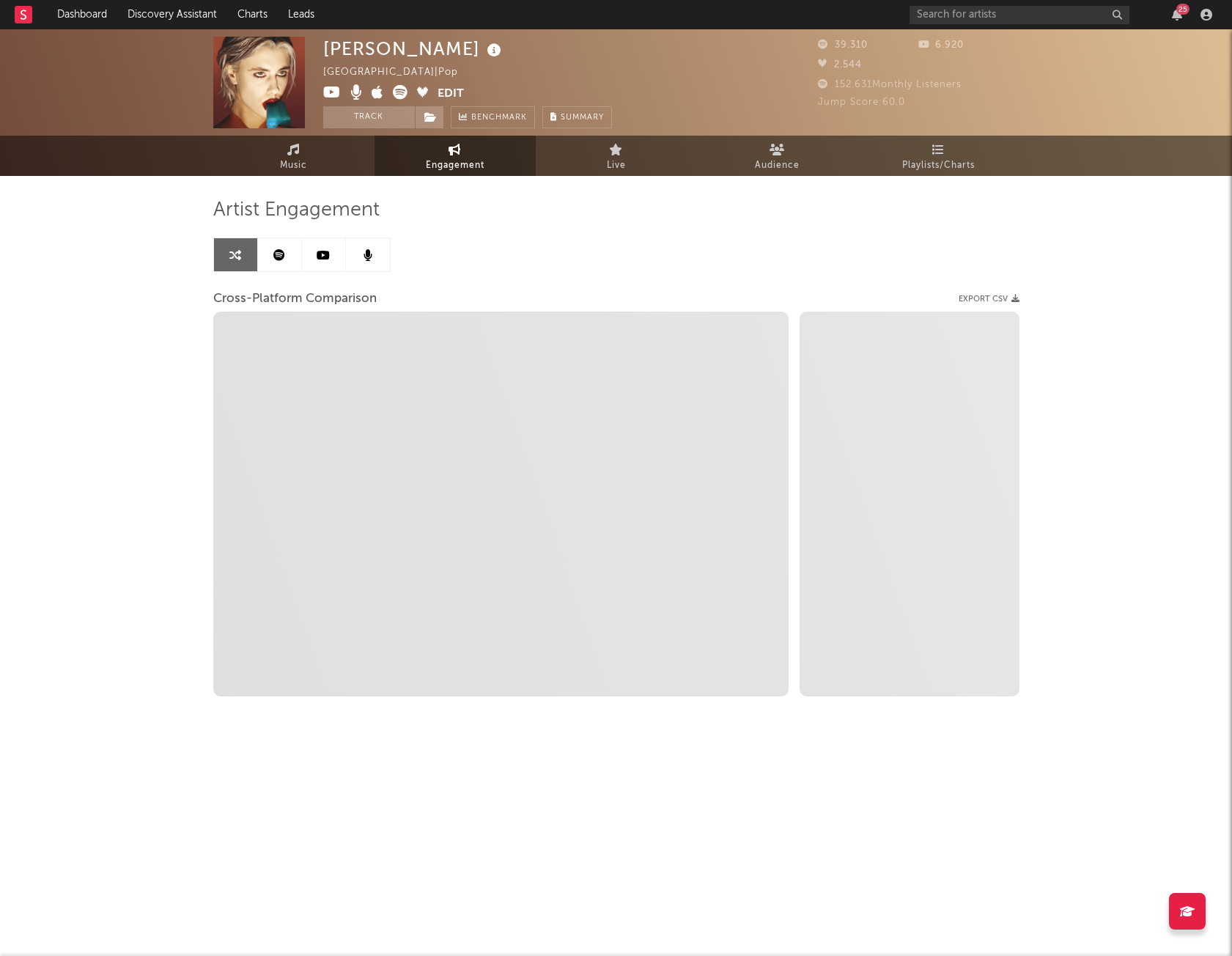
select select "1m"
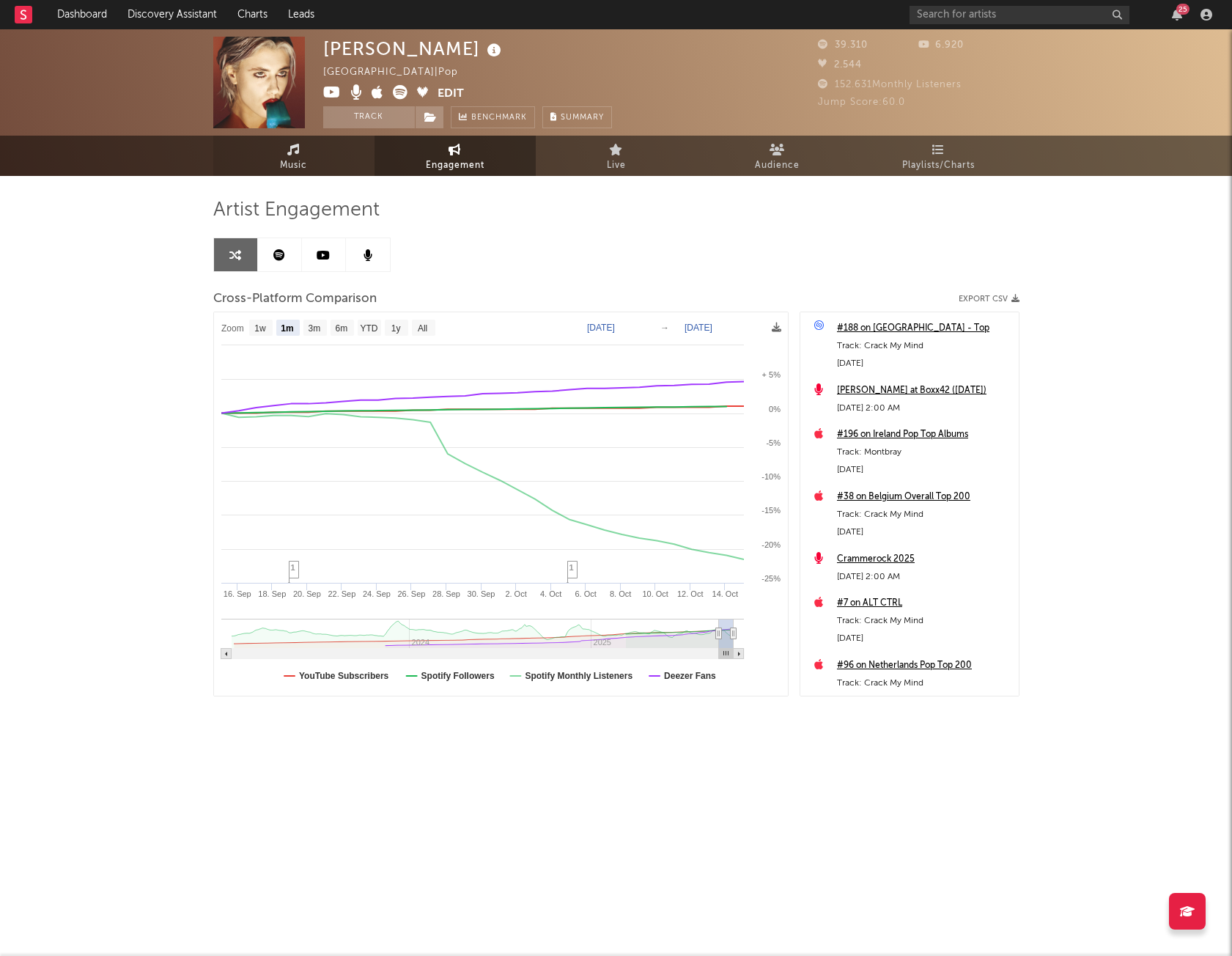
click at [324, 158] on link "Music" at bounding box center [294, 155] width 161 height 40
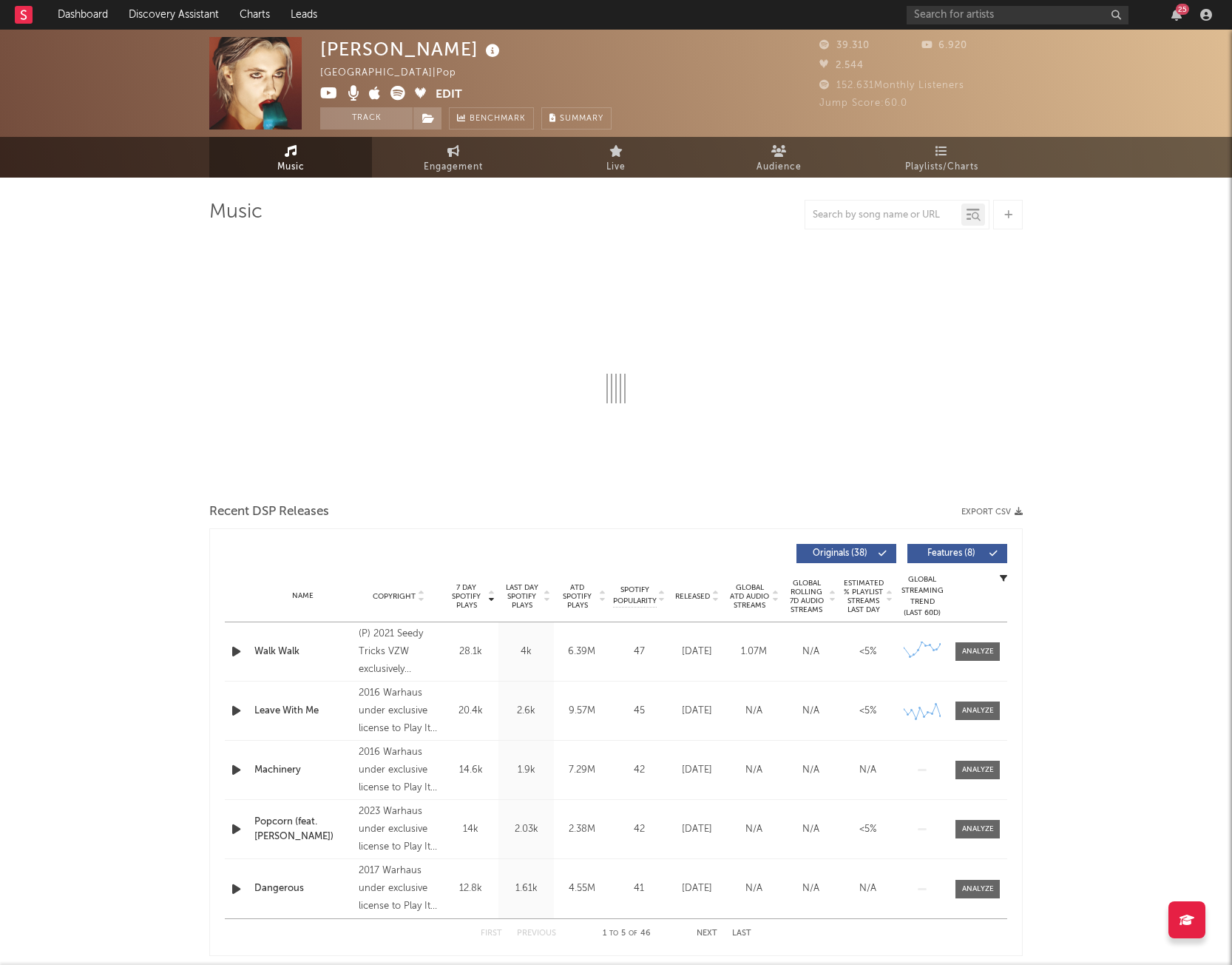
select select "6m"
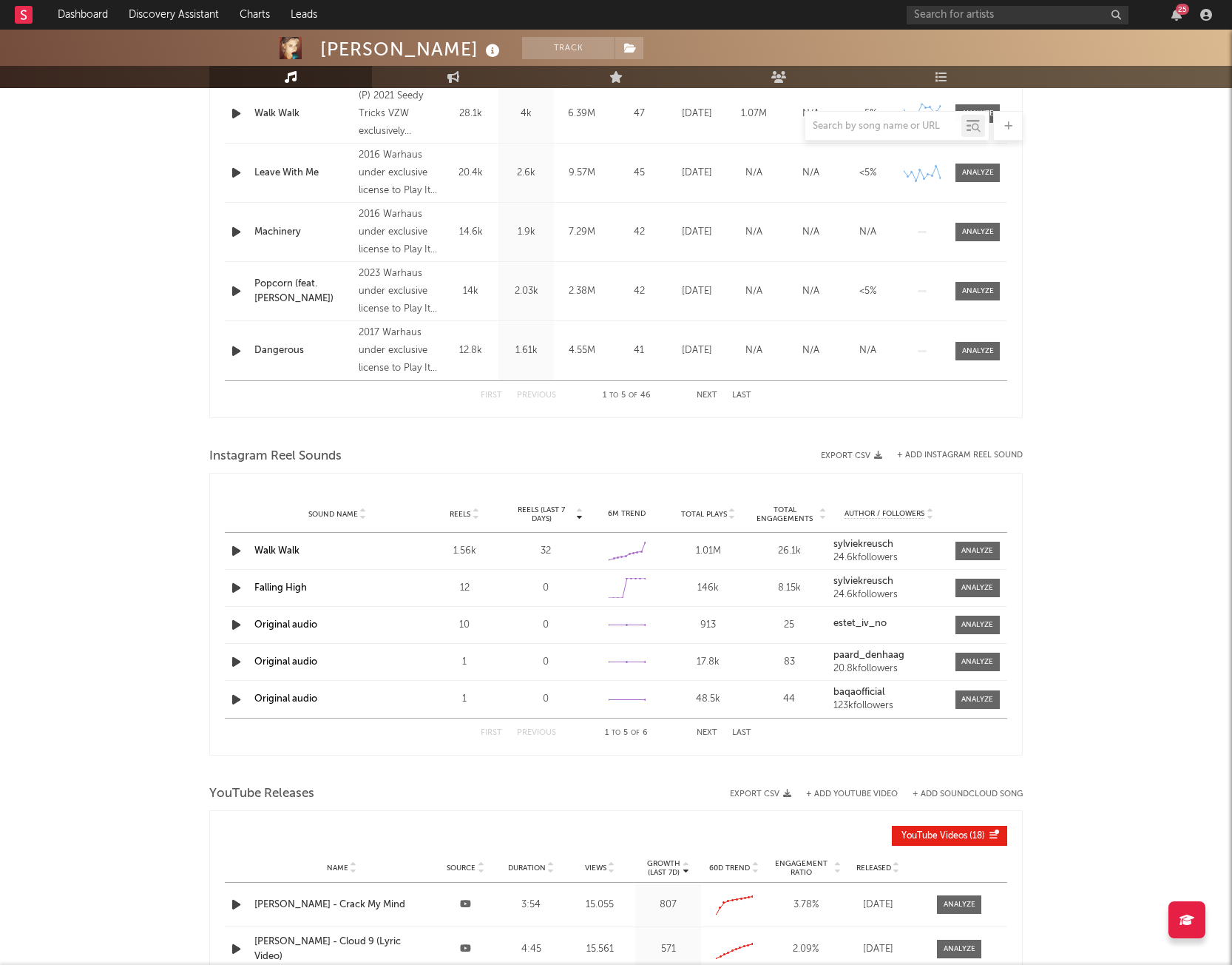
scroll to position [654, 0]
click at [867, 432] on button "Export CSV" at bounding box center [851, 456] width 61 height 8
click at [61, 432] on div "[PERSON_NAME] Track [GEOGRAPHIC_DATA] | Pop Edit Track Benchmark Summary 39.310…" at bounding box center [616, 315] width 1232 height 1878
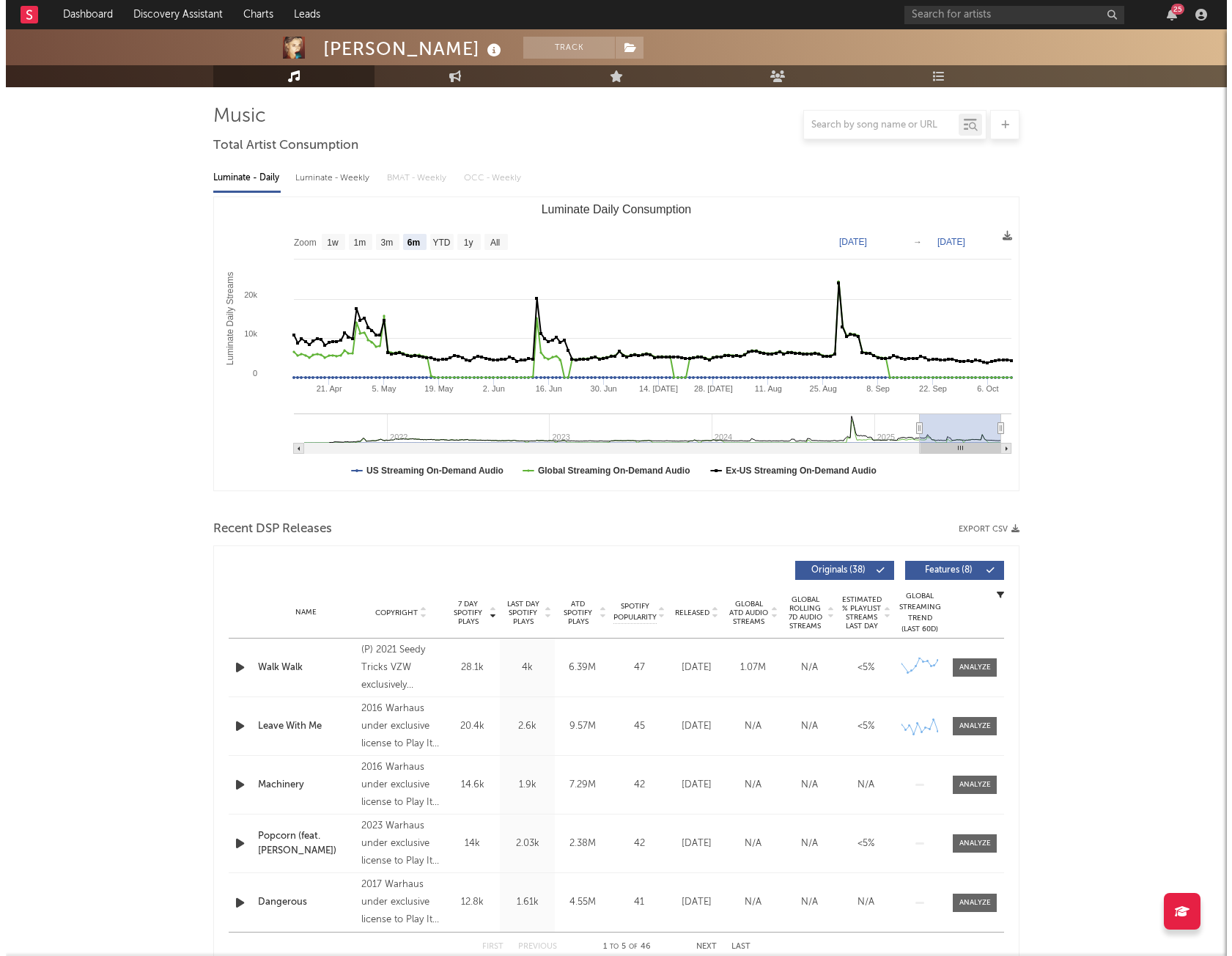
scroll to position [0, 0]
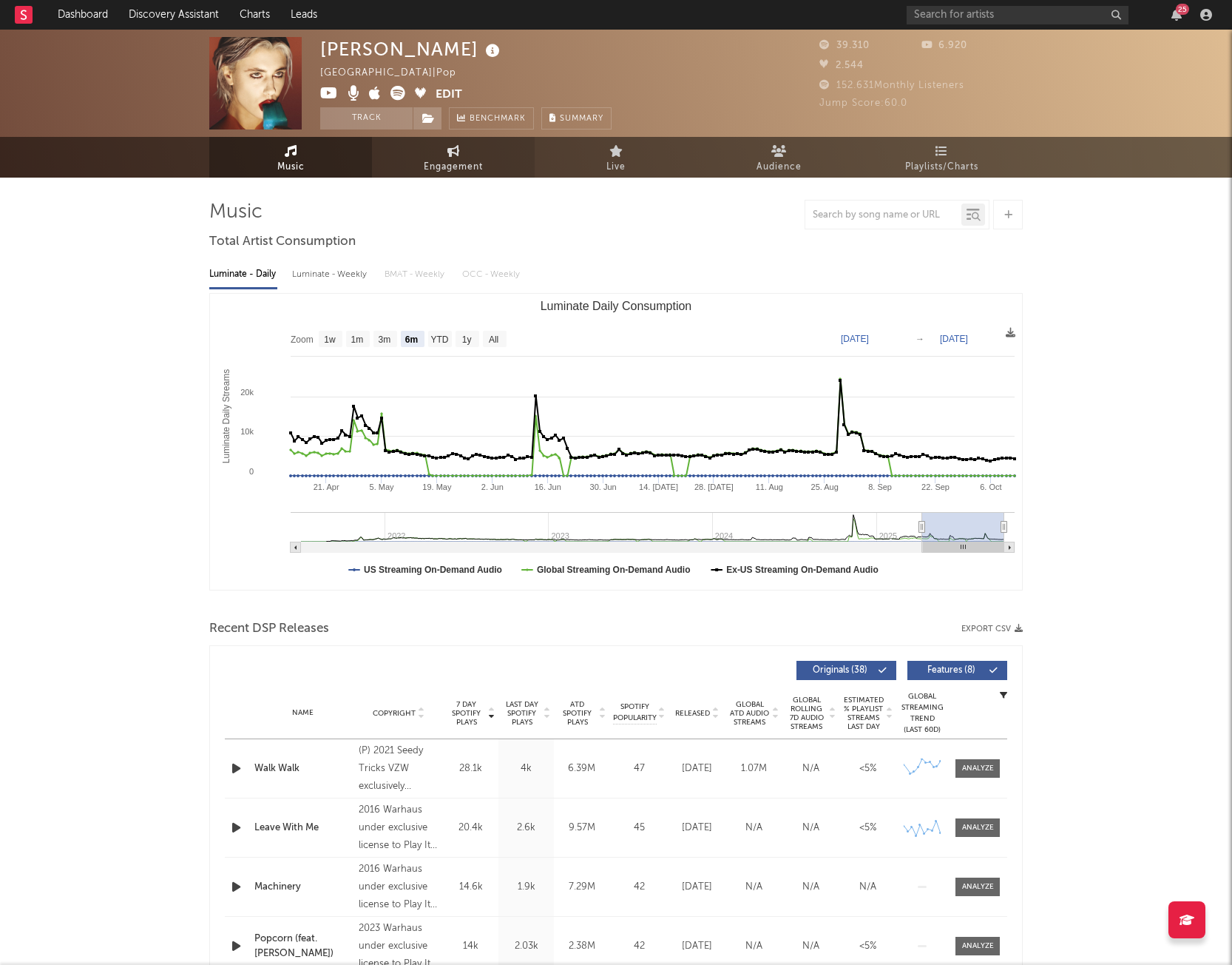
click at [460, 162] on span "Engagement" at bounding box center [454, 167] width 59 height 18
select select "1w"
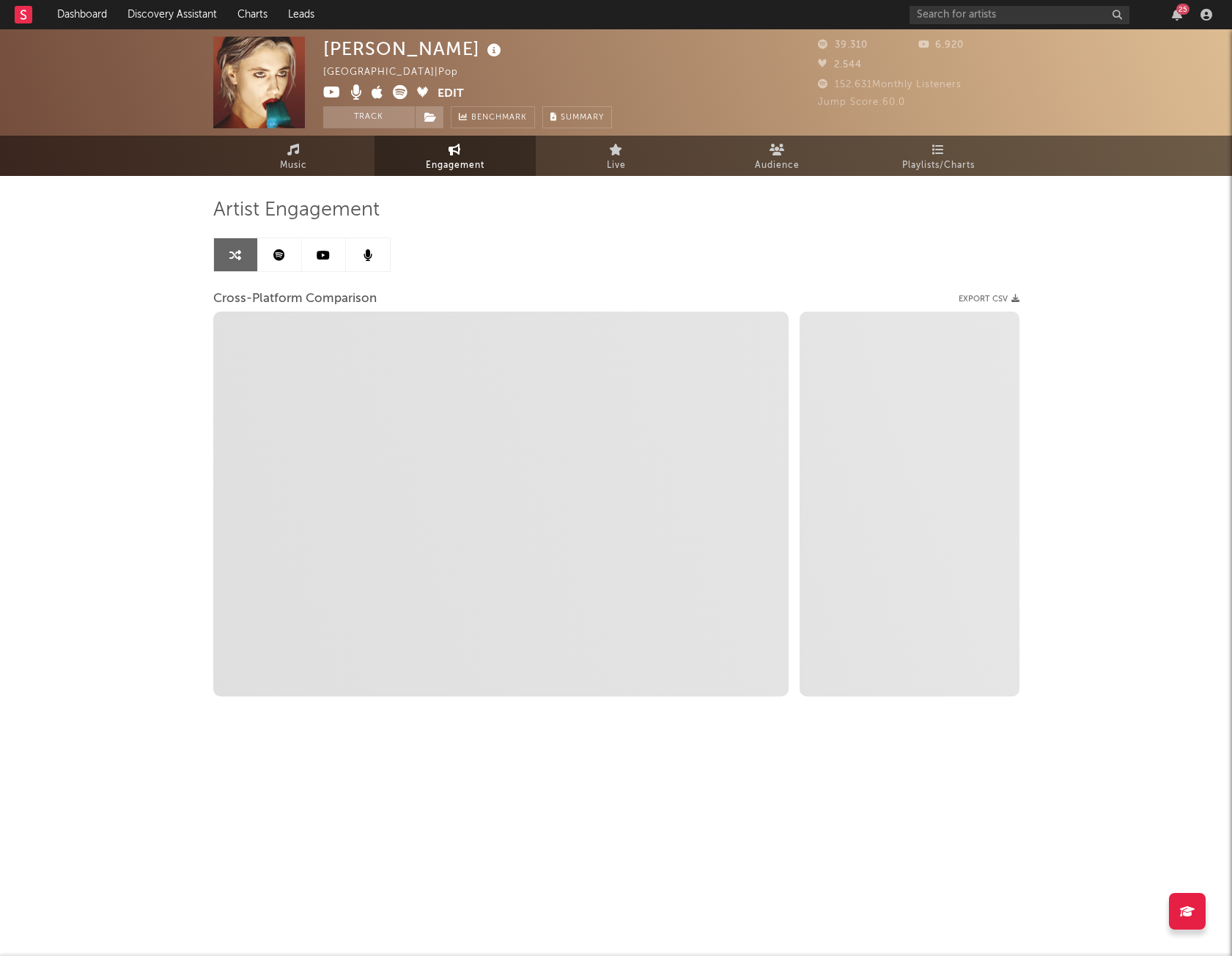
select select "1m"
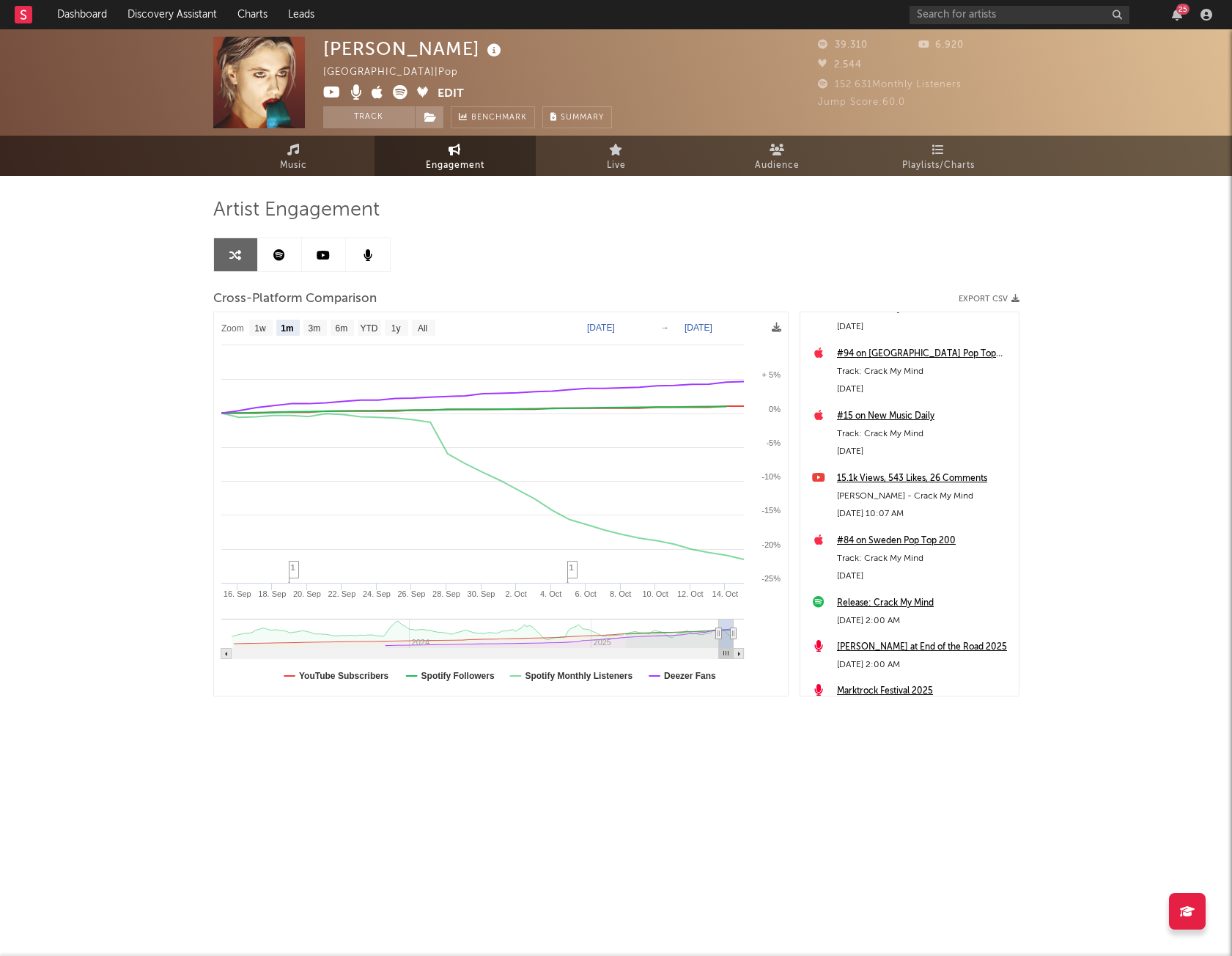
scroll to position [371, 0]
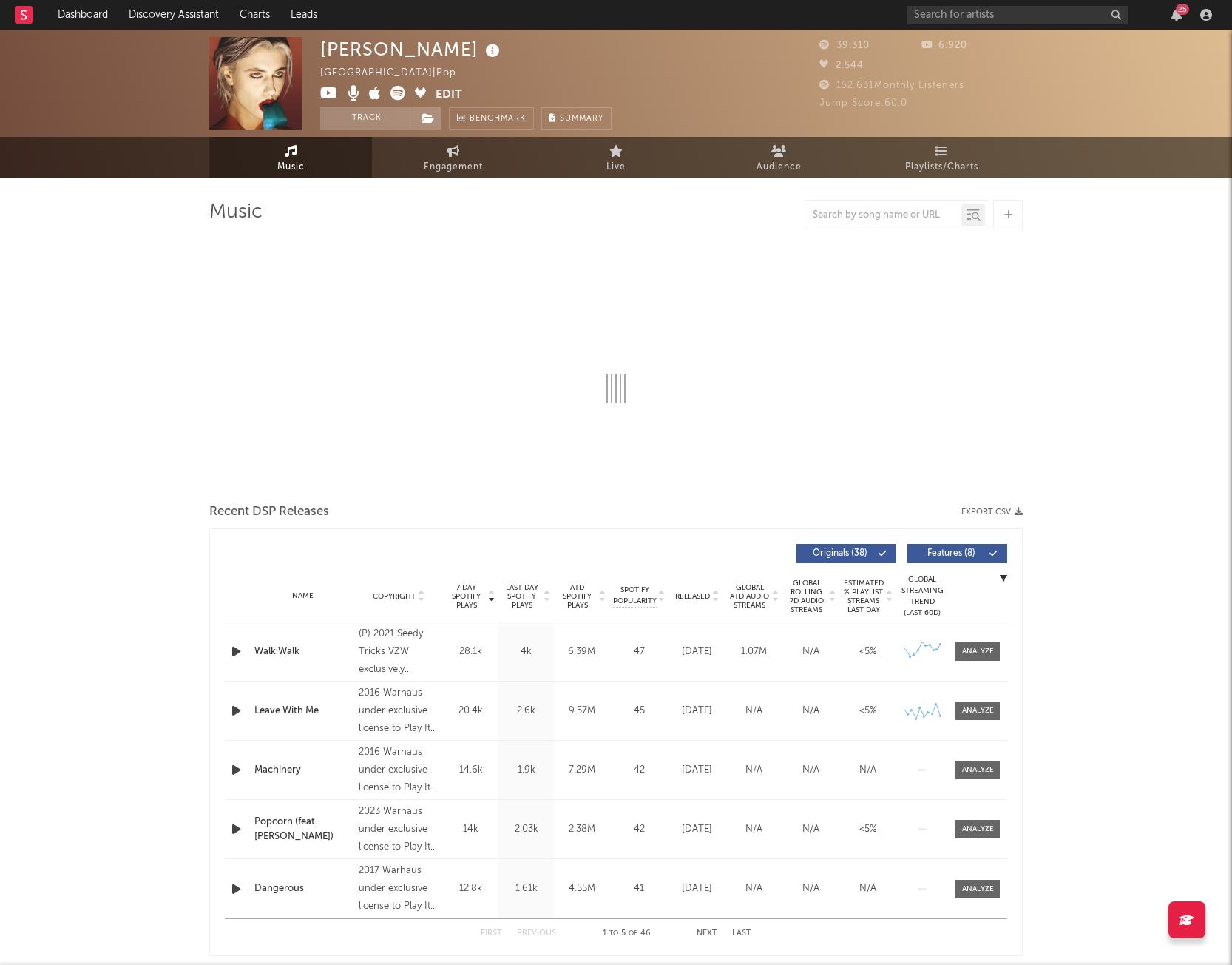
select select "6m"
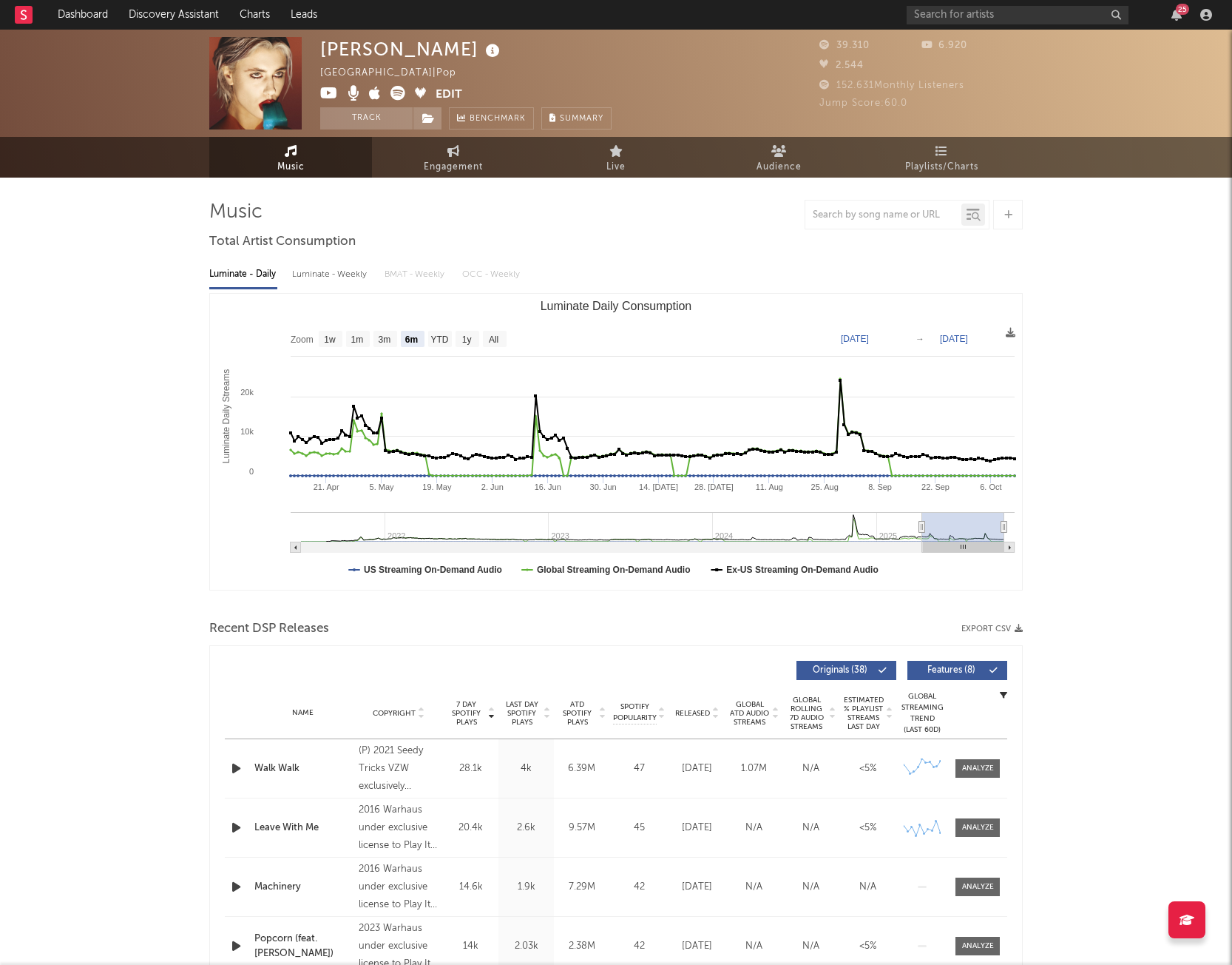
click at [43, 397] on div "[PERSON_NAME] [GEOGRAPHIC_DATA] | Pop Edit Track Benchmark Summary 39.310 6.920…" at bounding box center [616, 968] width 1232 height 1878
click at [946, 21] on input "text" at bounding box center [1018, 15] width 222 height 19
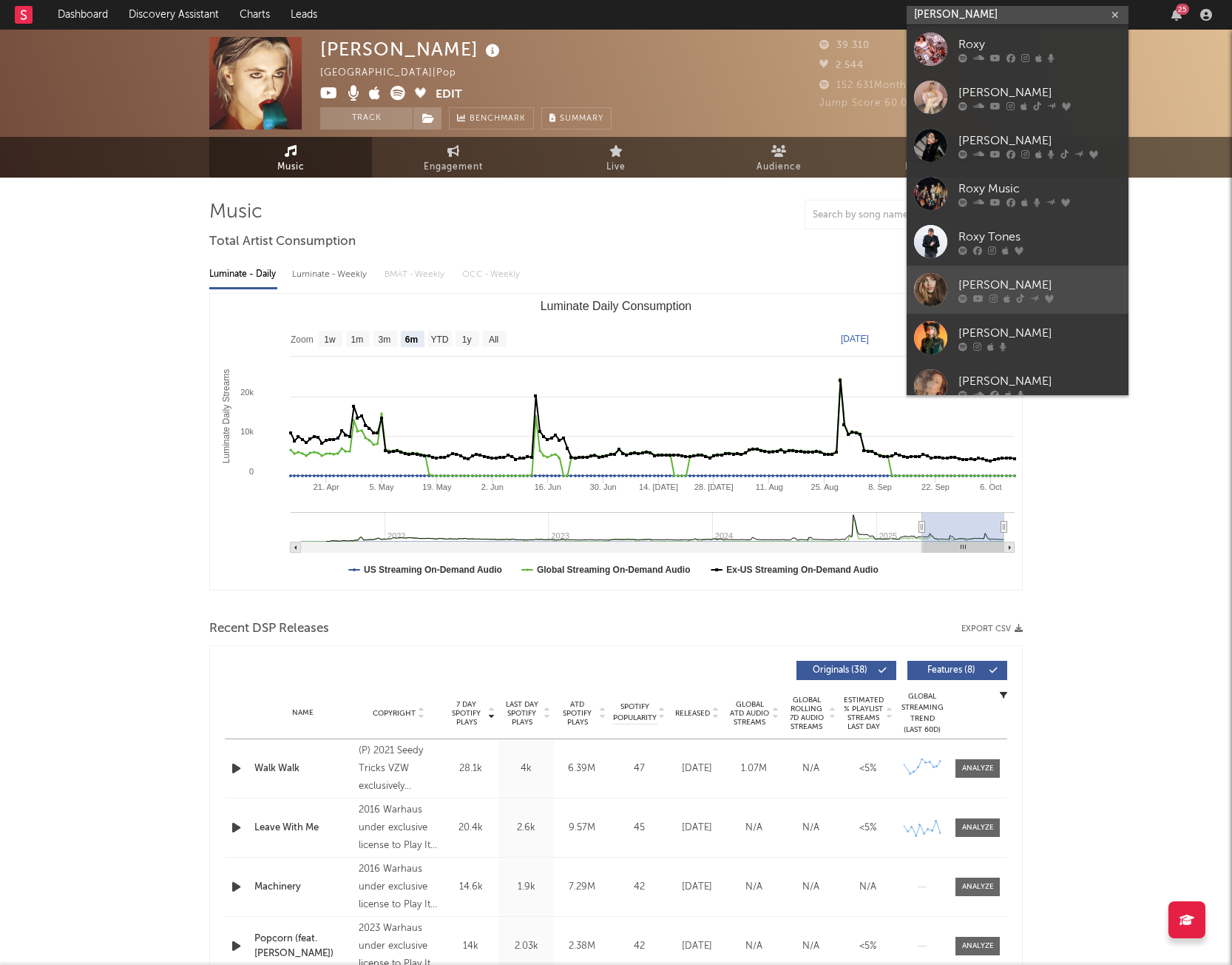
type input "[PERSON_NAME]"
click at [923, 286] on div at bounding box center [930, 289] width 33 height 33
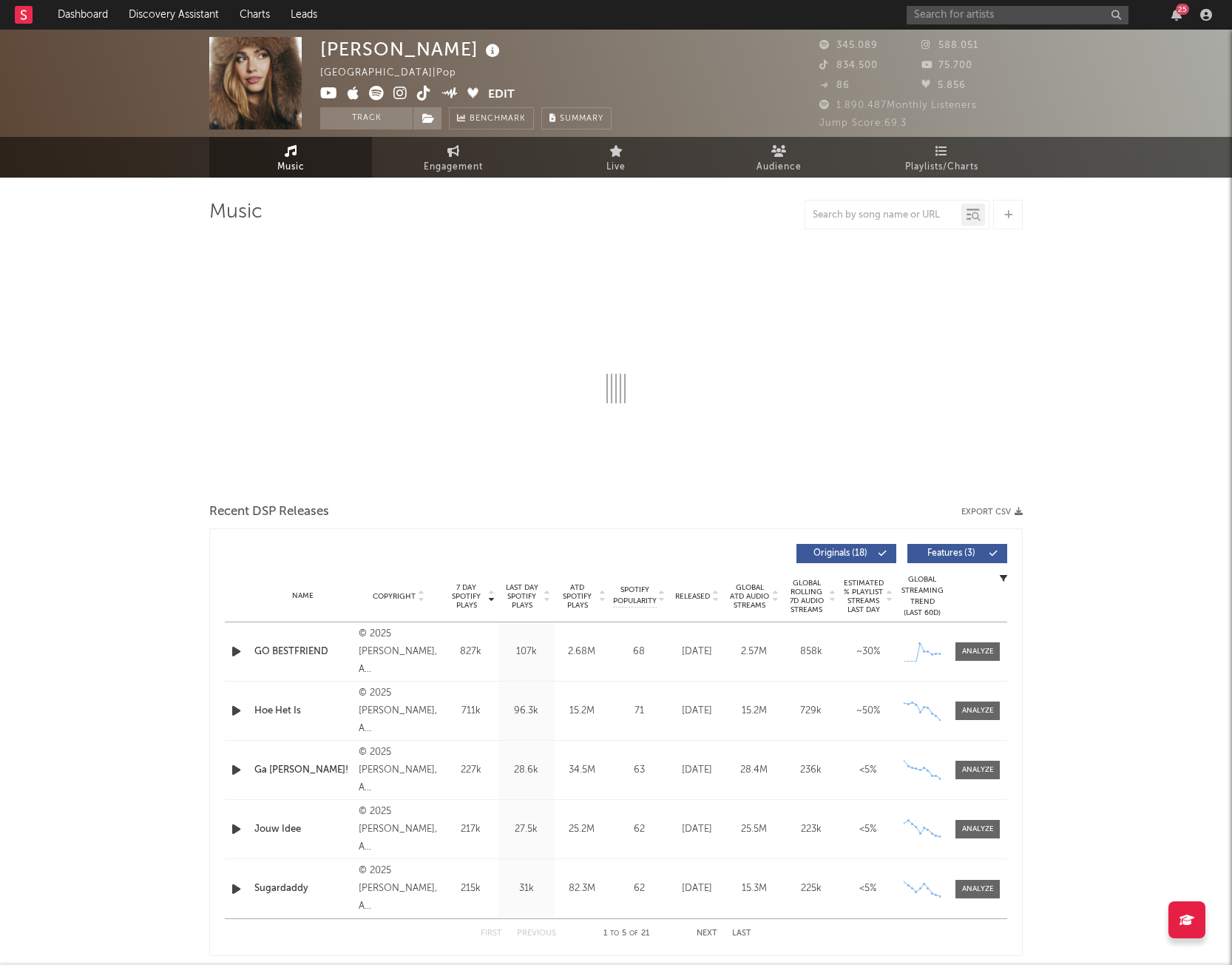
select select "6m"
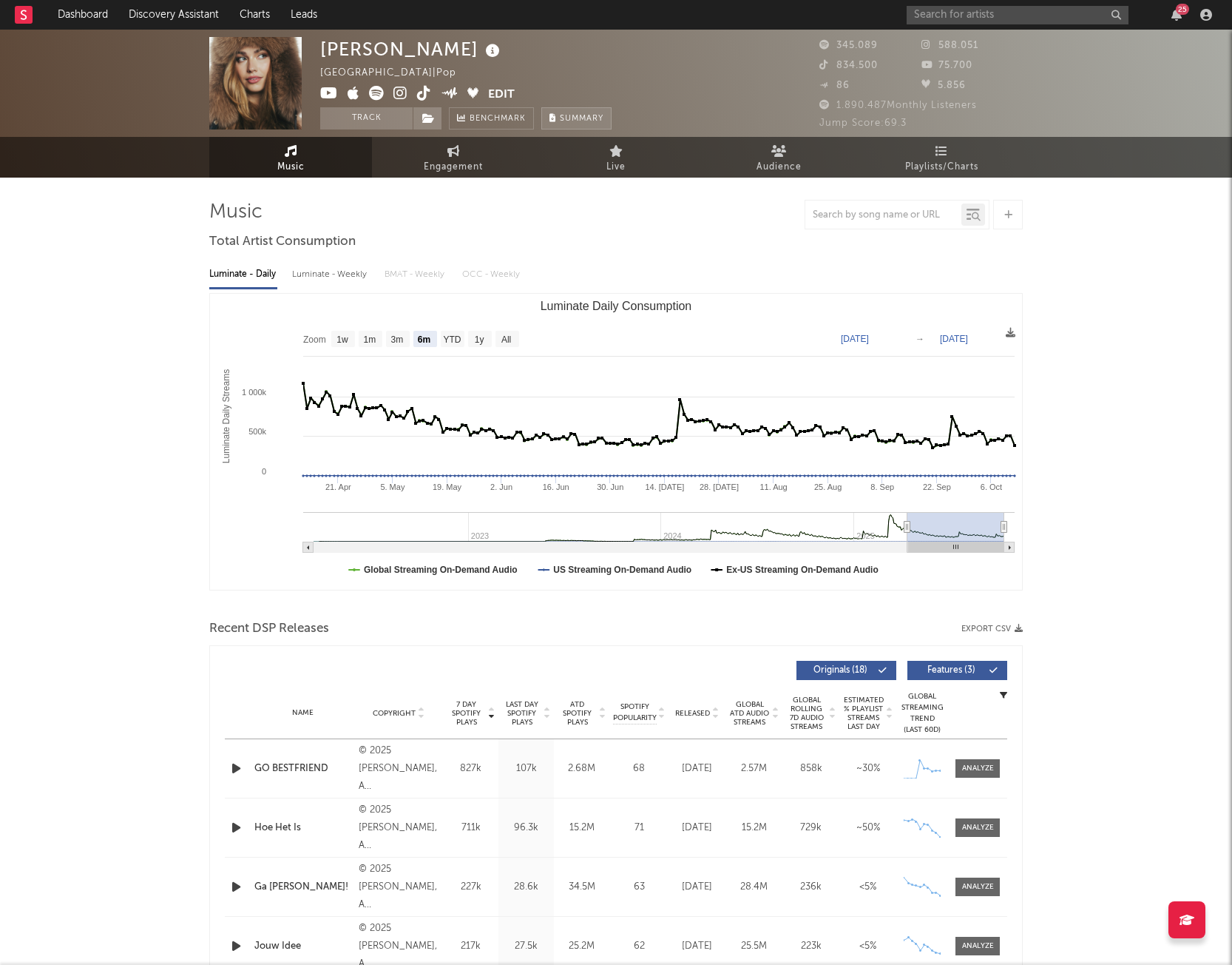
click at [566, 120] on span "Summary" at bounding box center [581, 119] width 43 height 8
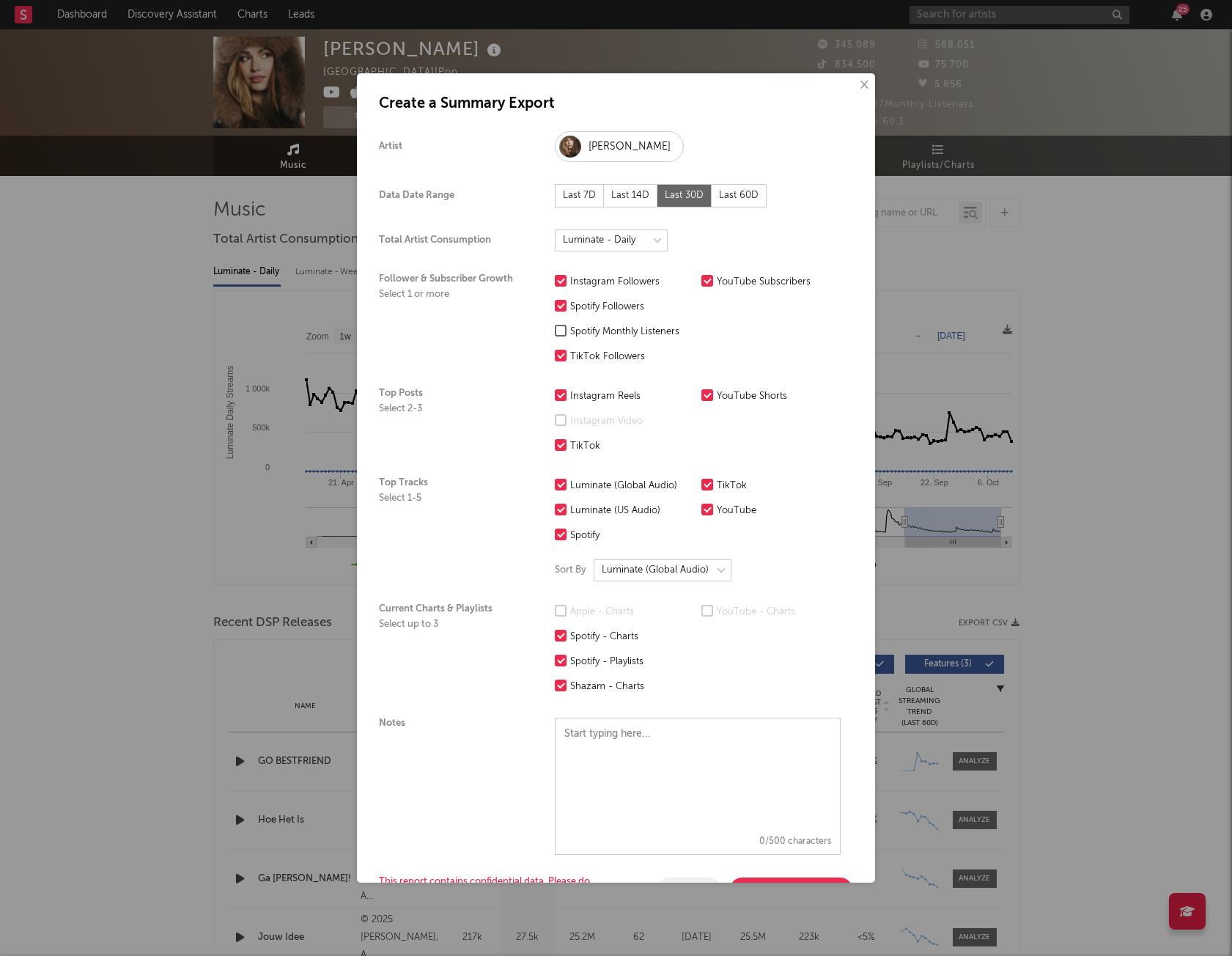
scroll to position [55, 0]
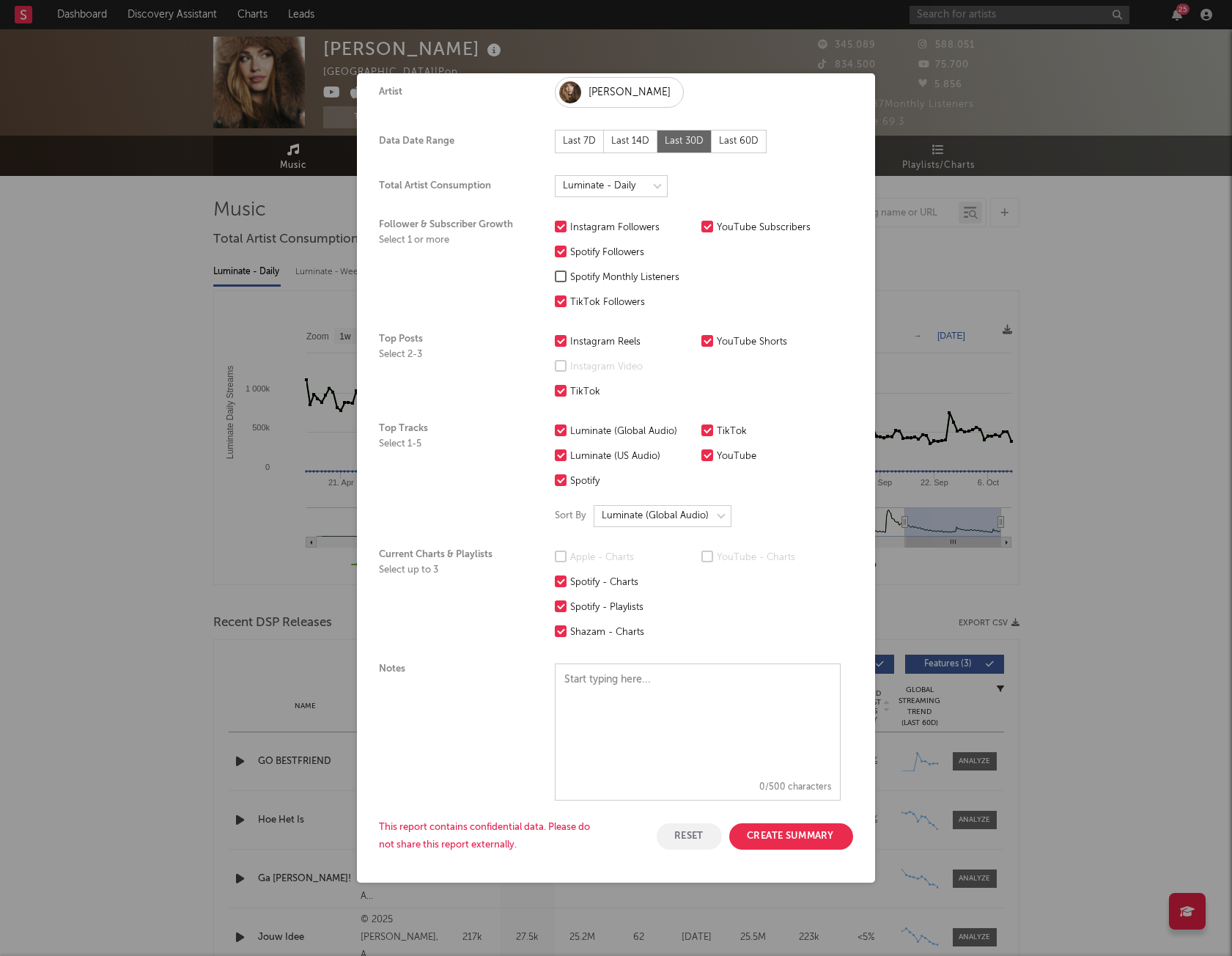
click at [786, 428] on button "Create Summary" at bounding box center [790, 836] width 123 height 26
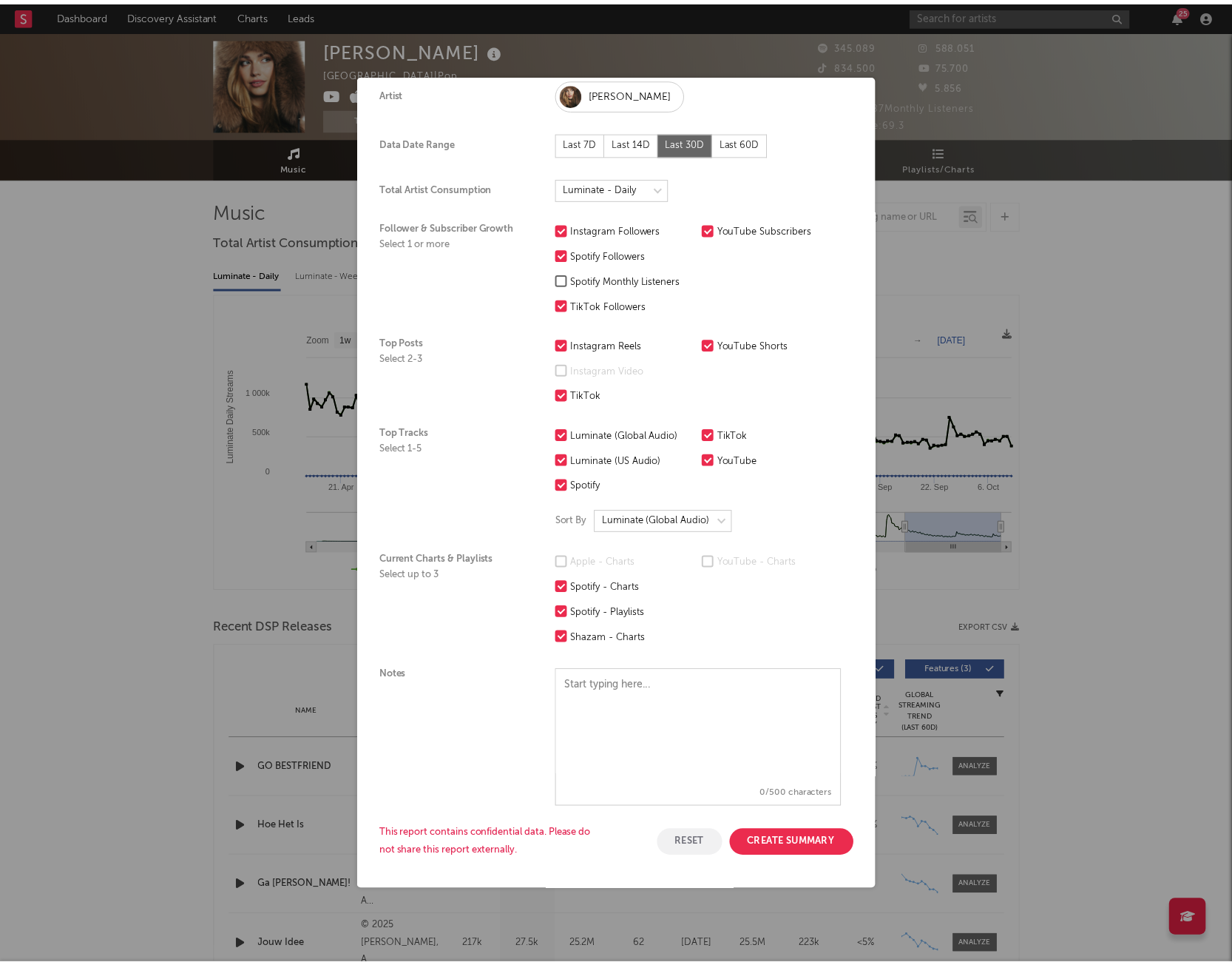
scroll to position [0, 0]
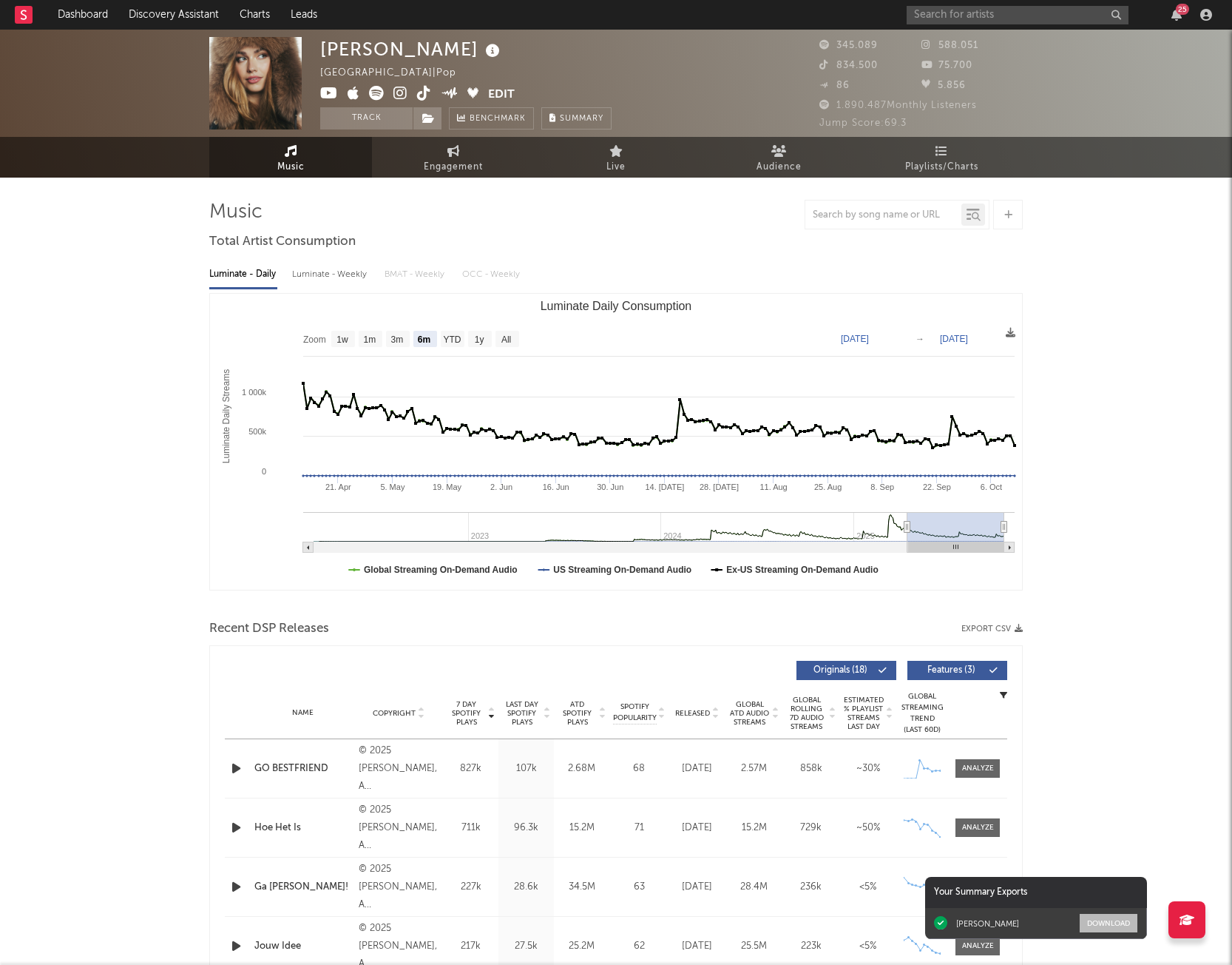
click at [946, 432] on button "Download" at bounding box center [1109, 923] width 58 height 19
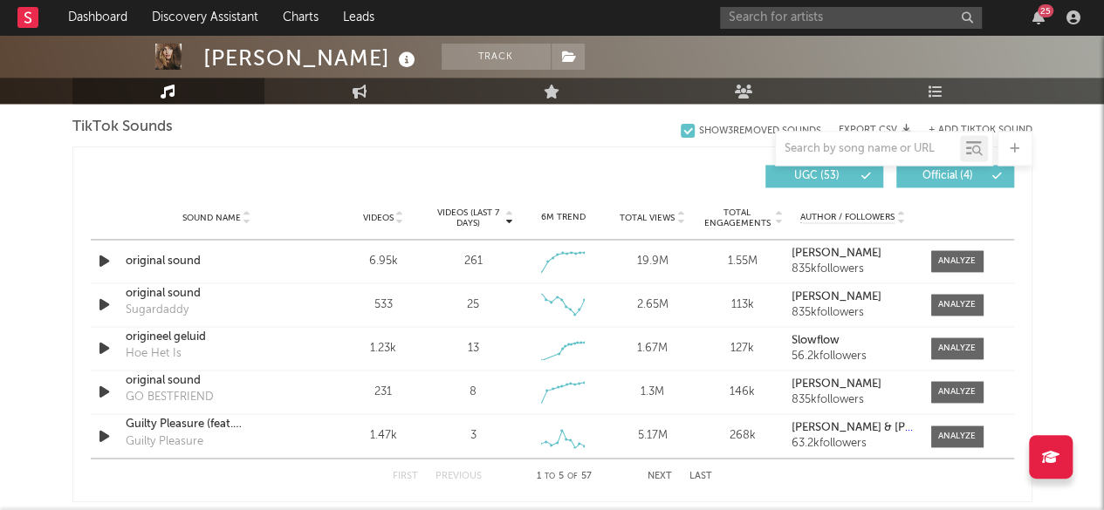
scroll to position [1182, 0]
click at [110, 256] on icon "button" at bounding box center [104, 262] width 18 height 22
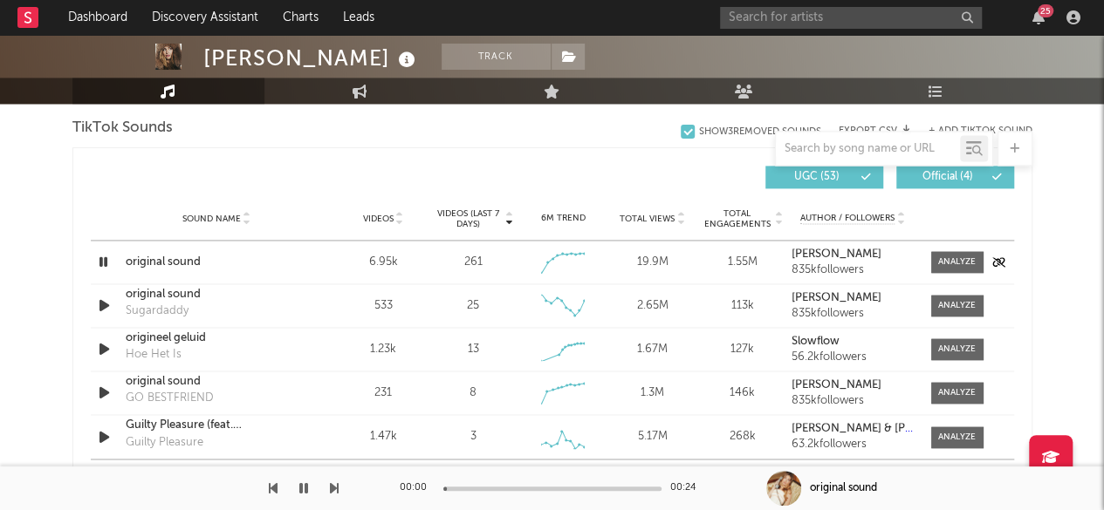
click at [106, 257] on icon "button" at bounding box center [103, 262] width 17 height 22
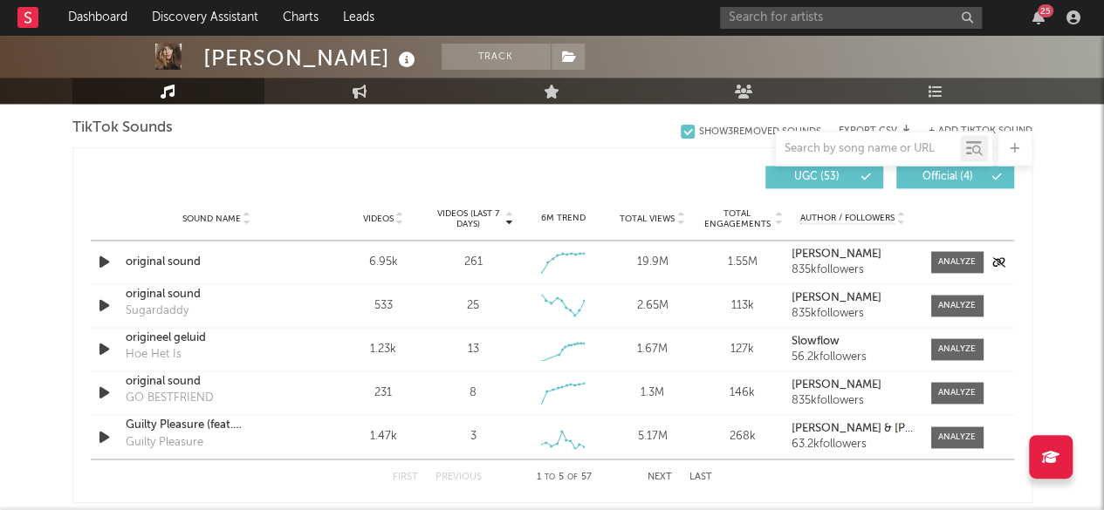
click at [105, 259] on icon "button" at bounding box center [104, 262] width 18 height 22
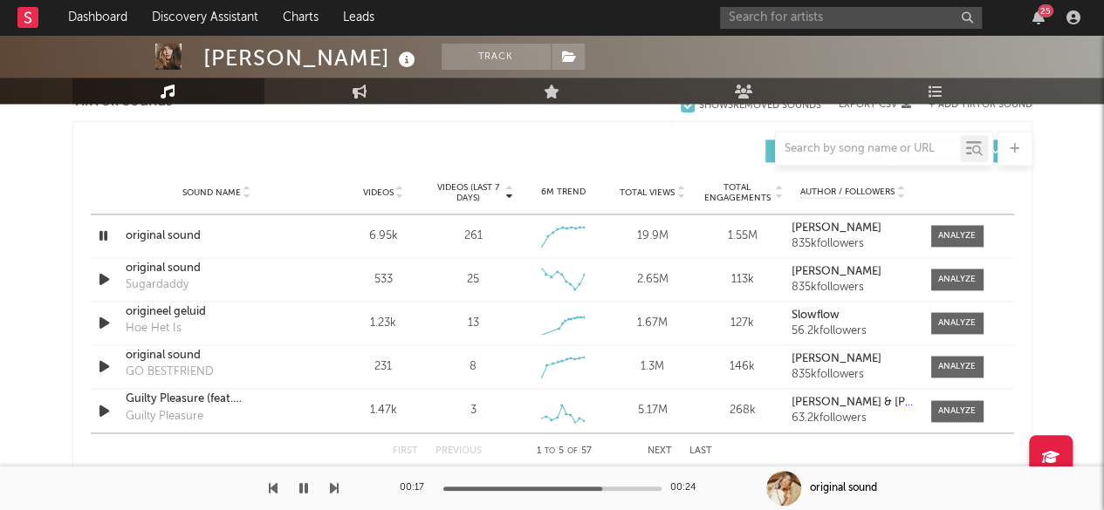
scroll to position [1207, 0]
click at [386, 238] on div "6.95k" at bounding box center [383, 237] width 81 height 17
click at [101, 238] on icon "button" at bounding box center [103, 237] width 17 height 22
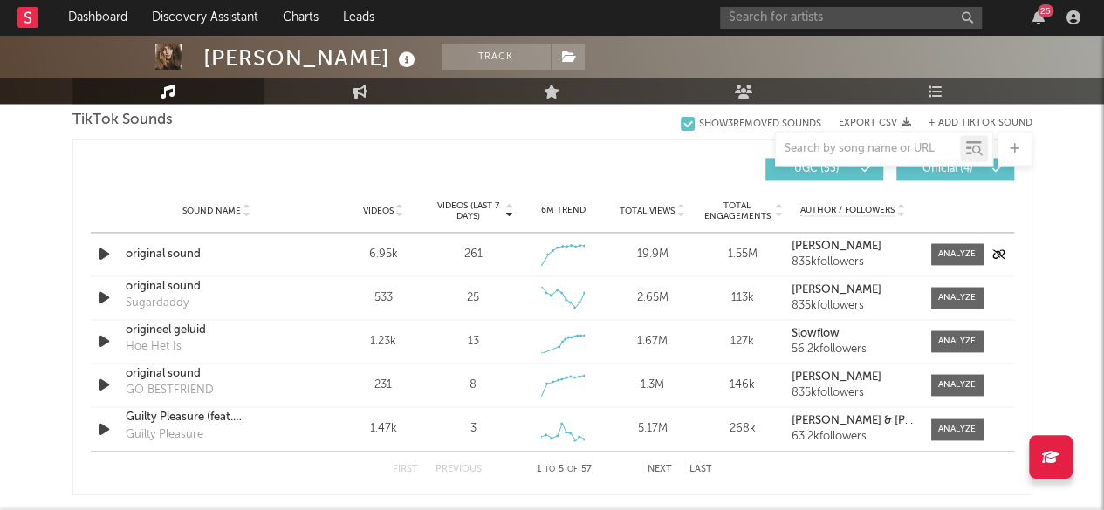
scroll to position [1198, 0]
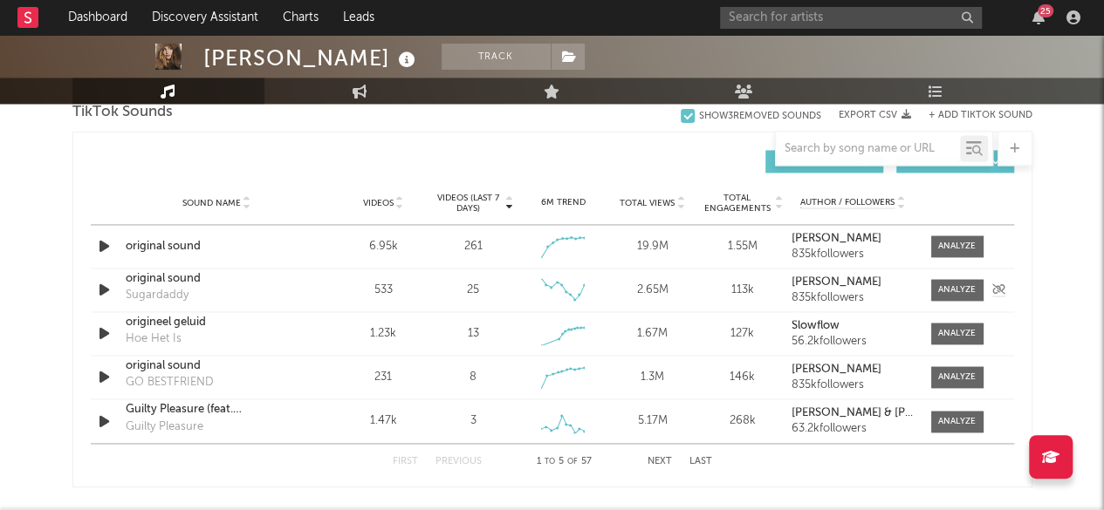
click at [103, 287] on icon "button" at bounding box center [104, 290] width 18 height 22
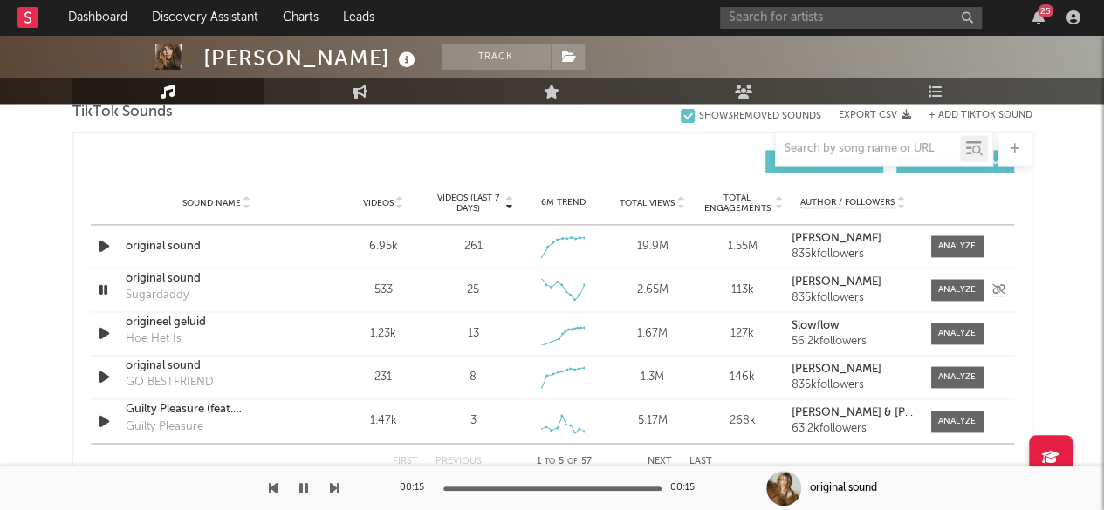
click at [106, 289] on icon "button" at bounding box center [103, 290] width 17 height 22
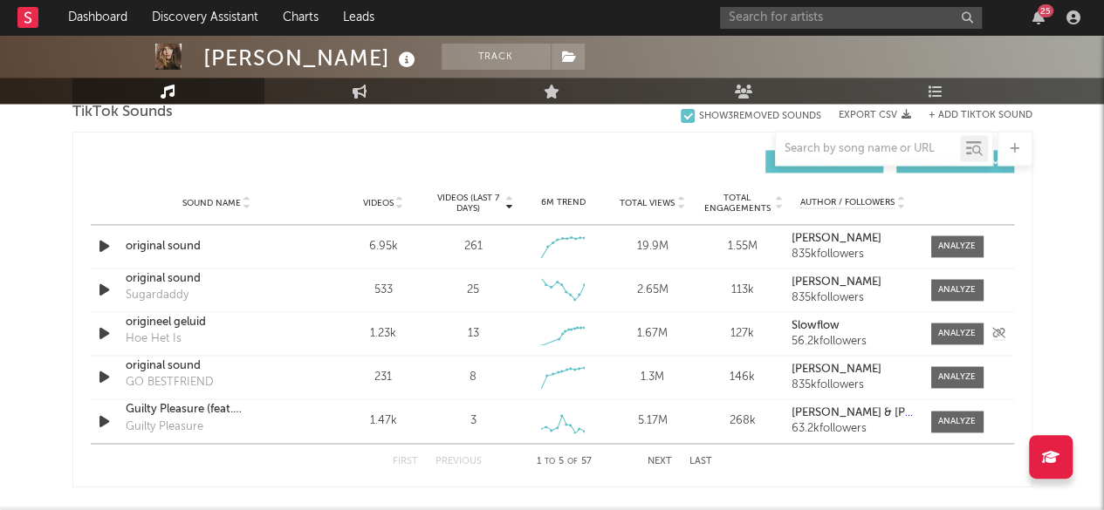
click at [106, 332] on icon "button" at bounding box center [104, 334] width 18 height 22
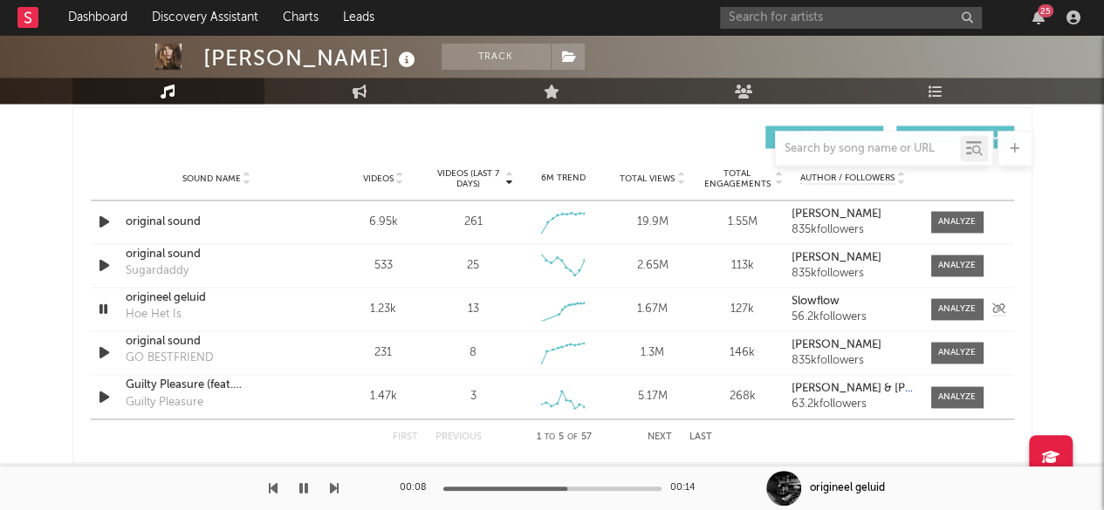
scroll to position [1223, 0]
click at [816, 299] on strong "Slowflow" at bounding box center [815, 300] width 48 height 11
click at [827, 216] on strong "[PERSON_NAME]" at bounding box center [836, 213] width 90 height 11
click at [103, 306] on icon "button" at bounding box center [103, 308] width 17 height 22
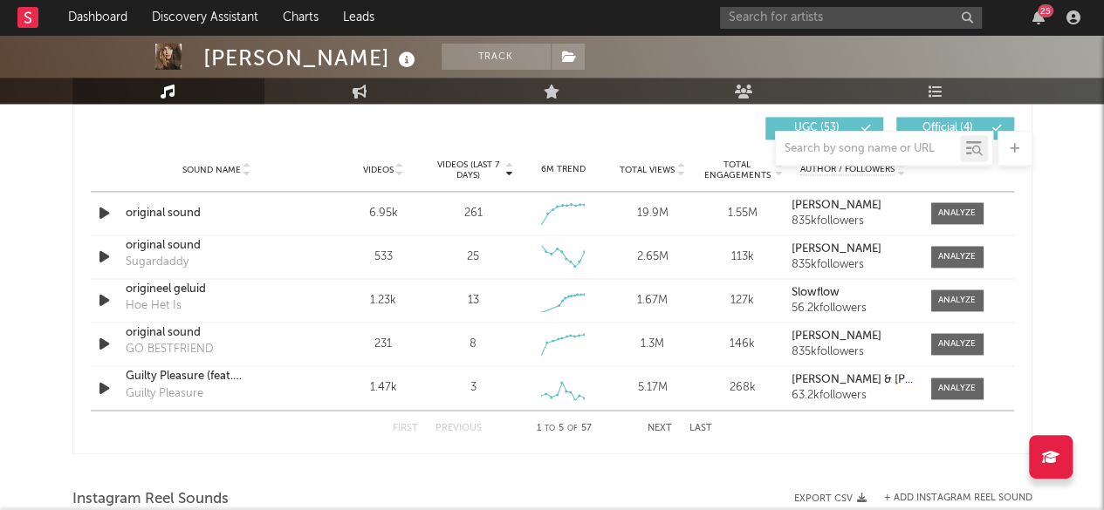
scroll to position [1230, 0]
click at [106, 346] on icon "button" at bounding box center [104, 345] width 18 height 22
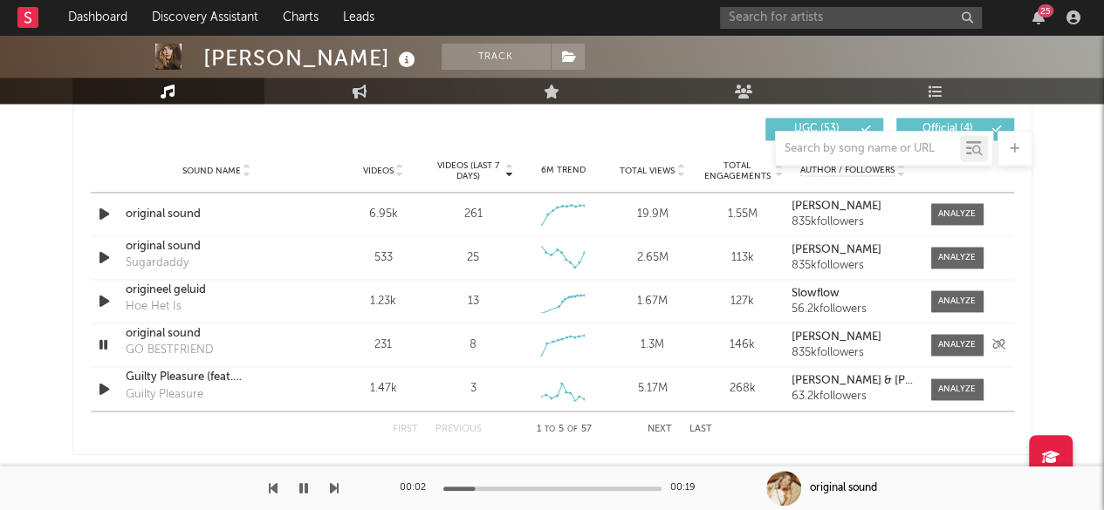
scroll to position [1240, 0]
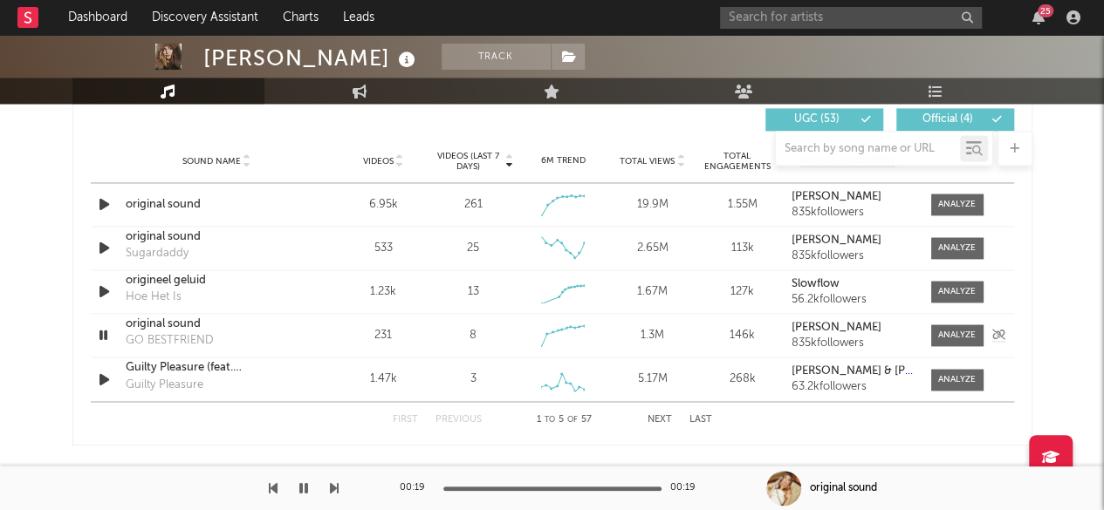
click at [103, 335] on icon "button" at bounding box center [103, 336] width 17 height 22
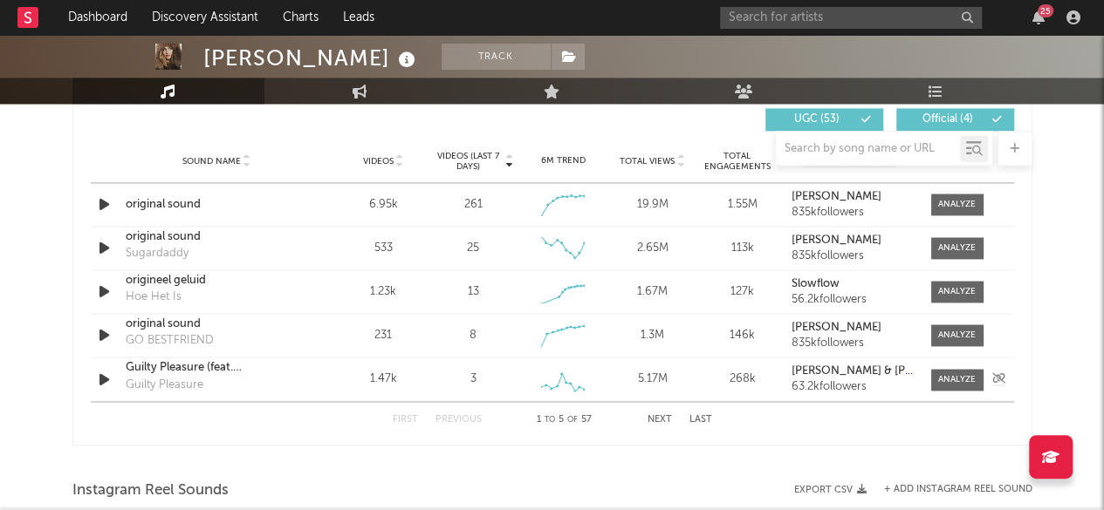
click at [106, 376] on icon "button" at bounding box center [104, 380] width 18 height 22
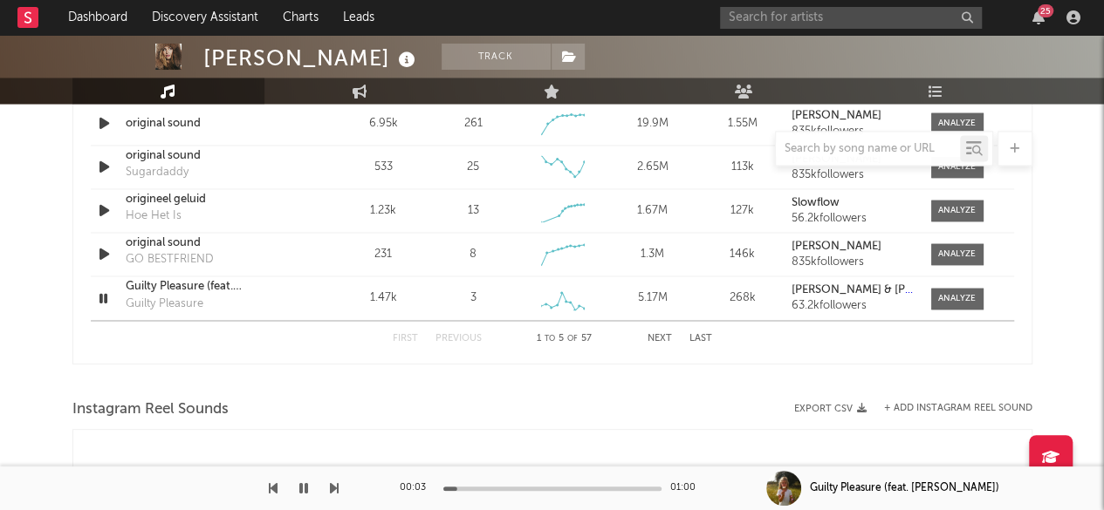
scroll to position [1320, 0]
click at [99, 298] on icon "button" at bounding box center [103, 300] width 17 height 22
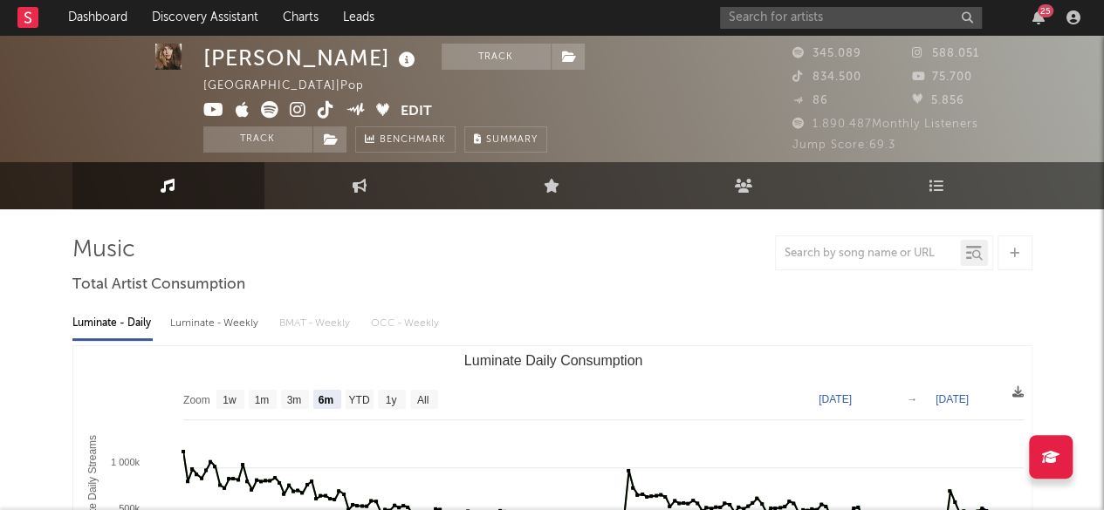
scroll to position [1, 0]
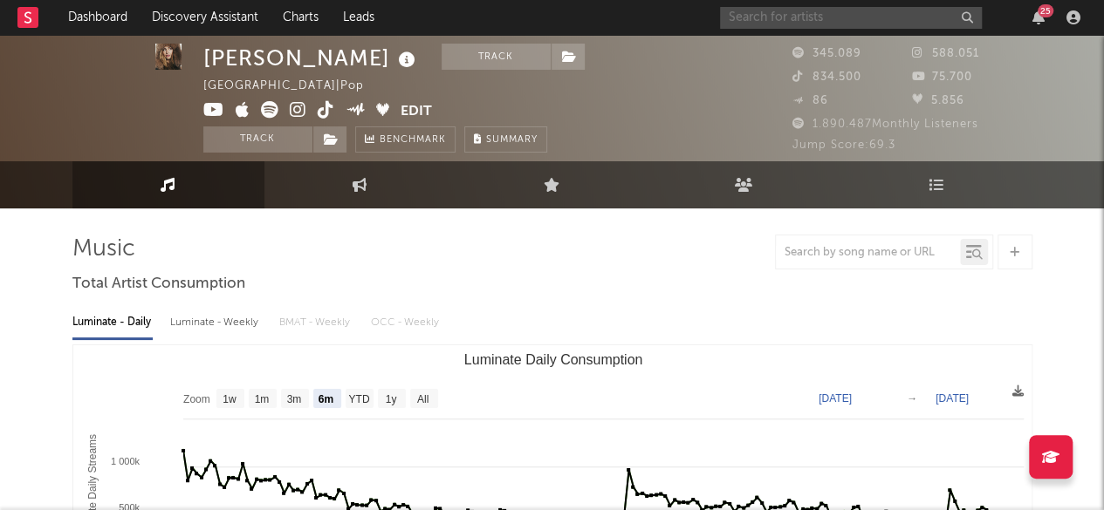
click at [807, 12] on input "text" at bounding box center [851, 18] width 262 height 22
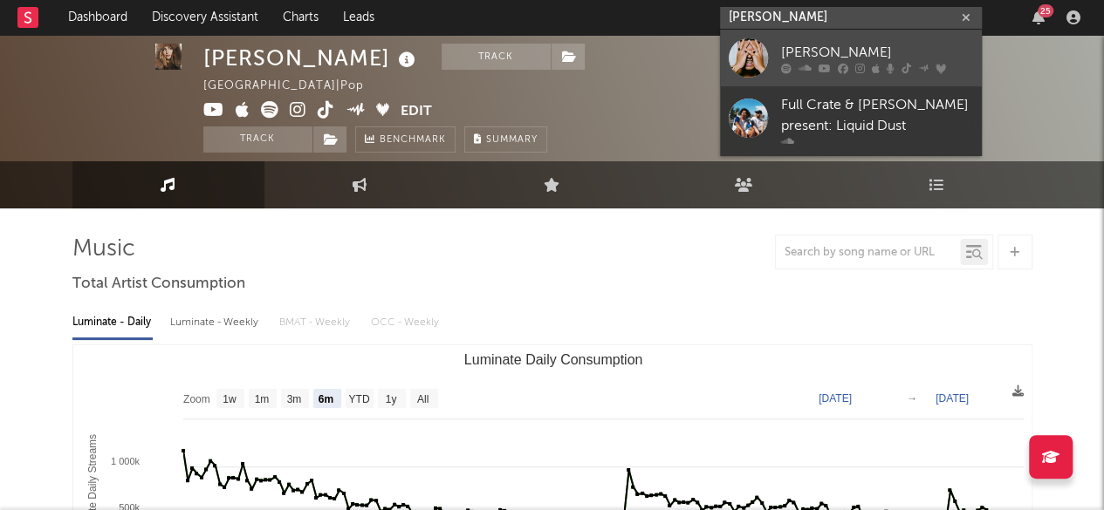
type input "[PERSON_NAME]"
click at [770, 47] on link "[PERSON_NAME]" at bounding box center [851, 58] width 262 height 57
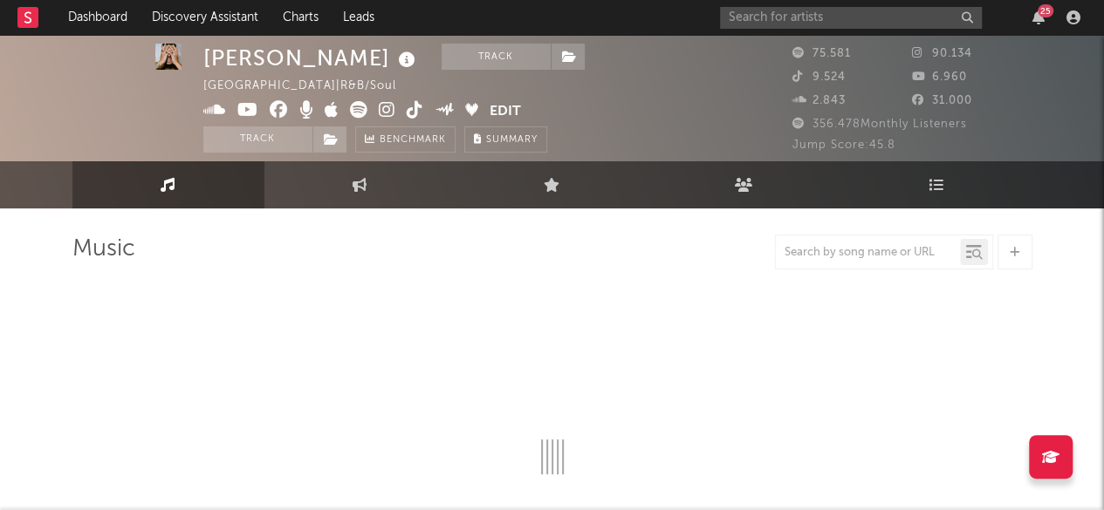
select select "6m"
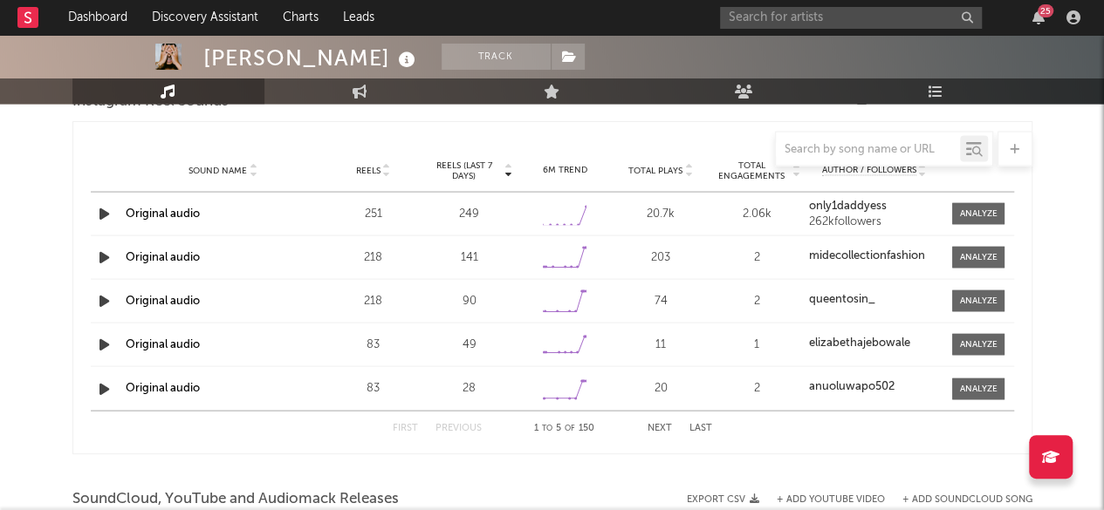
scroll to position [1582, 0]
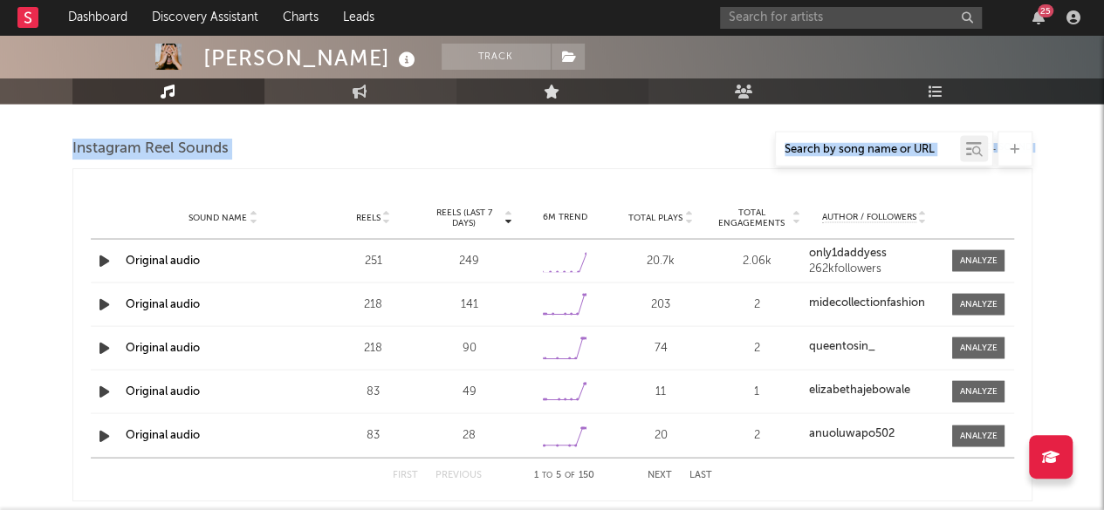
drag, startPoint x: 530, startPoint y: 229, endPoint x: 472, endPoint y: 97, distance: 144.9
click at [305, 174] on div "Reels (last 7 days) Sound Name Reels Reels (last 7 days) Total Plays Total Enga…" at bounding box center [552, 334] width 960 height 333
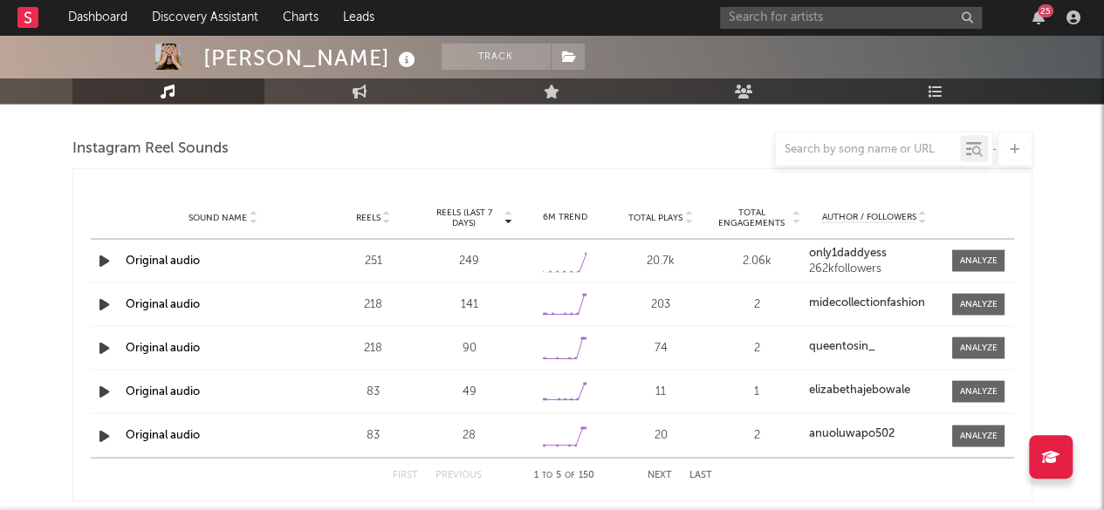
click at [161, 259] on link "Original audio" at bounding box center [163, 260] width 74 height 11
click at [104, 258] on icon "button" at bounding box center [104, 261] width 18 height 22
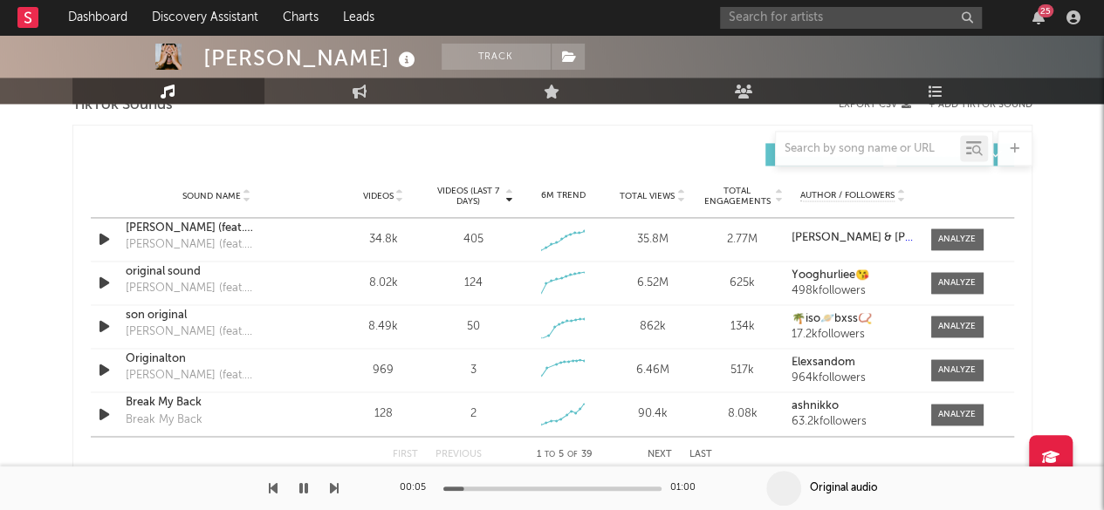
scroll to position [1218, 0]
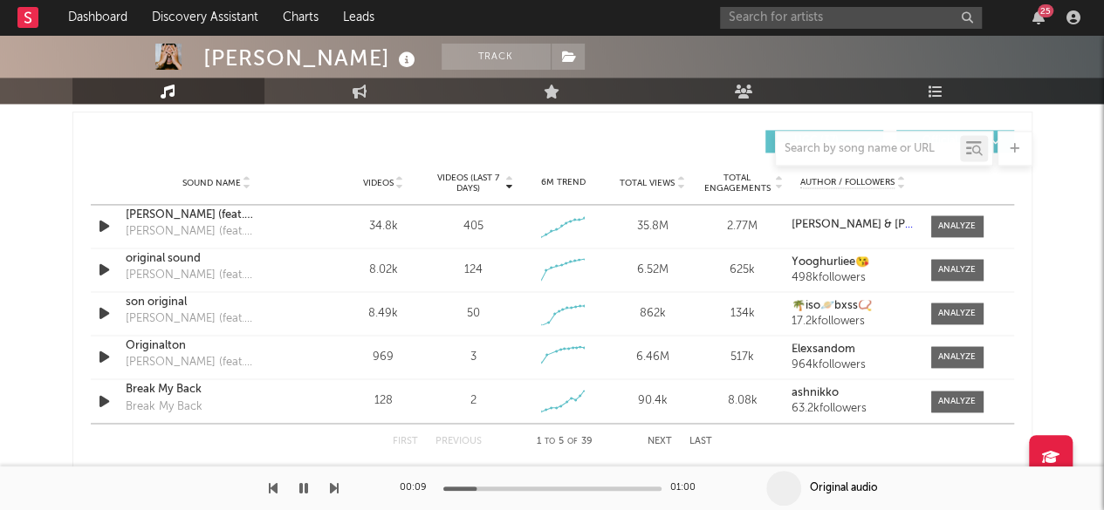
click at [299, 491] on icon "button" at bounding box center [303, 489] width 9 height 14
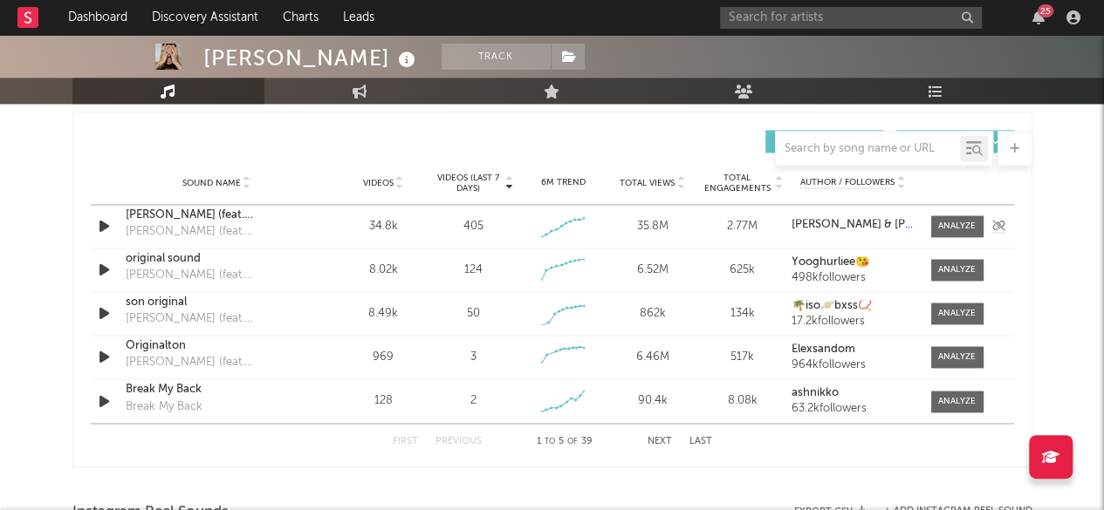
click at [106, 222] on icon "button" at bounding box center [104, 226] width 18 height 22
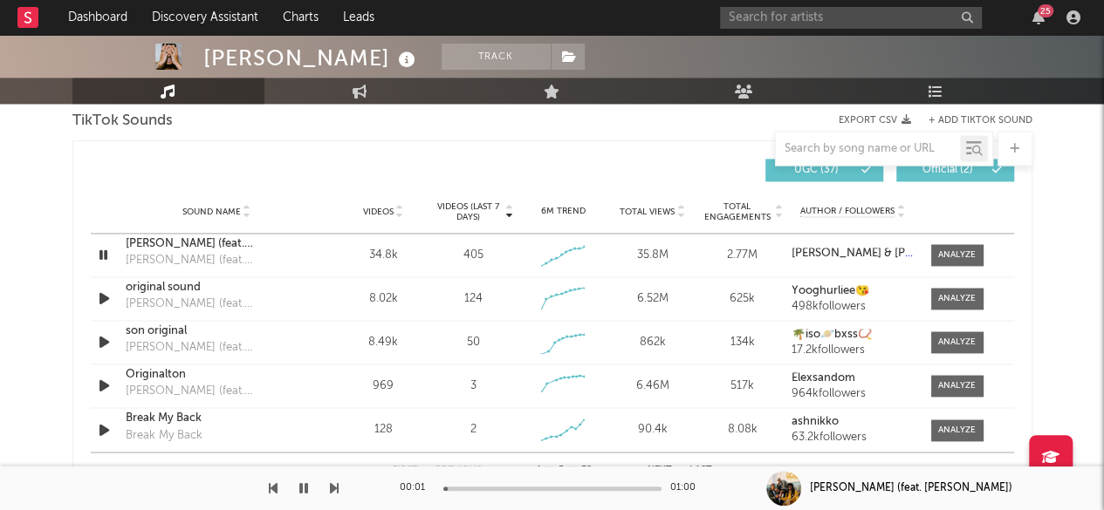
scroll to position [1188, 0]
click at [497, 489] on div at bounding box center [552, 489] width 218 height 4
click at [541, 489] on div at bounding box center [552, 489] width 218 height 4
click at [583, 487] on div at bounding box center [552, 489] width 218 height 4
click at [300, 491] on icon "button" at bounding box center [303, 489] width 9 height 14
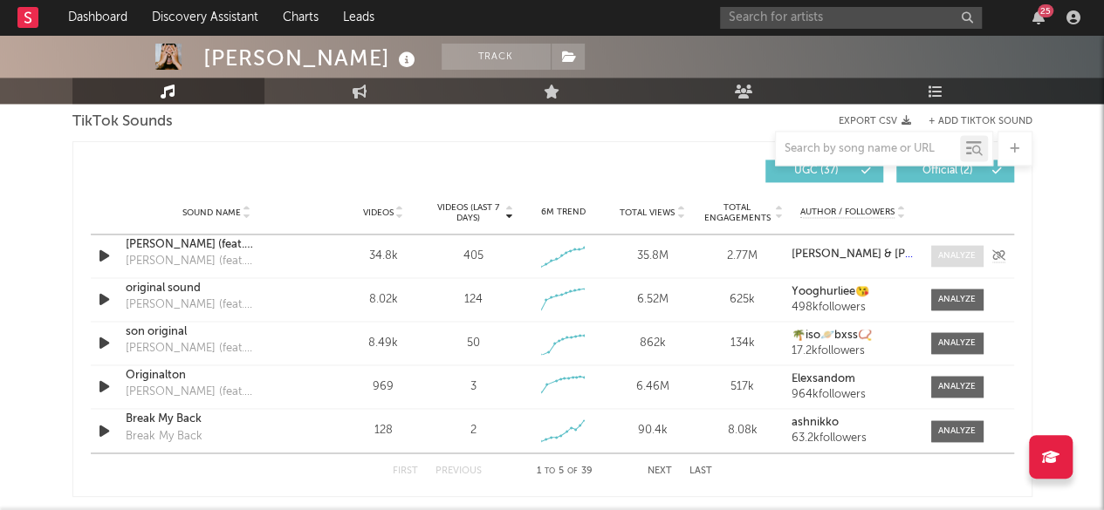
click at [948, 250] on div at bounding box center [957, 256] width 38 height 13
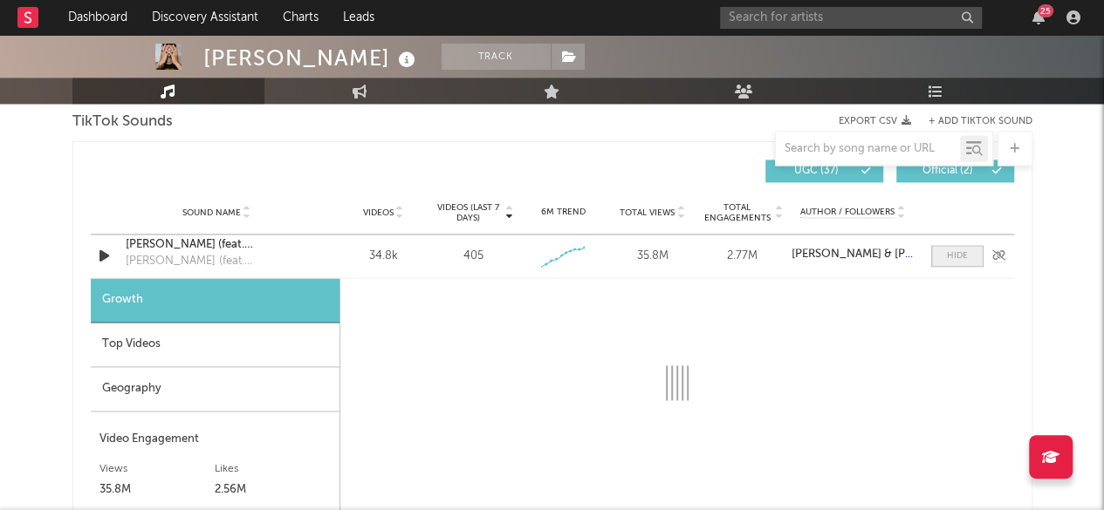
select select "6m"
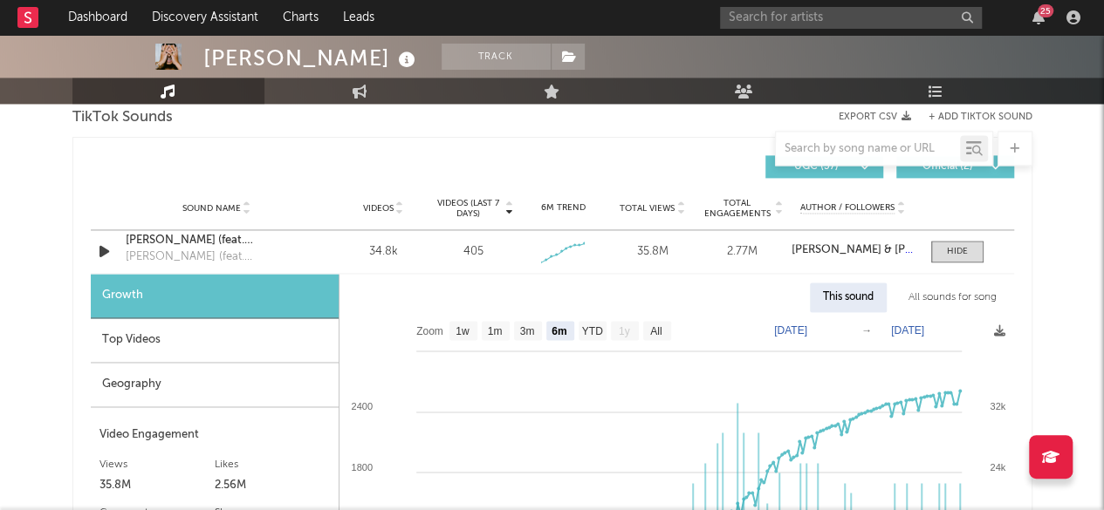
scroll to position [1191, 0]
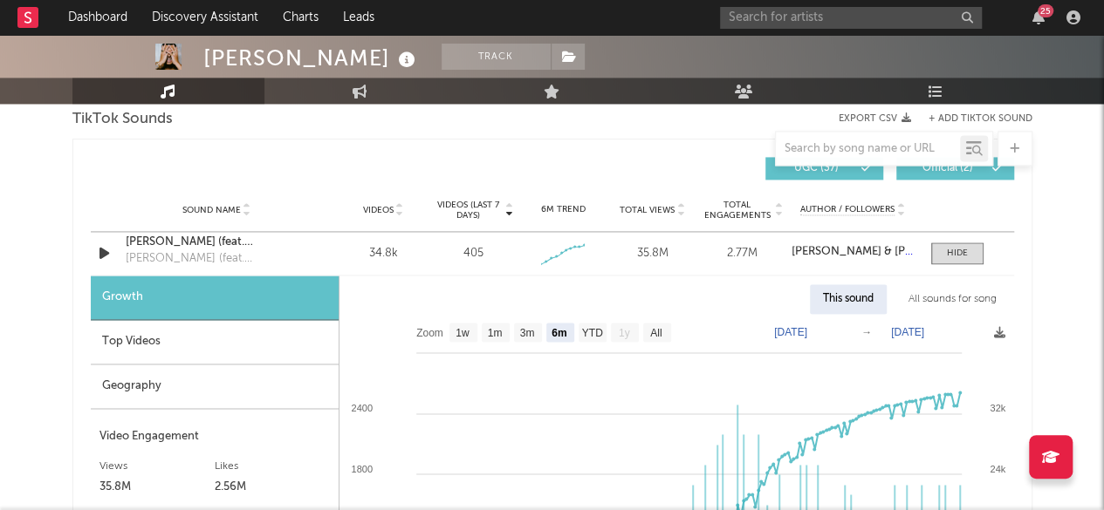
click at [181, 341] on div "Top Videos" at bounding box center [215, 342] width 248 height 44
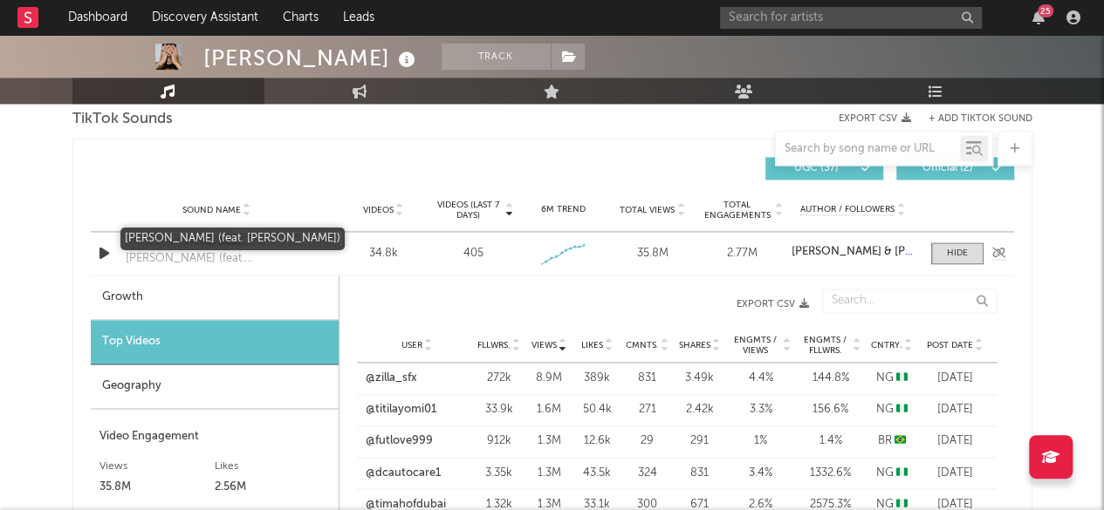
click at [206, 242] on div "[PERSON_NAME] (feat. [PERSON_NAME])" at bounding box center [217, 242] width 182 height 17
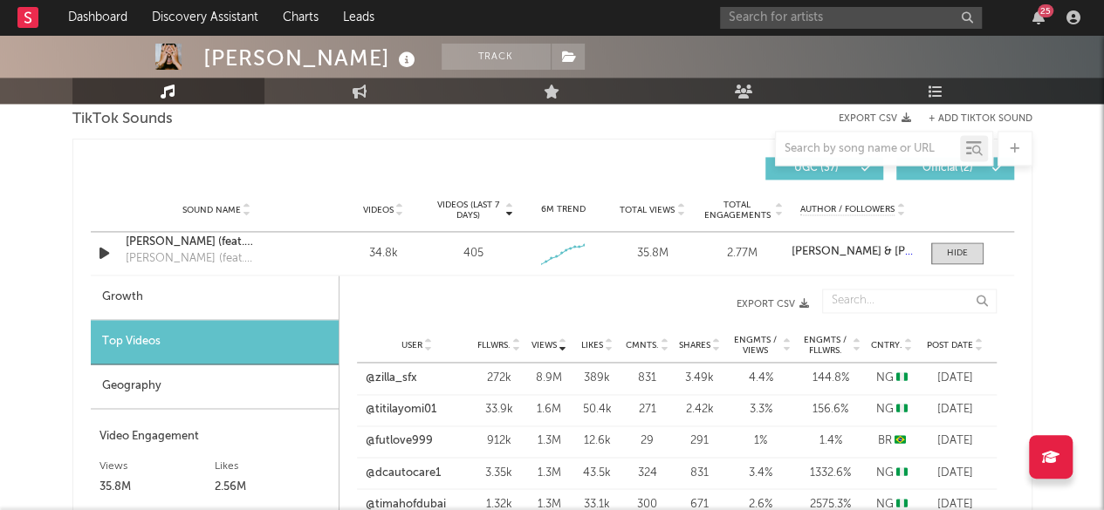
click at [45, 290] on div "[PERSON_NAME] Track Netherlands | R&B/Soul Edit Track Benchmark Summary 75.581 …" at bounding box center [552, 402] width 1104 height 3116
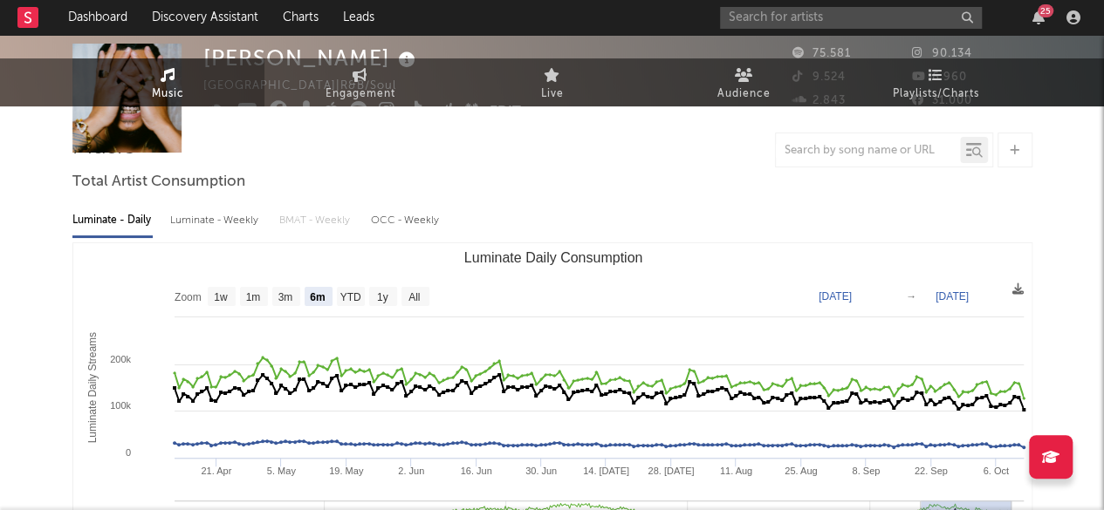
scroll to position [0, 0]
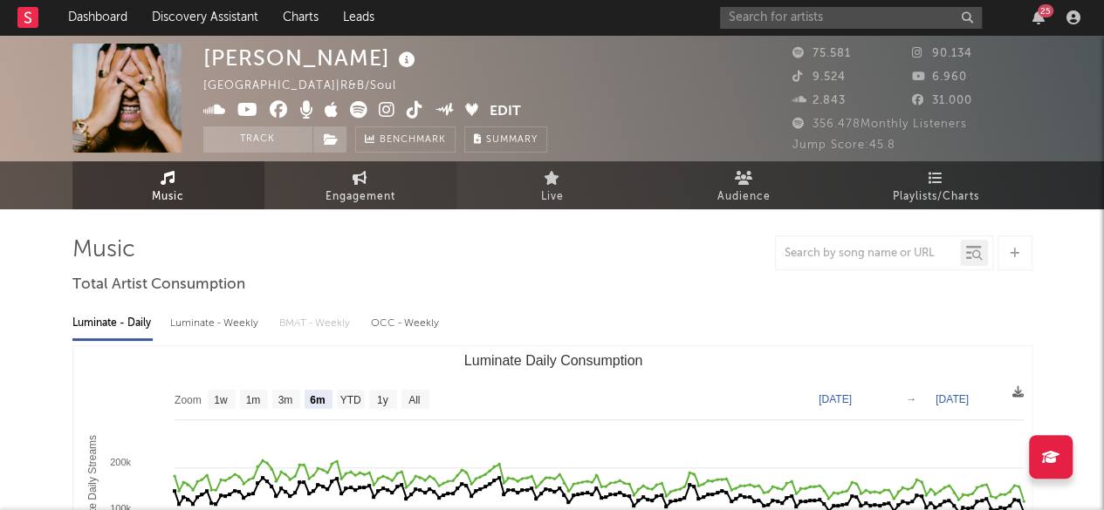
click at [372, 187] on span "Engagement" at bounding box center [360, 197] width 70 height 21
select select "1w"
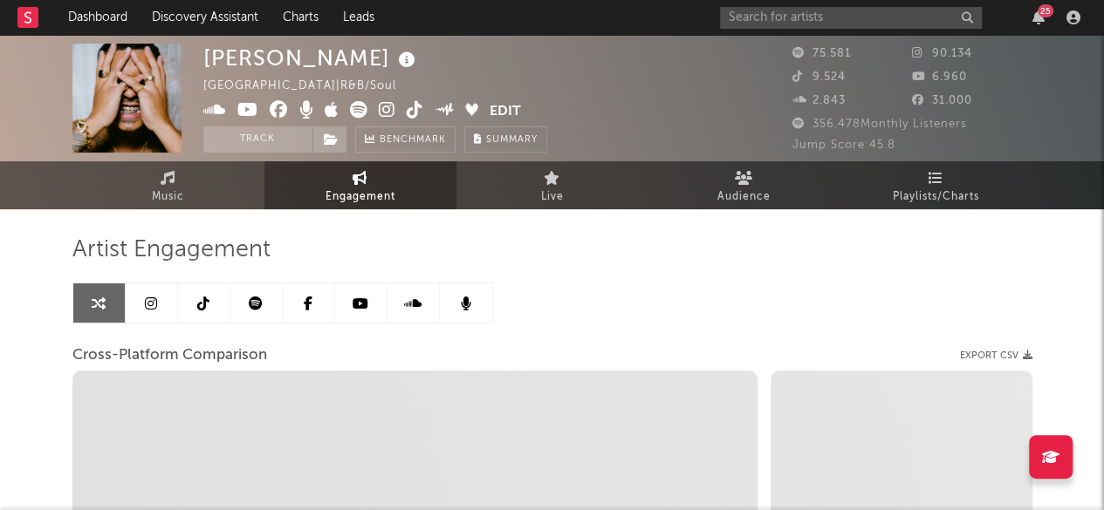
select select "1m"
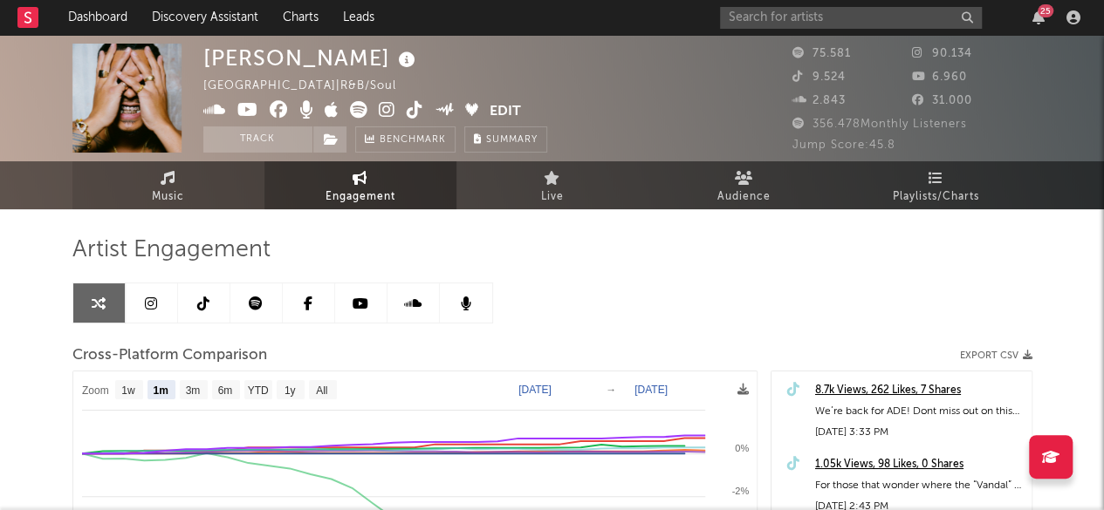
click at [157, 174] on link "Music" at bounding box center [168, 185] width 192 height 48
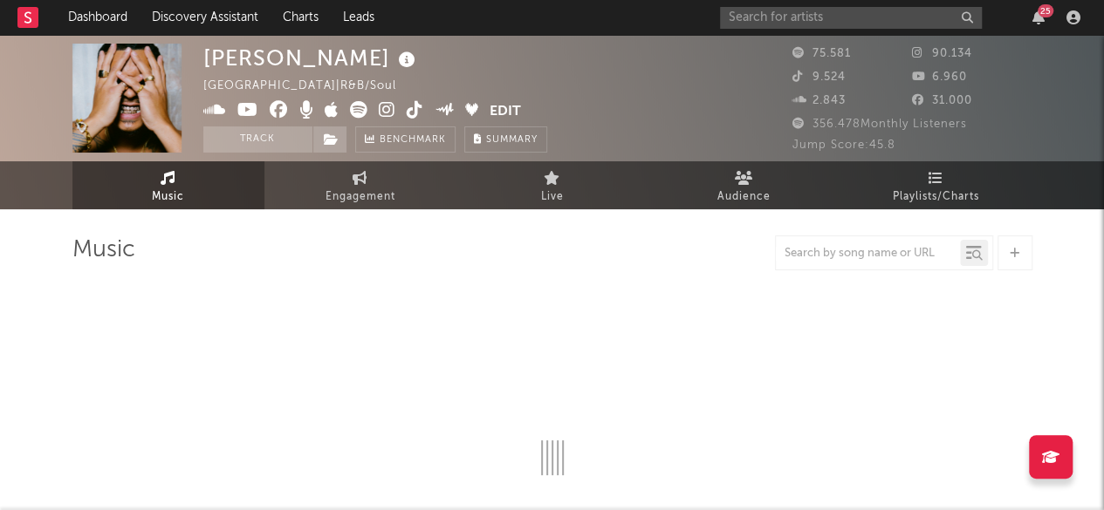
select select "6m"
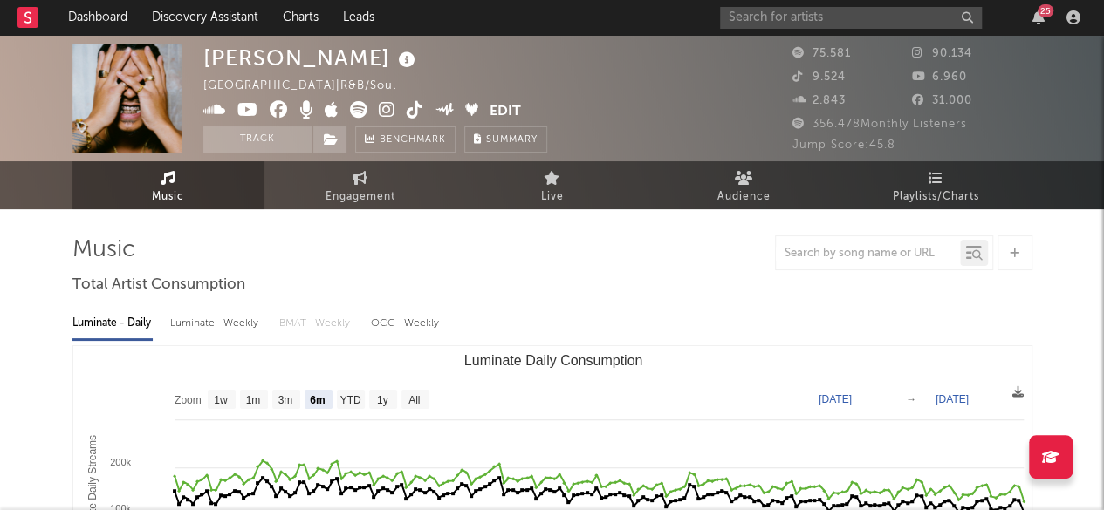
click at [815, 188] on link "Audience" at bounding box center [744, 185] width 192 height 48
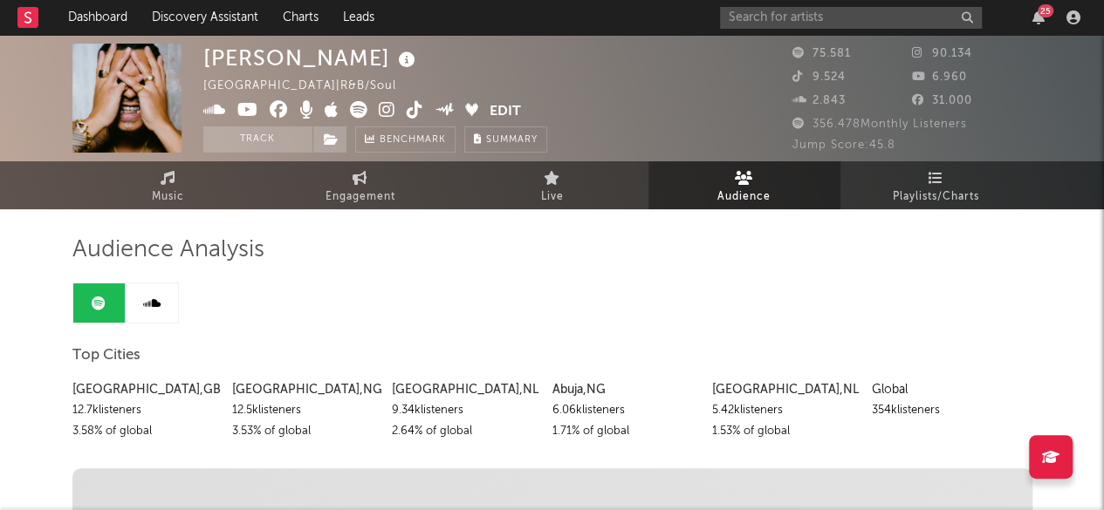
scroll to position [78, 0]
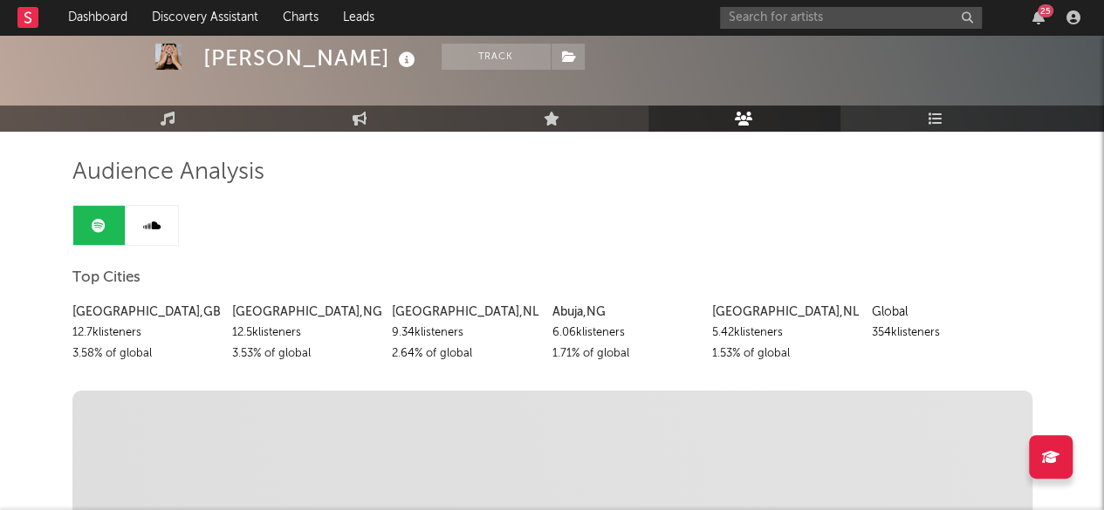
click at [165, 215] on link at bounding box center [152, 225] width 52 height 39
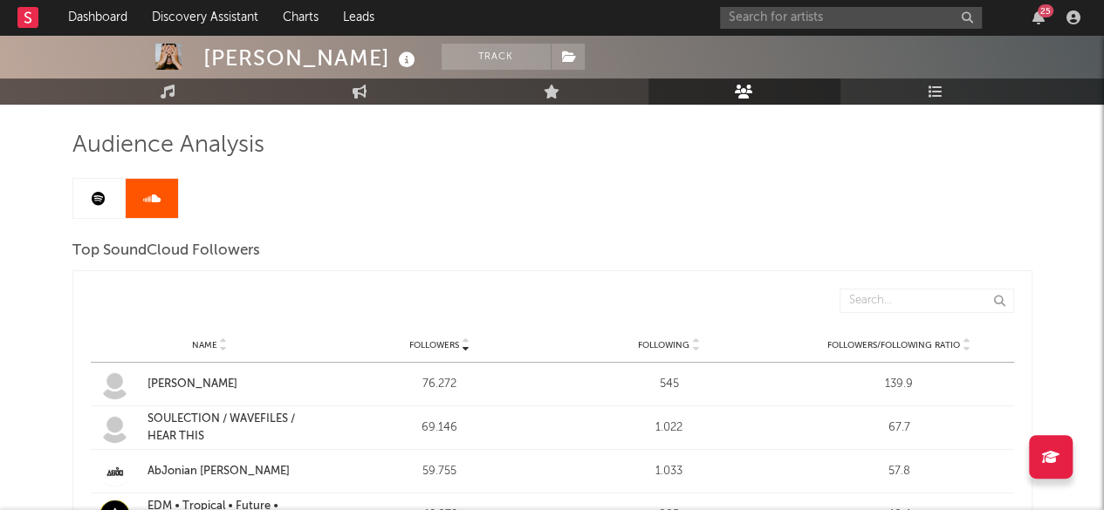
scroll to position [94, 0]
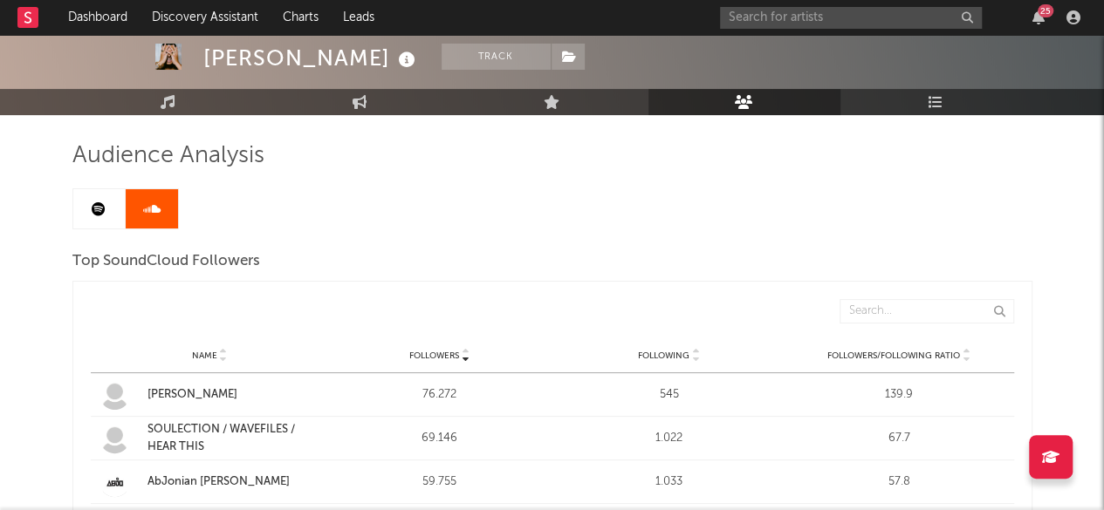
click at [94, 204] on icon at bounding box center [99, 209] width 14 height 14
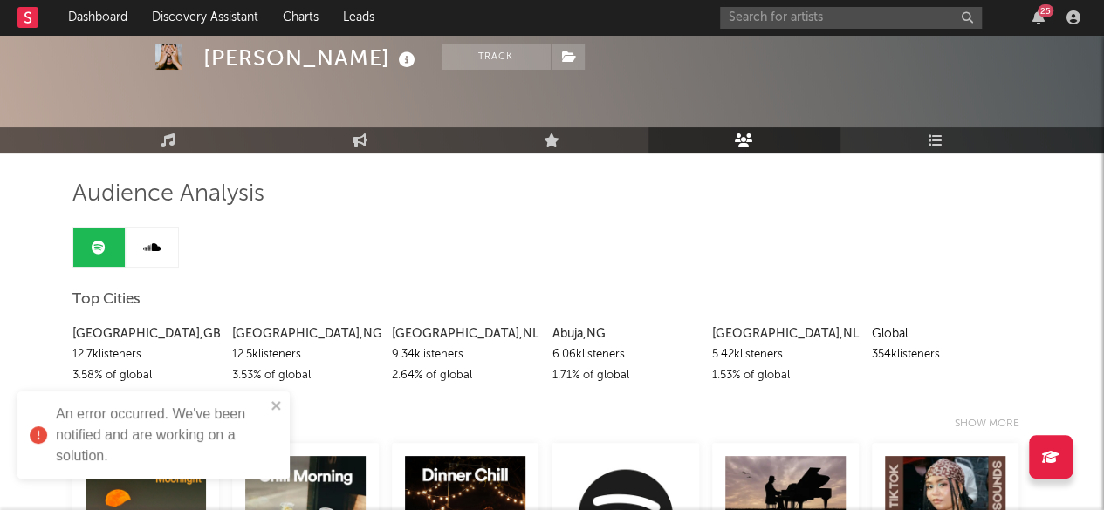
scroll to position [73, 0]
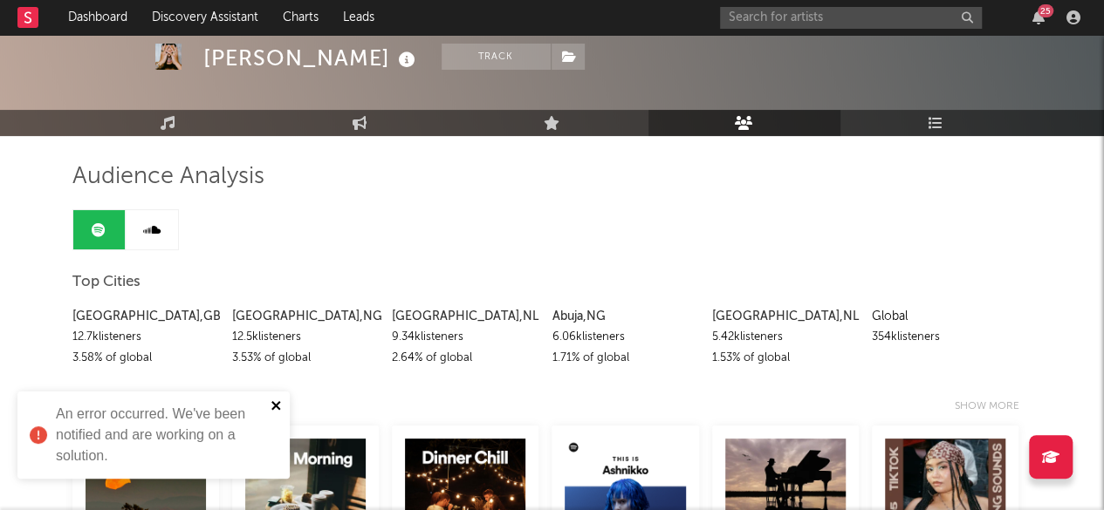
click at [281, 407] on icon "close" at bounding box center [276, 406] width 12 height 14
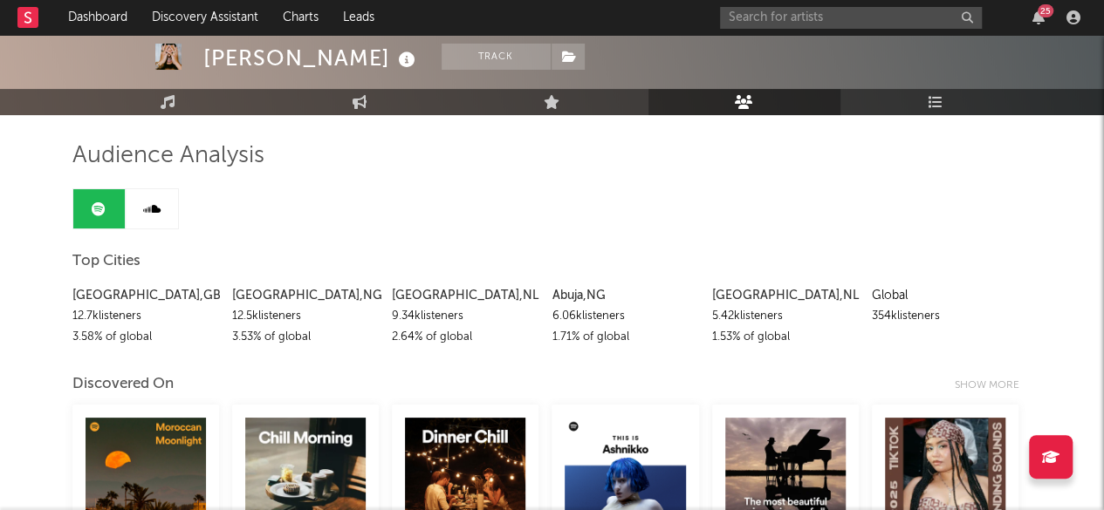
scroll to position [92, 0]
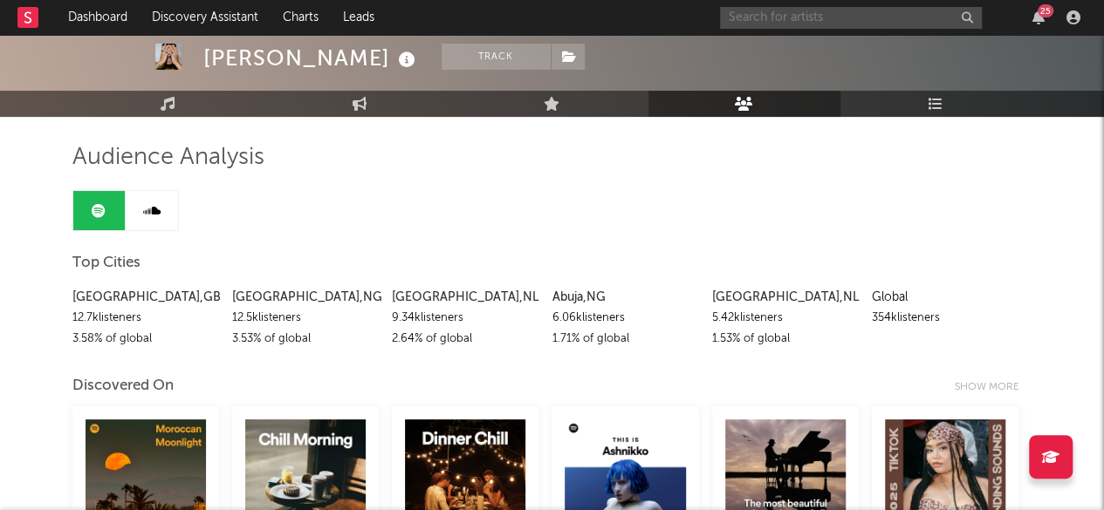
click at [779, 24] on input "text" at bounding box center [851, 18] width 262 height 22
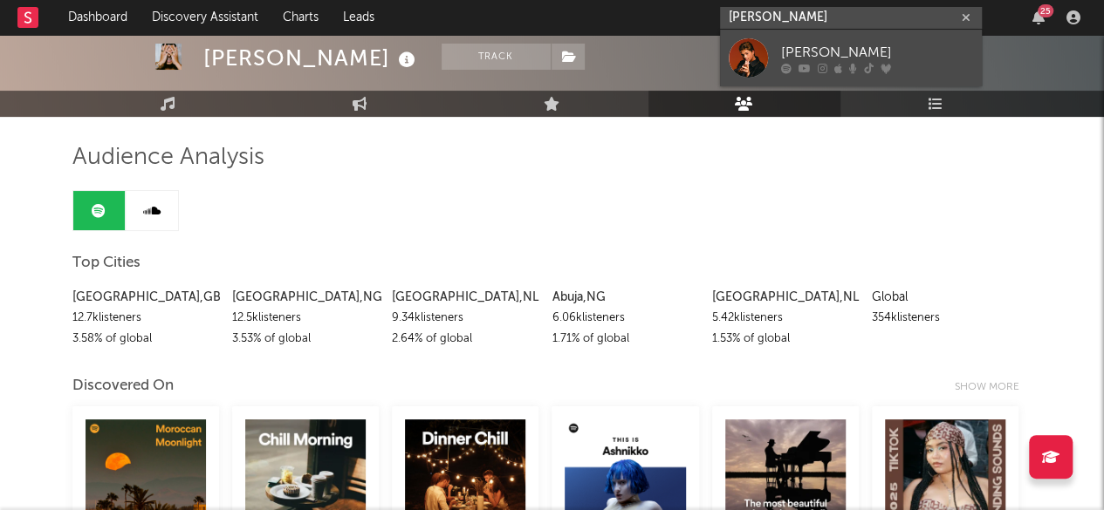
type input "[PERSON_NAME]"
click at [756, 50] on div at bounding box center [747, 57] width 39 height 39
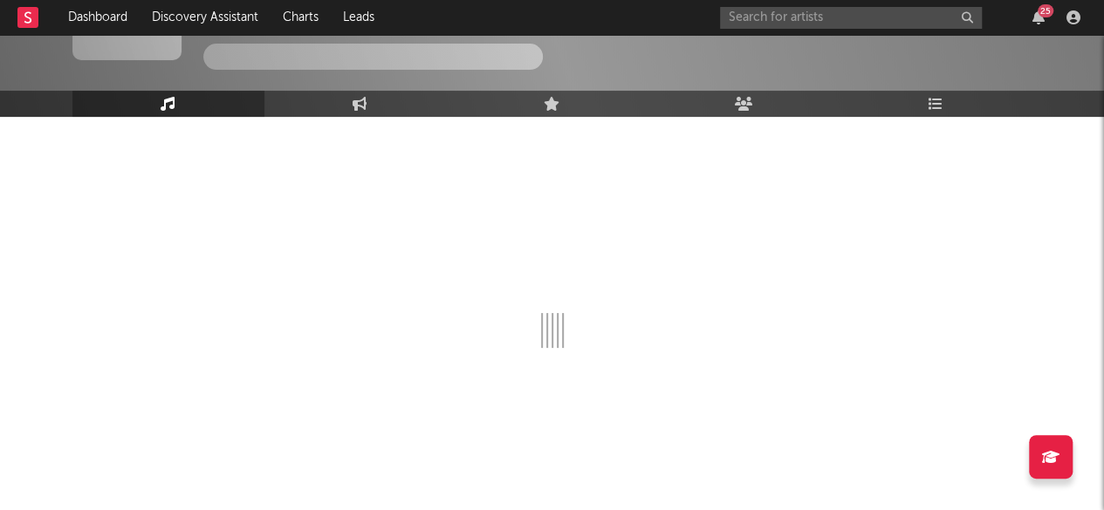
select select "6m"
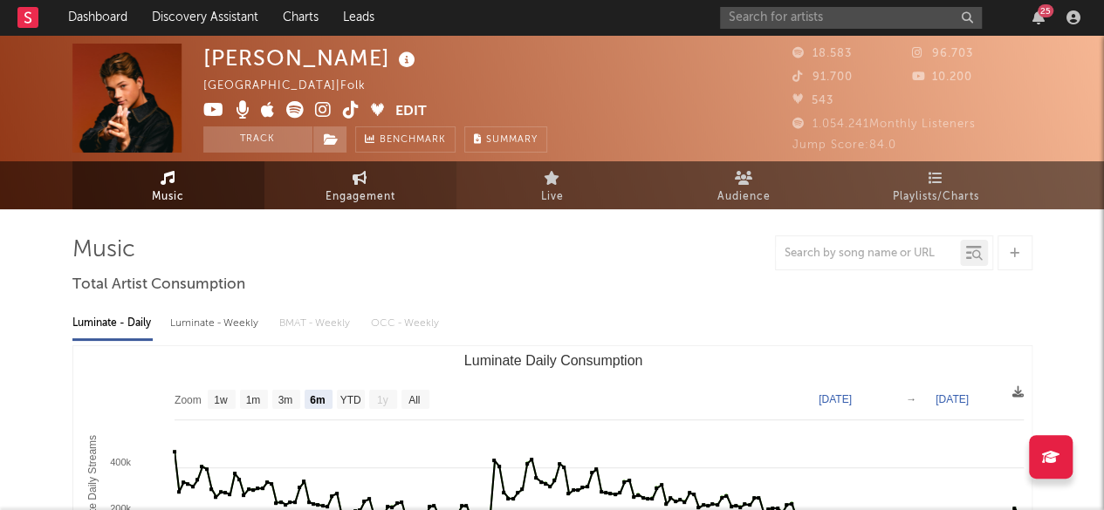
click at [364, 195] on span "Engagement" at bounding box center [360, 197] width 70 height 21
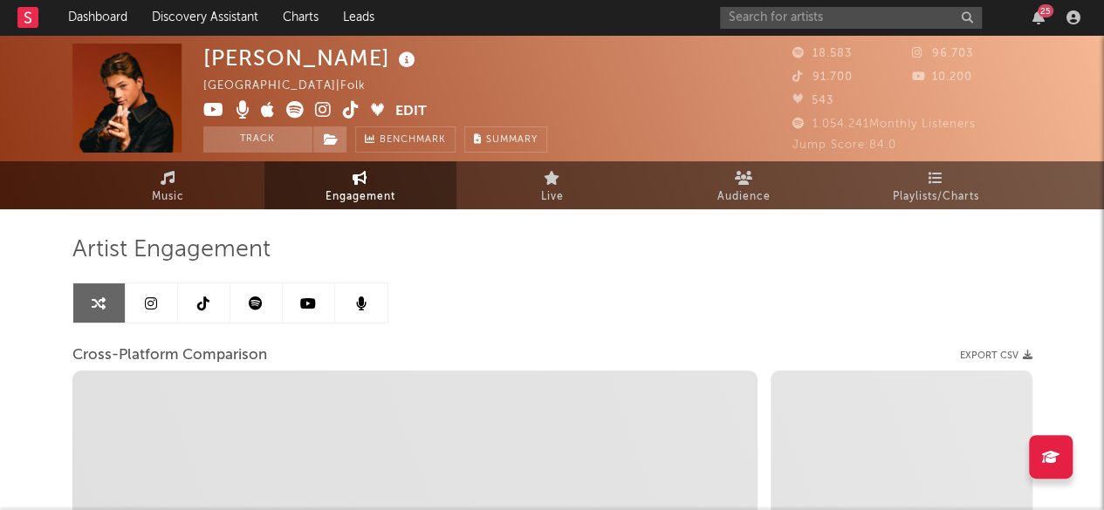
select select "1w"
select select "1m"
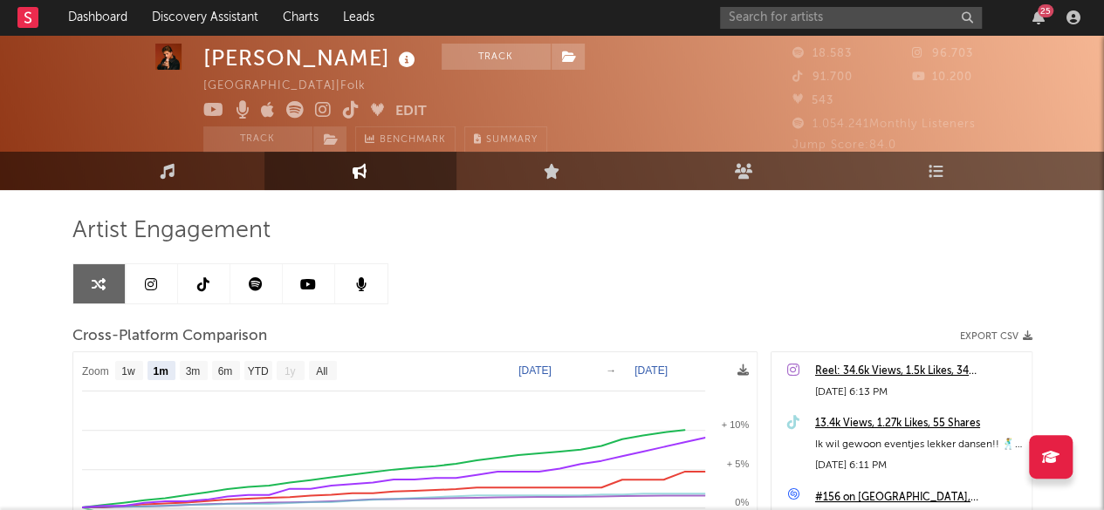
scroll to position [22, 0]
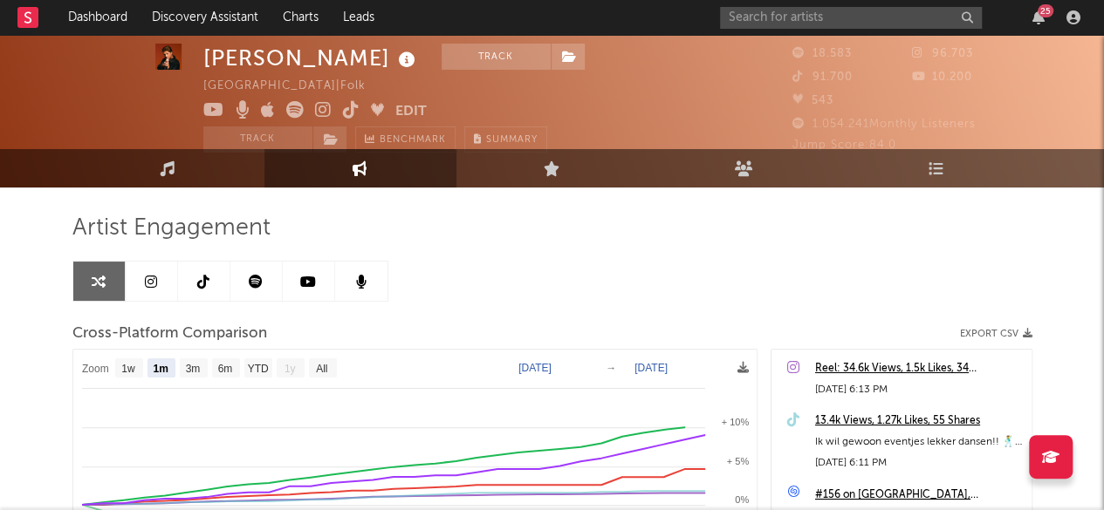
click at [155, 270] on link at bounding box center [152, 281] width 52 height 39
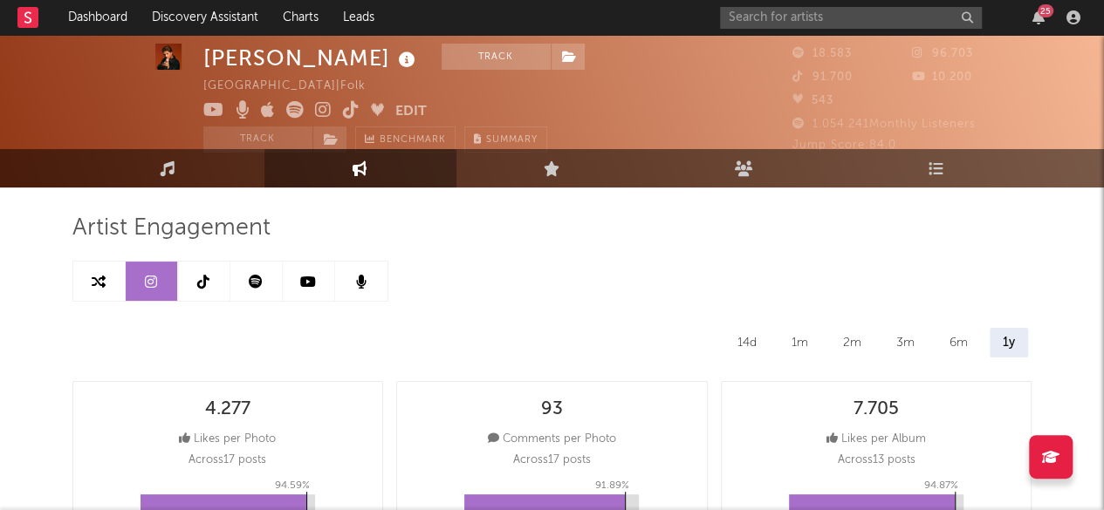
select select "6m"
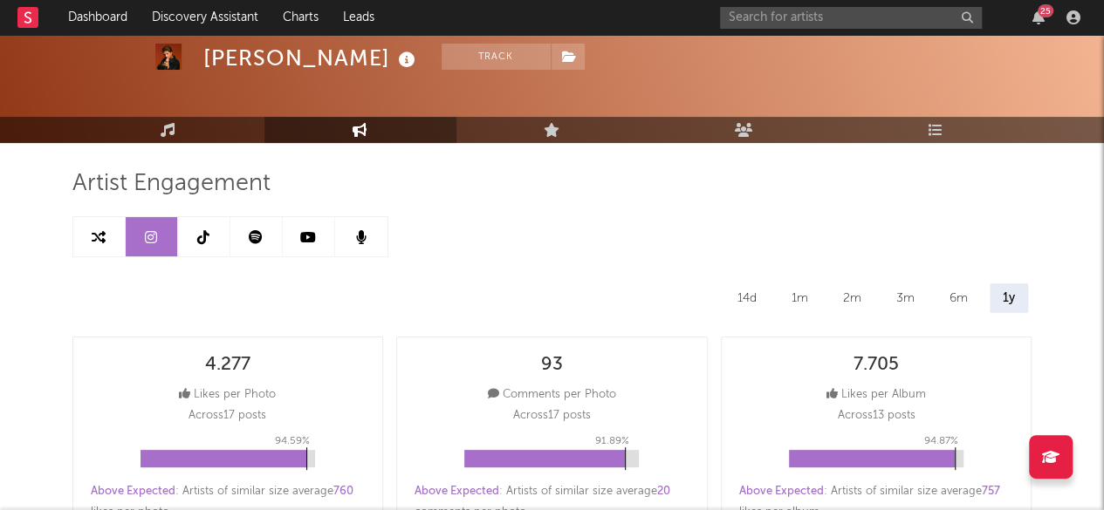
scroll to position [68, 0]
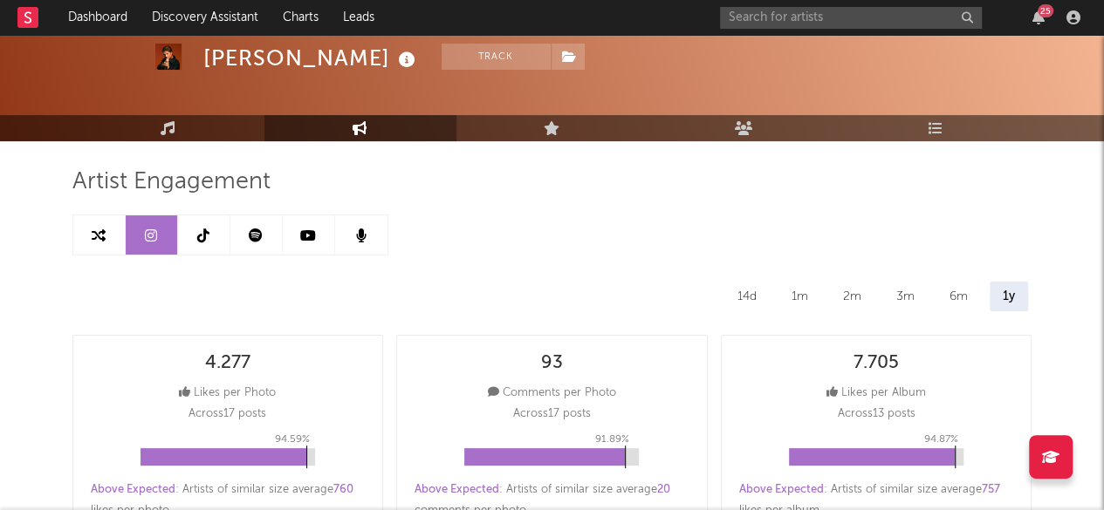
click at [255, 238] on icon at bounding box center [256, 236] width 14 height 14
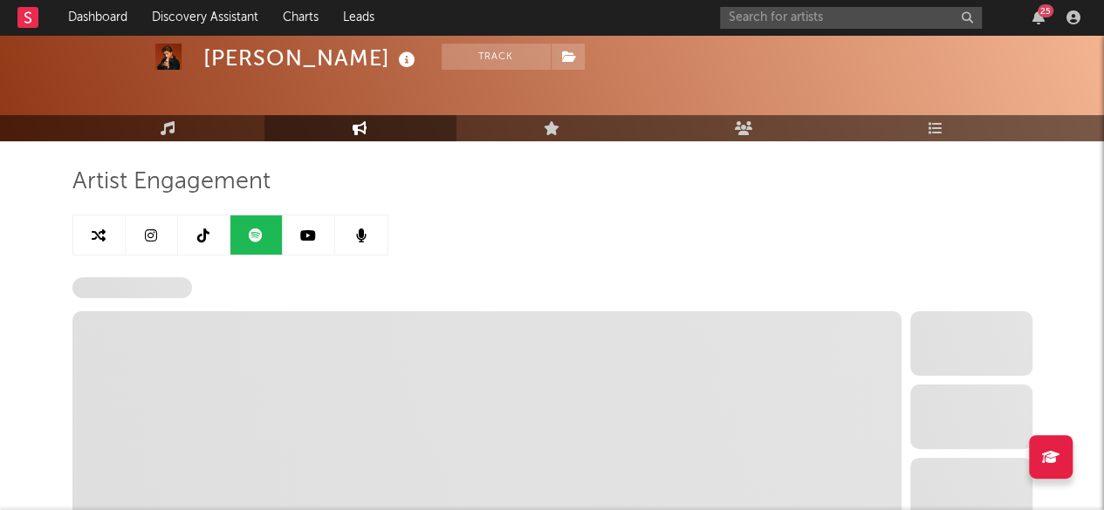
select select "6m"
select select "1w"
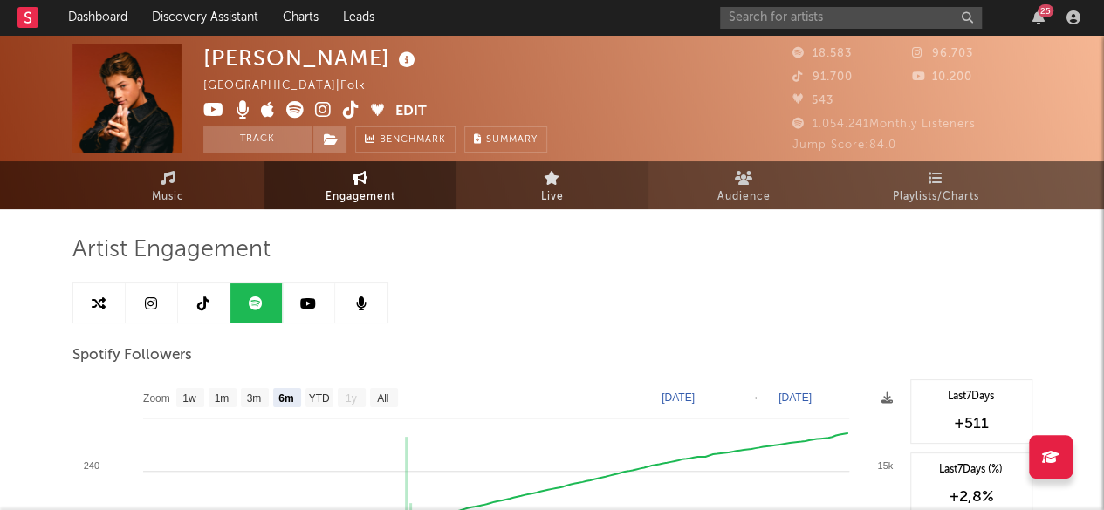
click at [543, 188] on span "Live" at bounding box center [552, 197] width 23 height 21
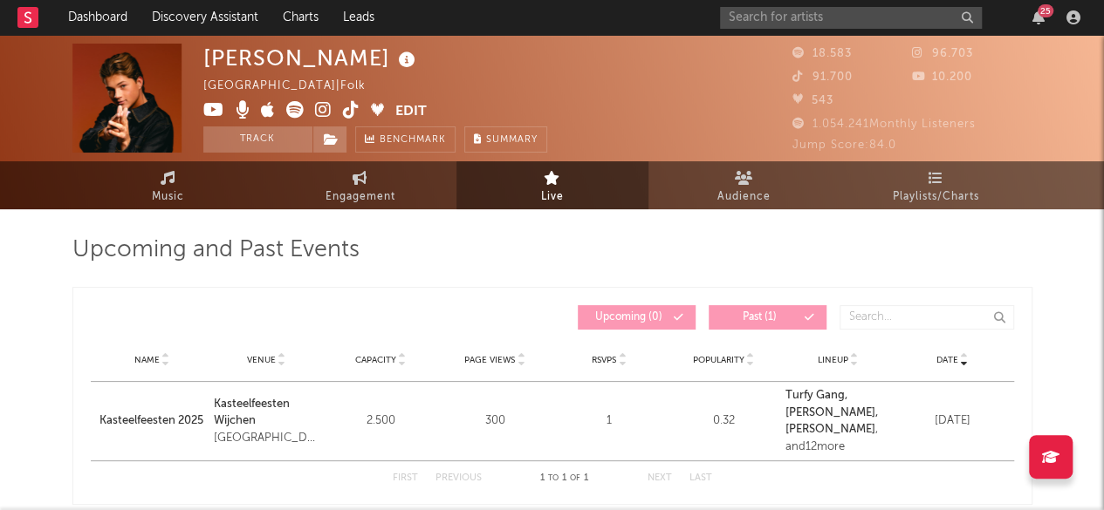
drag, startPoint x: 732, startPoint y: 173, endPoint x: 576, endPoint y: 248, distance: 173.2
click at [576, 248] on div "Upcoming and Past Events" at bounding box center [552, 259] width 960 height 47
click at [340, 202] on span "Engagement" at bounding box center [360, 197] width 70 height 21
select select "1w"
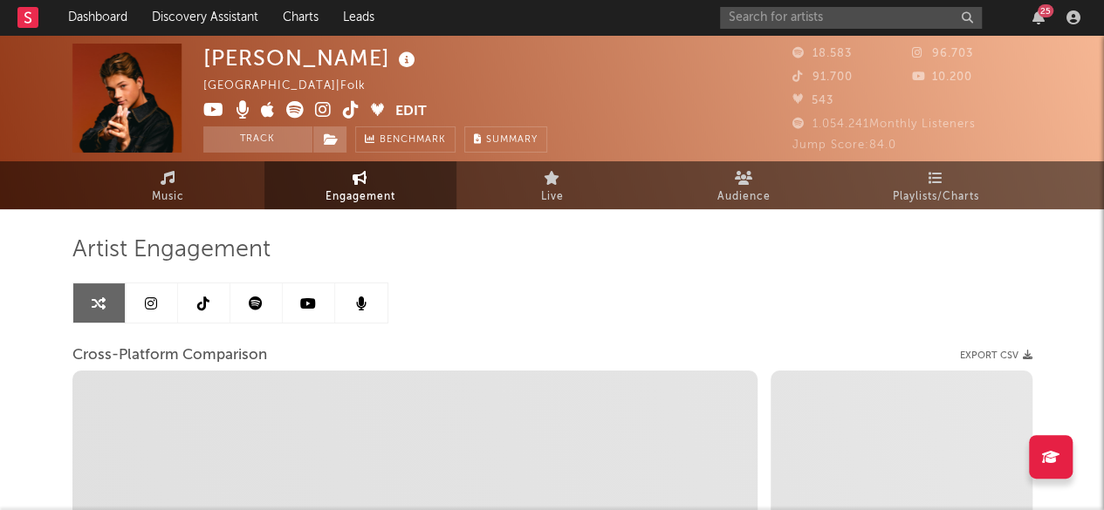
select select "1m"
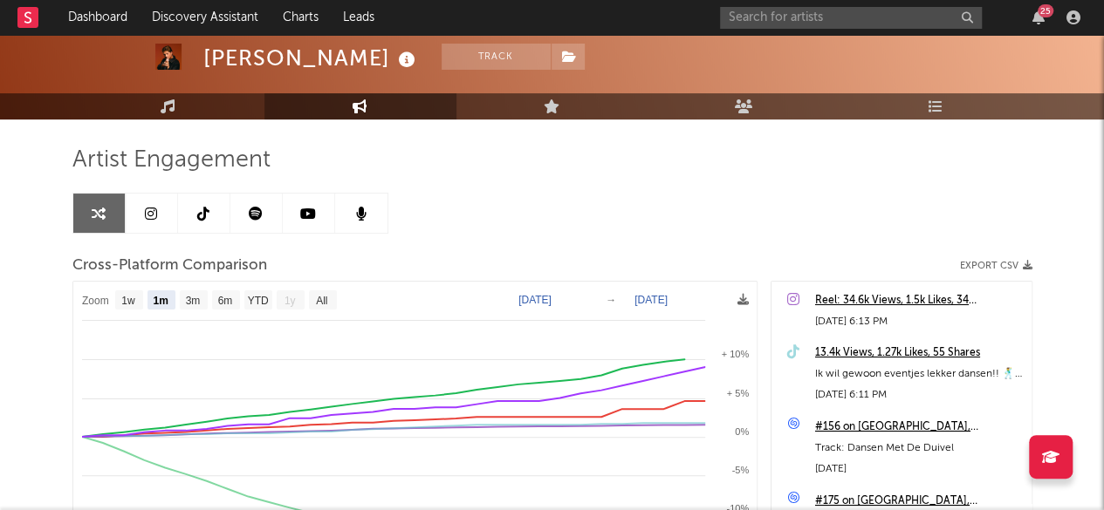
scroll to position [91, 0]
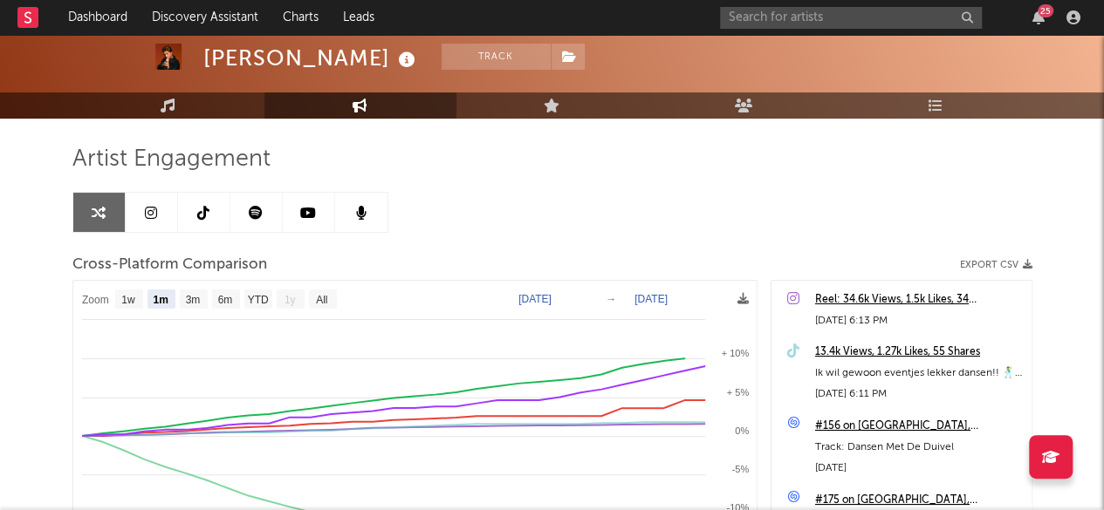
click at [161, 209] on link at bounding box center [152, 212] width 52 height 39
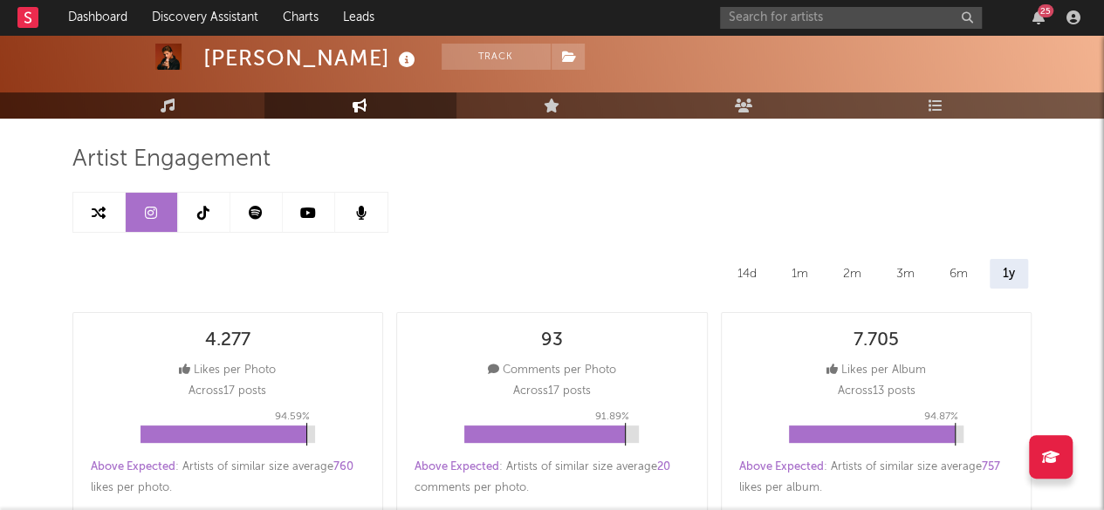
select select "6m"
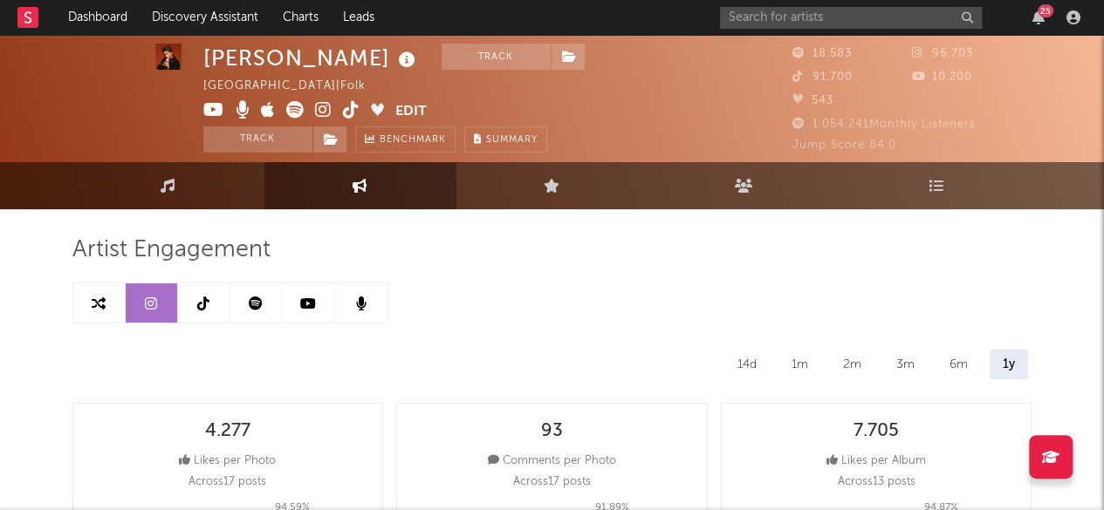
scroll to position [1, 0]
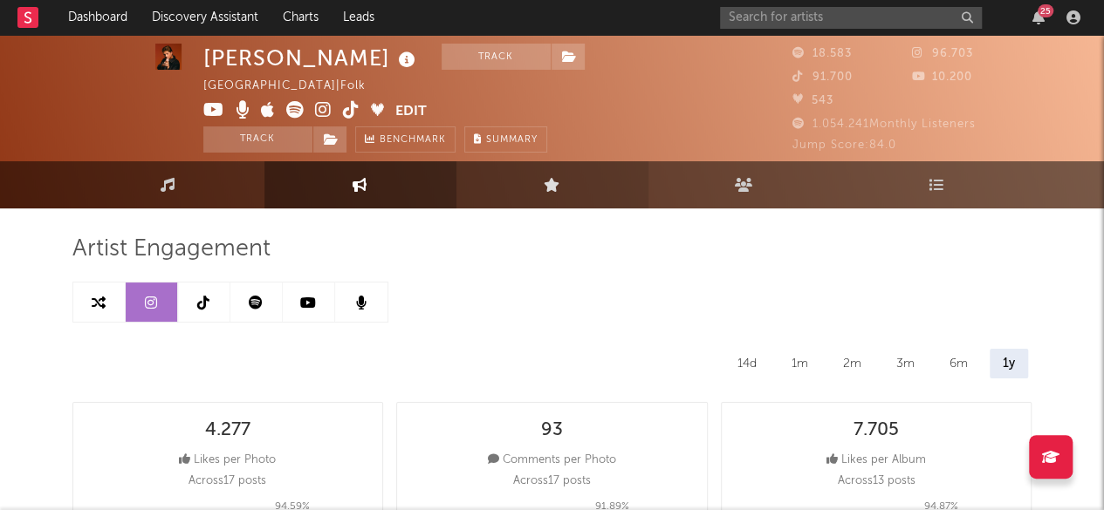
click at [558, 179] on icon at bounding box center [552, 185] width 17 height 14
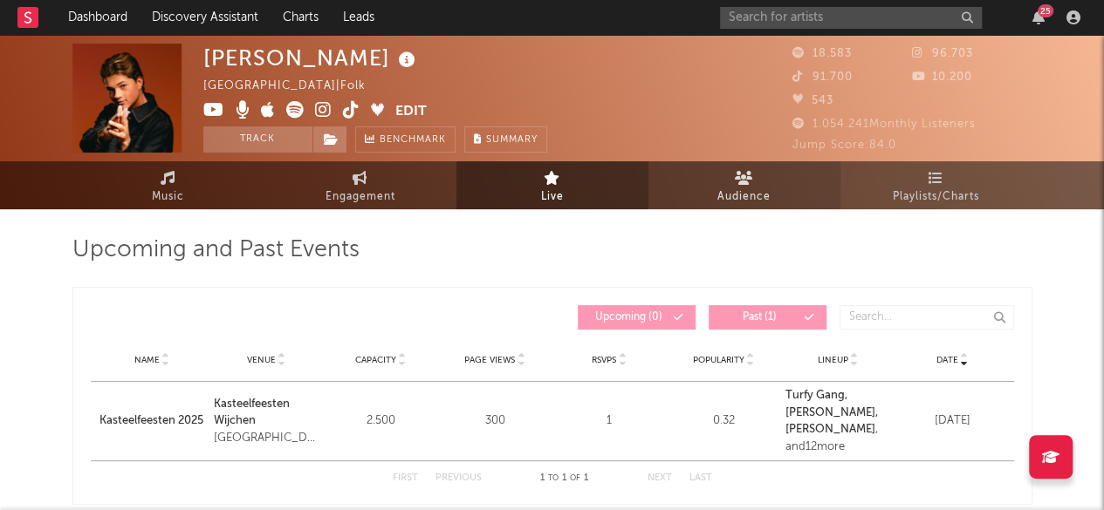
click at [730, 200] on span "Audience" at bounding box center [743, 197] width 53 height 21
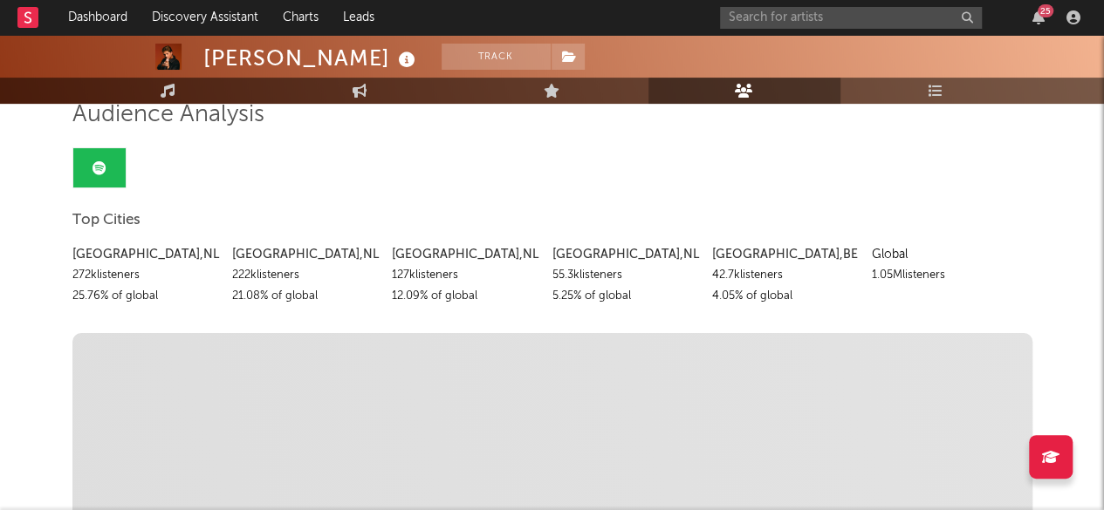
scroll to position [133, 0]
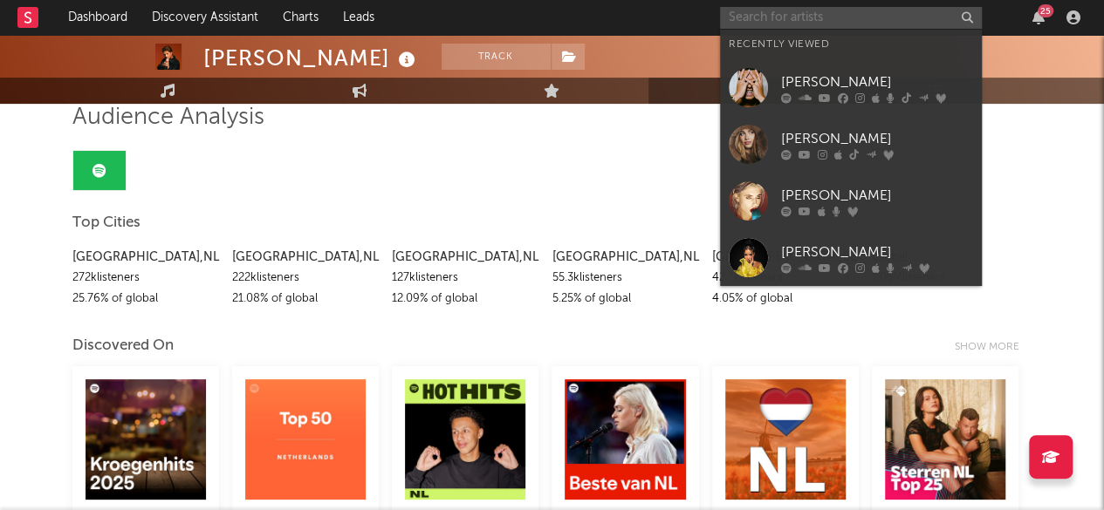
click at [839, 24] on input "text" at bounding box center [851, 18] width 262 height 22
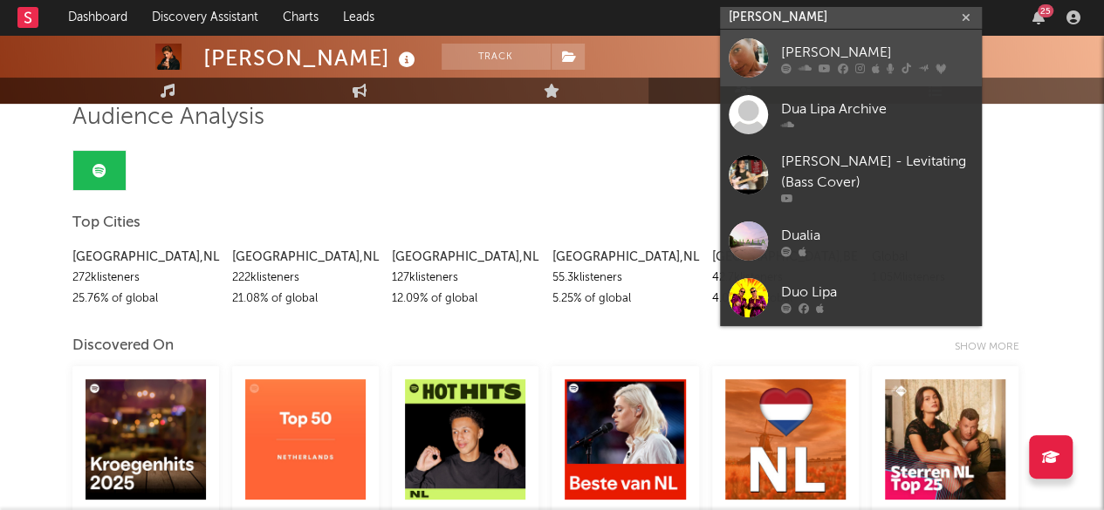
type input "[PERSON_NAME]"
click at [755, 57] on div at bounding box center [747, 57] width 39 height 39
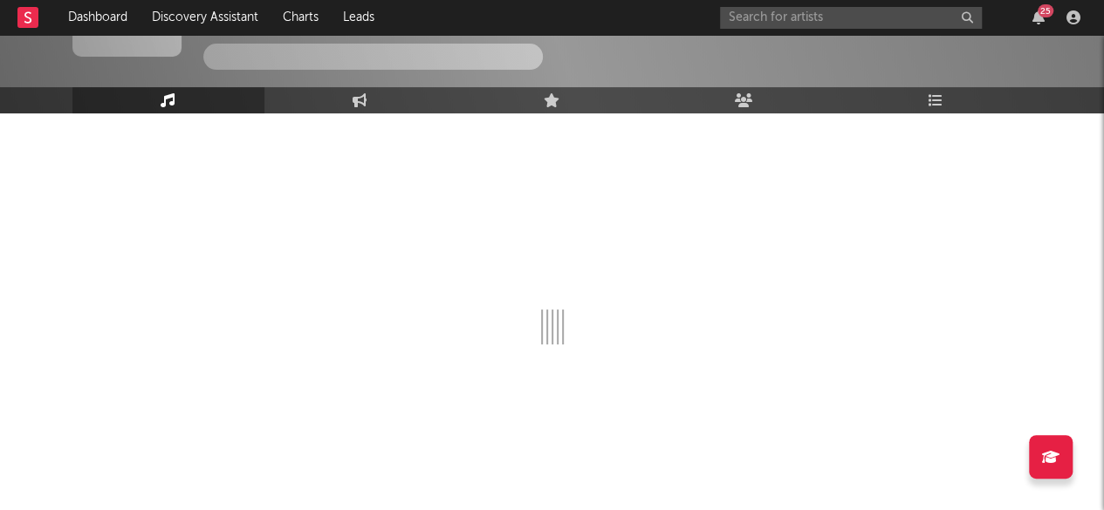
select select "6m"
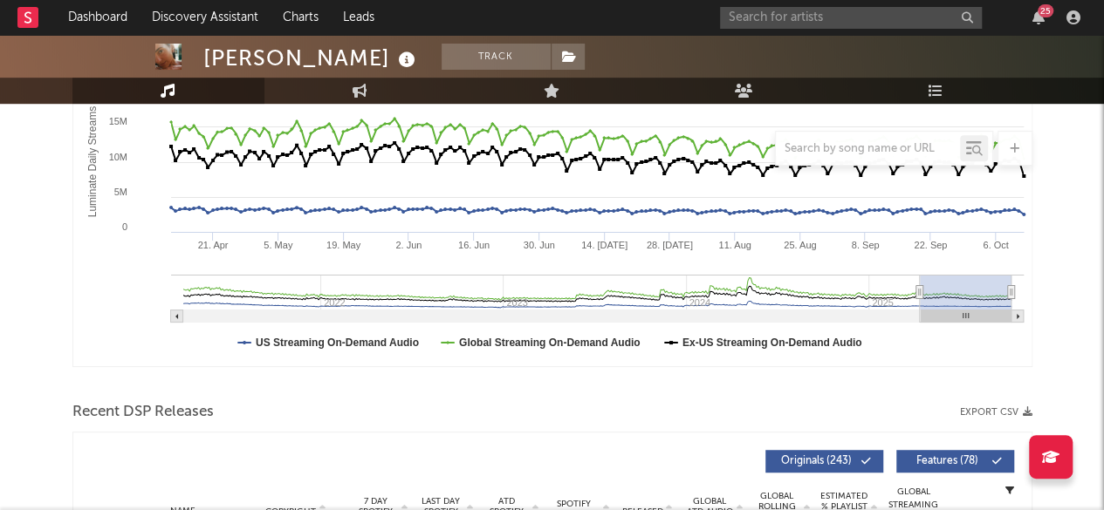
scroll to position [278, 0]
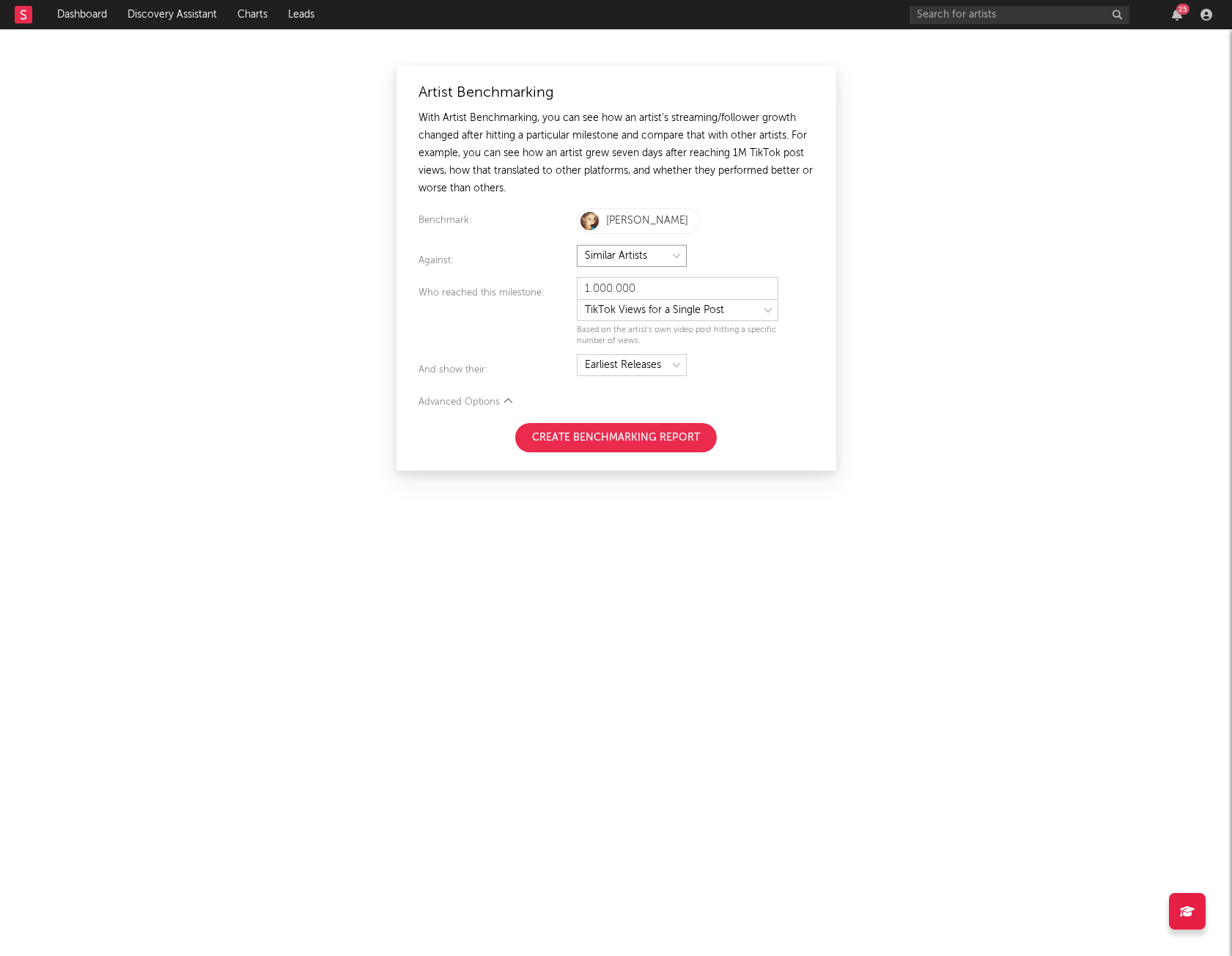
click at [661, 256] on select at bounding box center [632, 255] width 110 height 22
drag, startPoint x: 661, startPoint y: 256, endPoint x: 705, endPoint y: 256, distance: 44.0
click at [705, 256] on div at bounding box center [695, 257] width 238 height 25
click at [691, 206] on div "[PERSON_NAME]" at bounding box center [695, 220] width 238 height 33
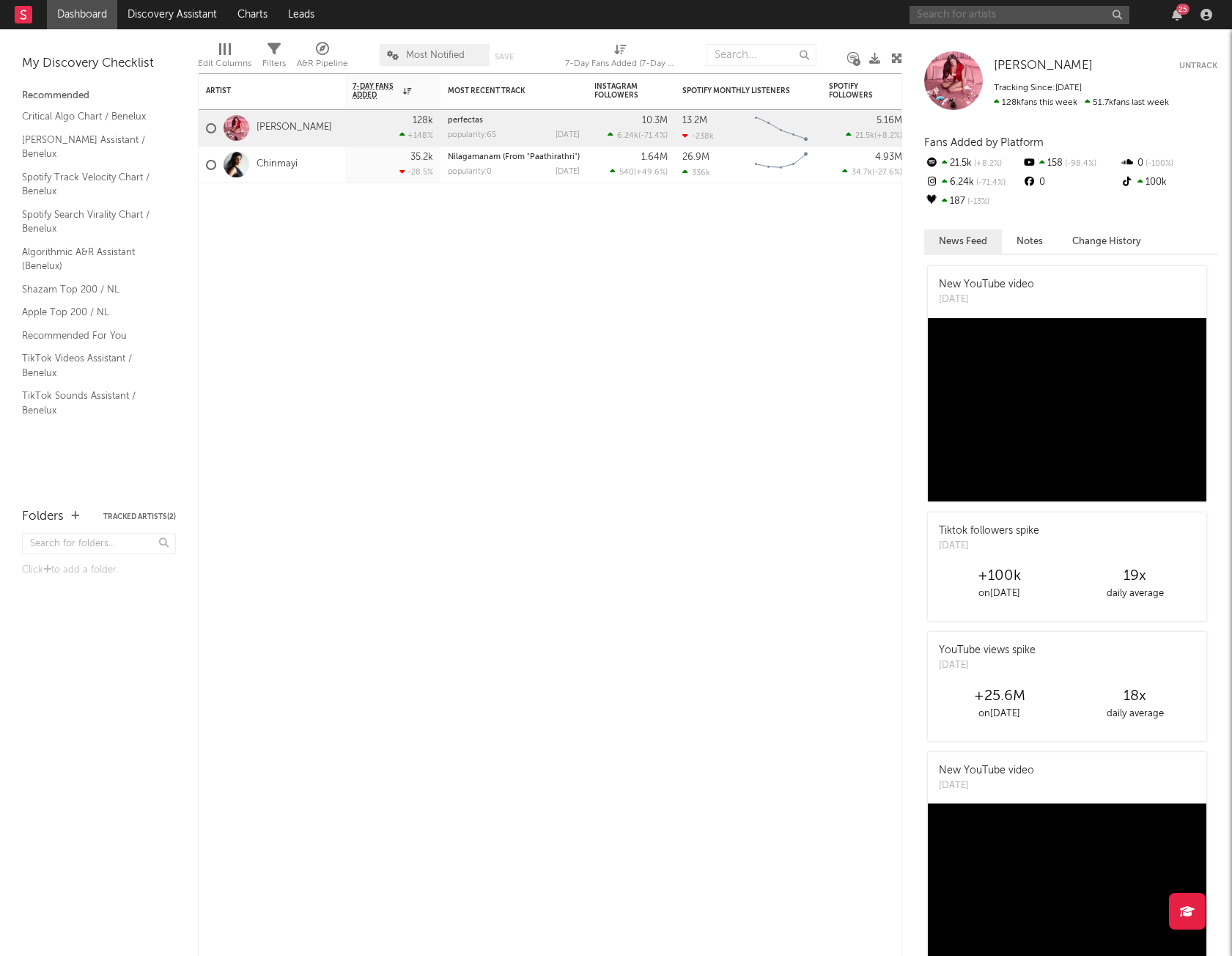
click at [959, 14] on input "text" at bounding box center [1020, 15] width 220 height 18
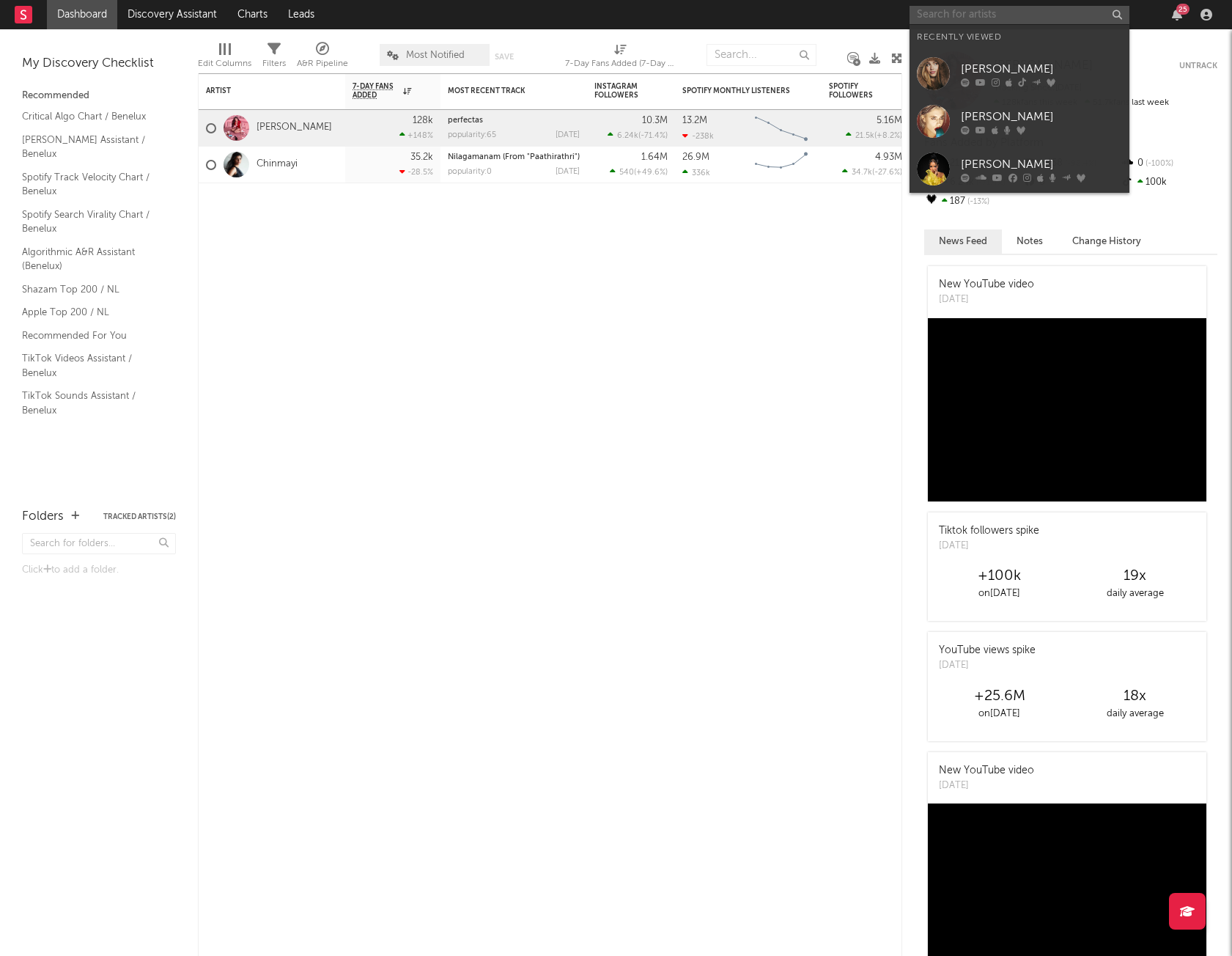
type input "K"
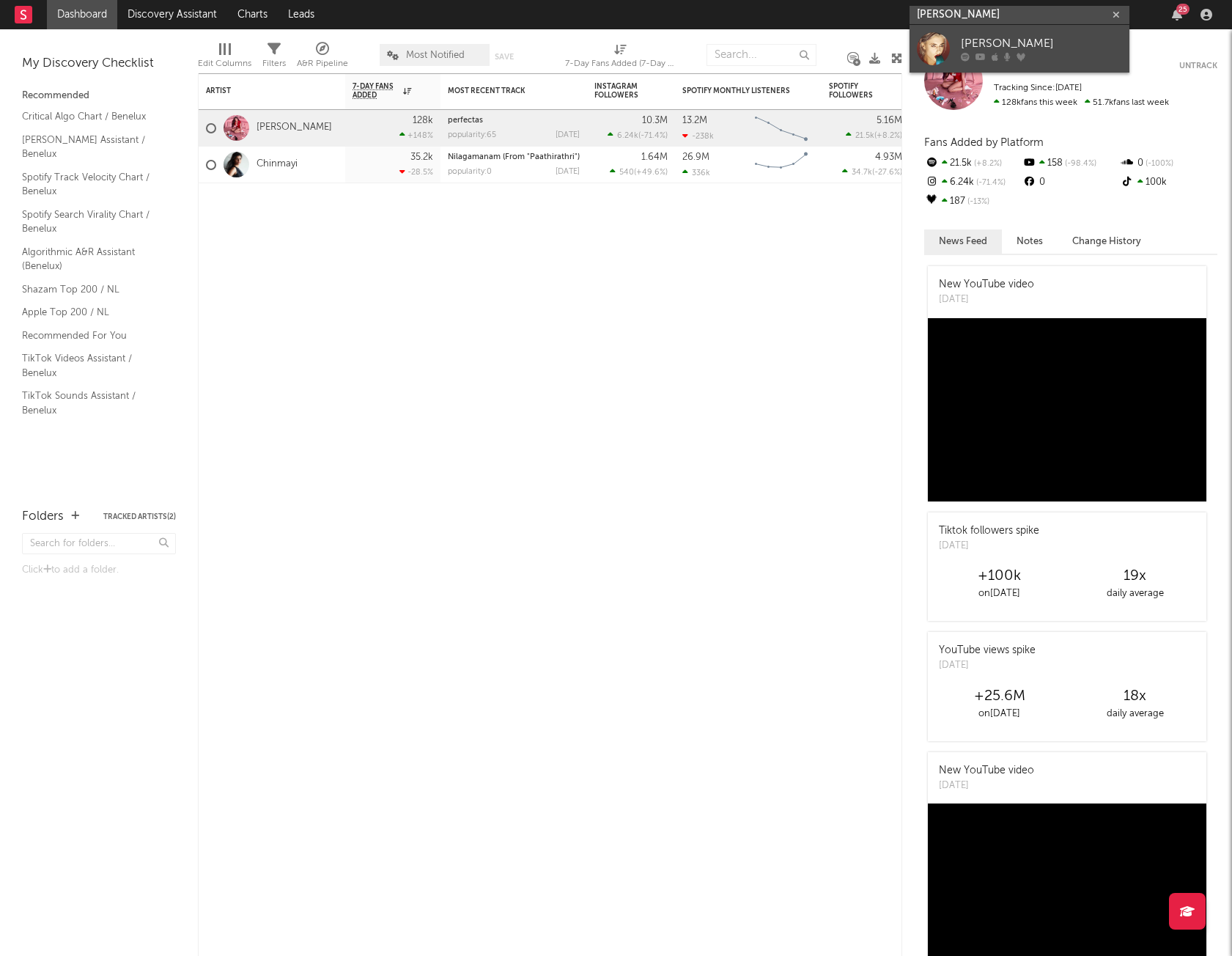
type input "[PERSON_NAME]"
click at [942, 46] on div at bounding box center [932, 48] width 33 height 33
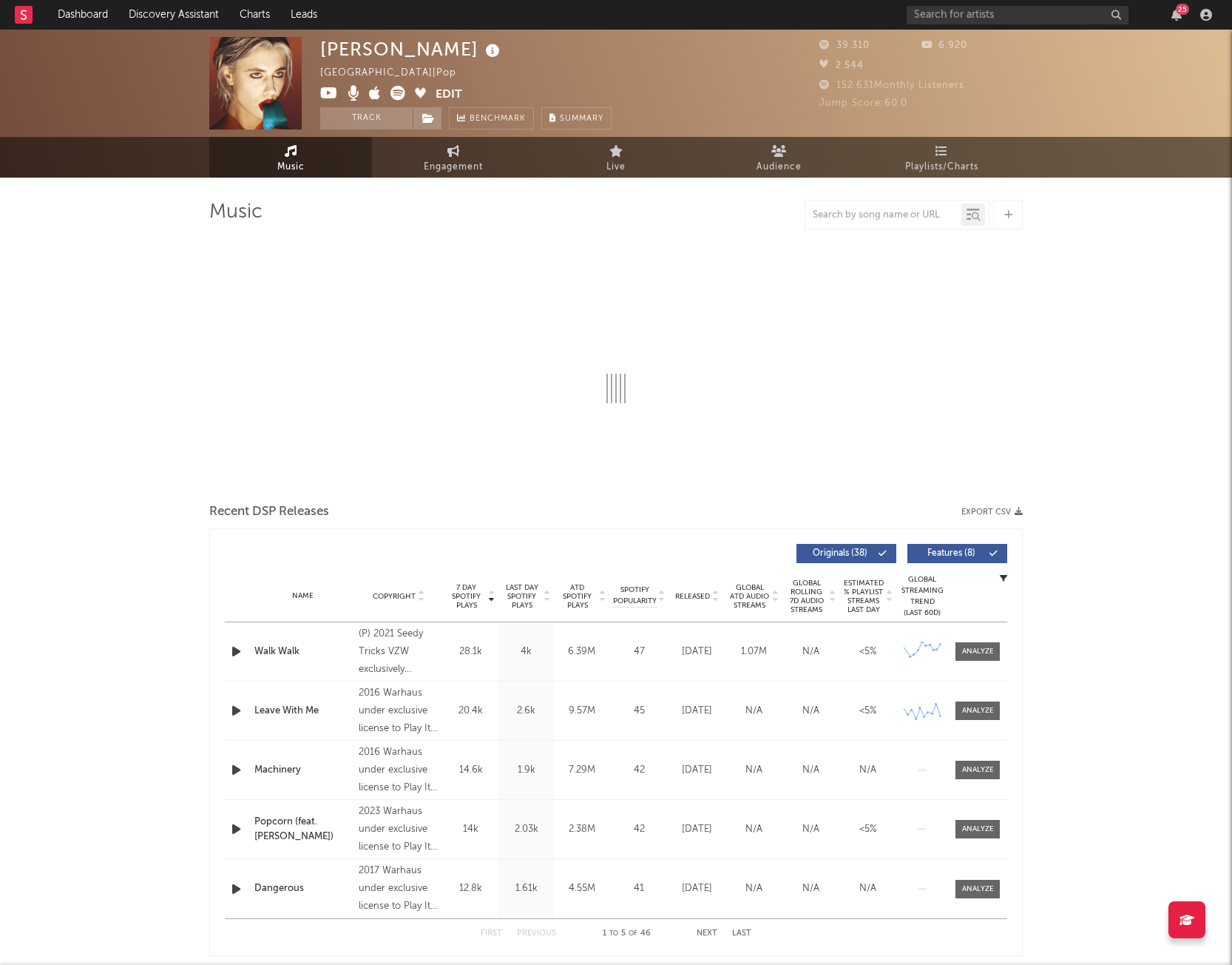
select select "6m"
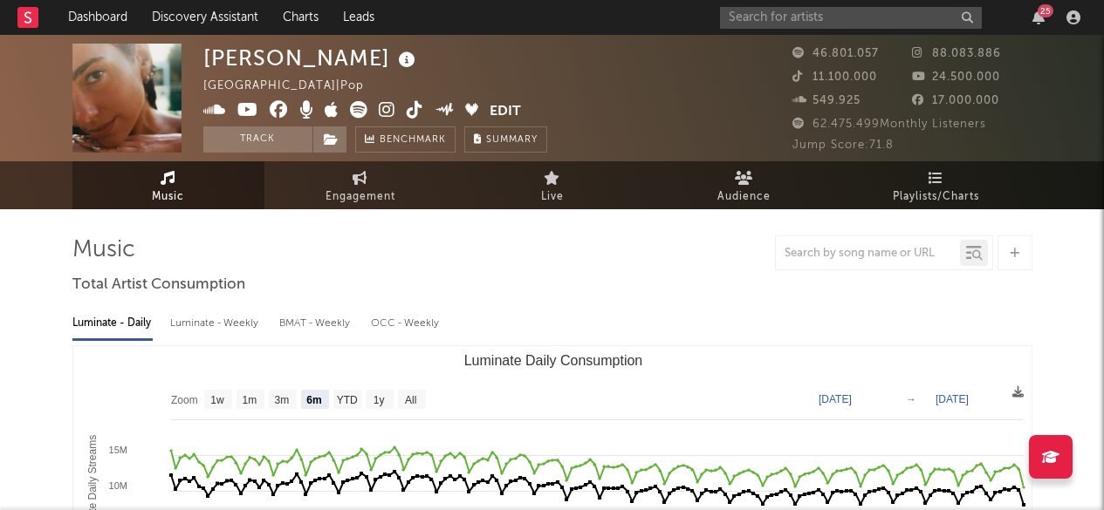
select select "6m"
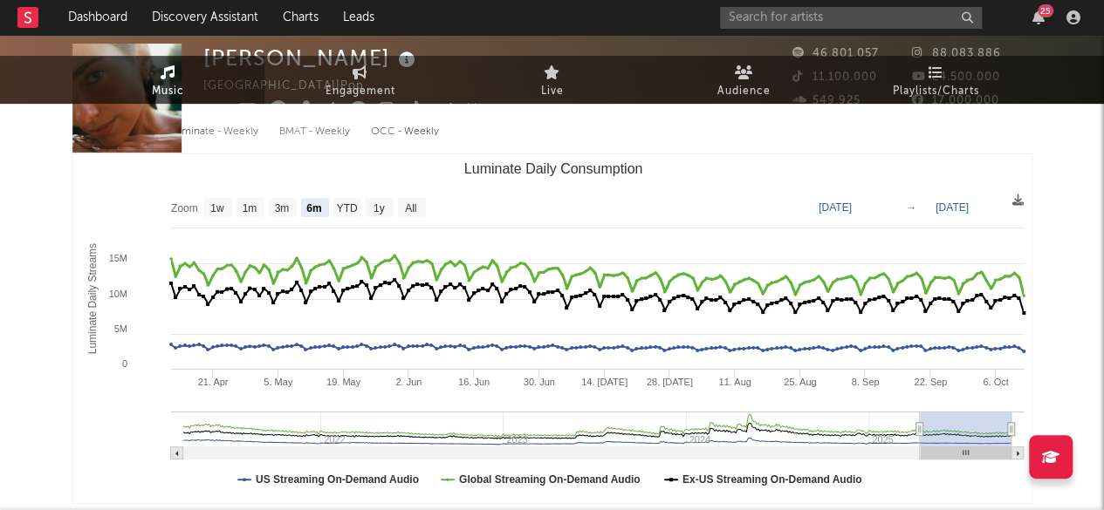
scroll to position [3, 0]
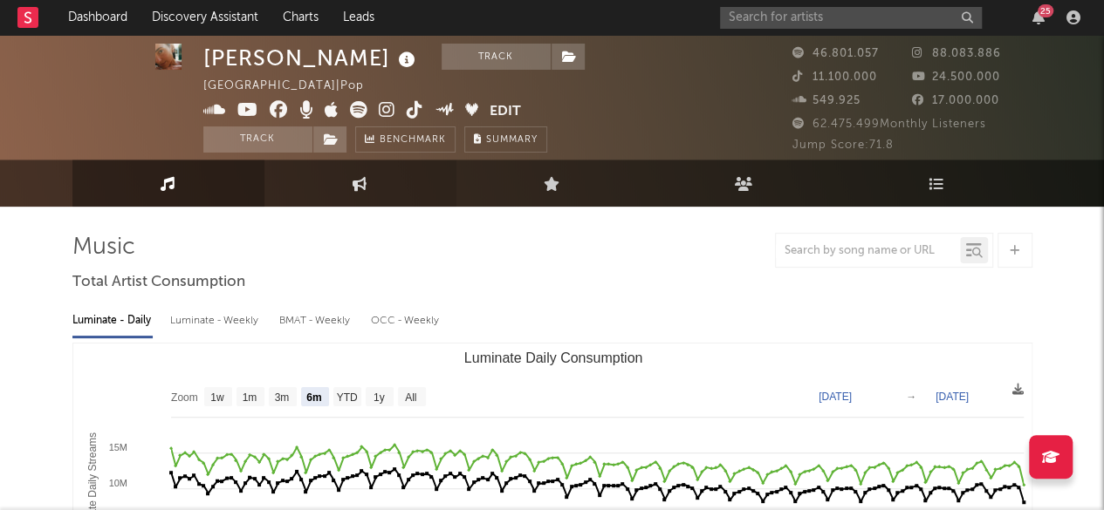
click at [369, 190] on link "Engagement" at bounding box center [360, 183] width 192 height 47
select select "1w"
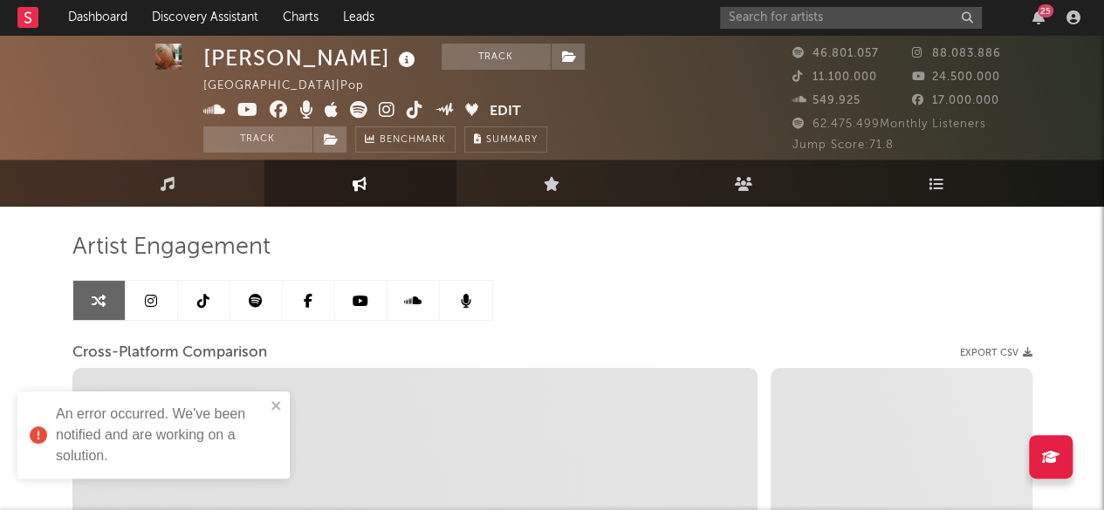
click at [393, 183] on link "Engagement" at bounding box center [360, 183] width 192 height 47
